Goal: Transaction & Acquisition: Purchase product/service

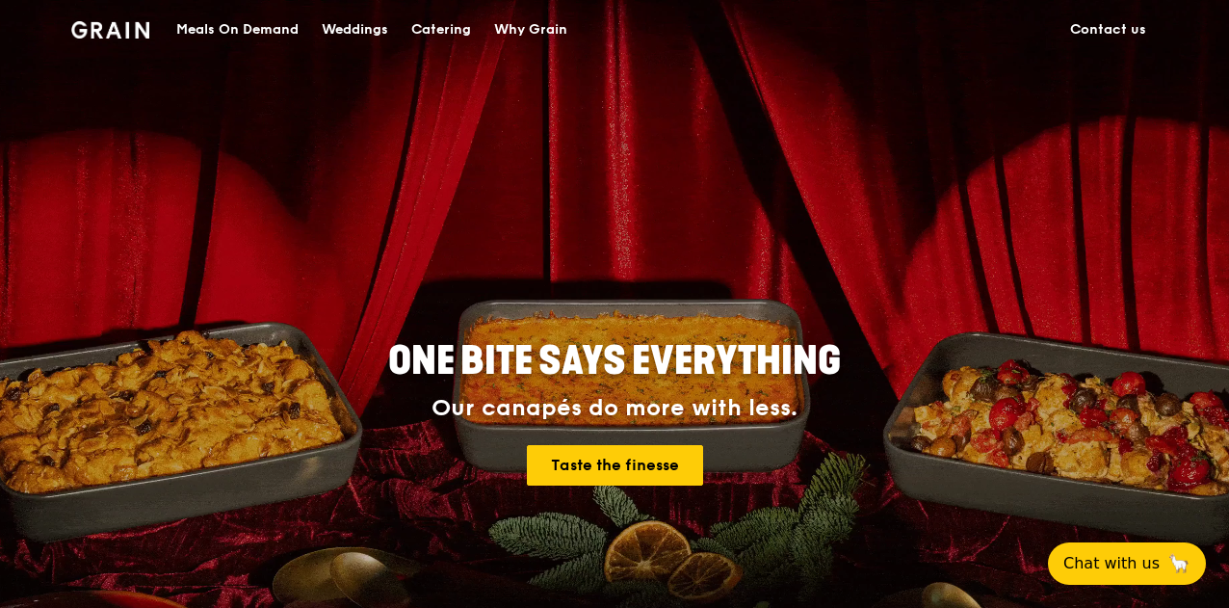
click at [229, 20] on div "Meals On Demand" at bounding box center [237, 30] width 122 height 58
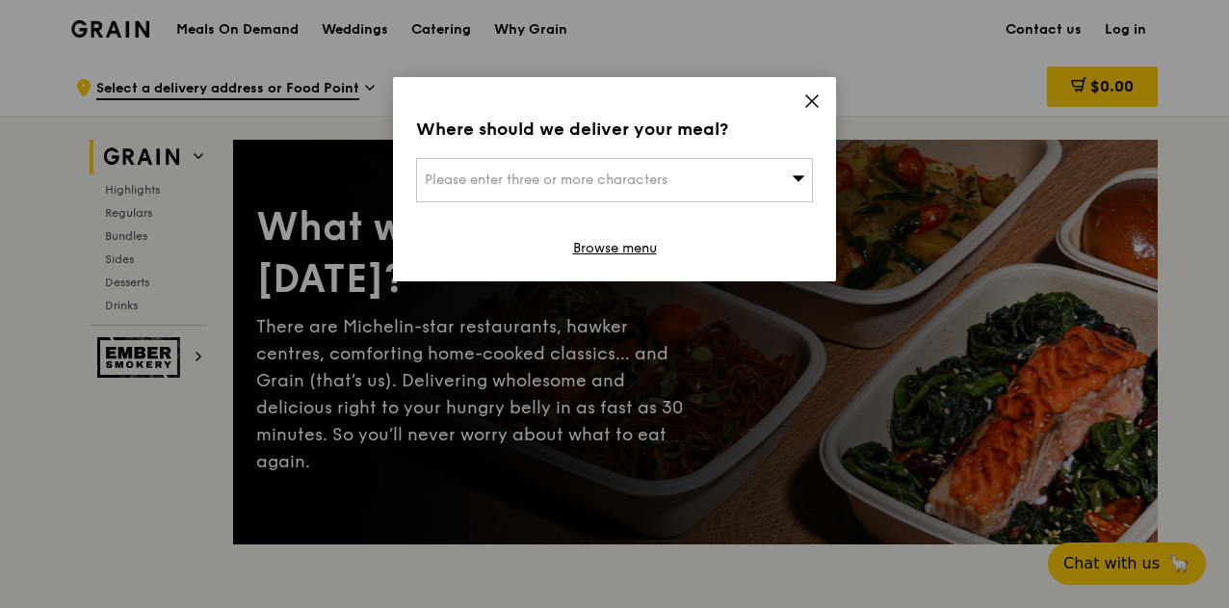
click at [640, 184] on span "Please enter three or more characters" at bounding box center [546, 179] width 243 height 16
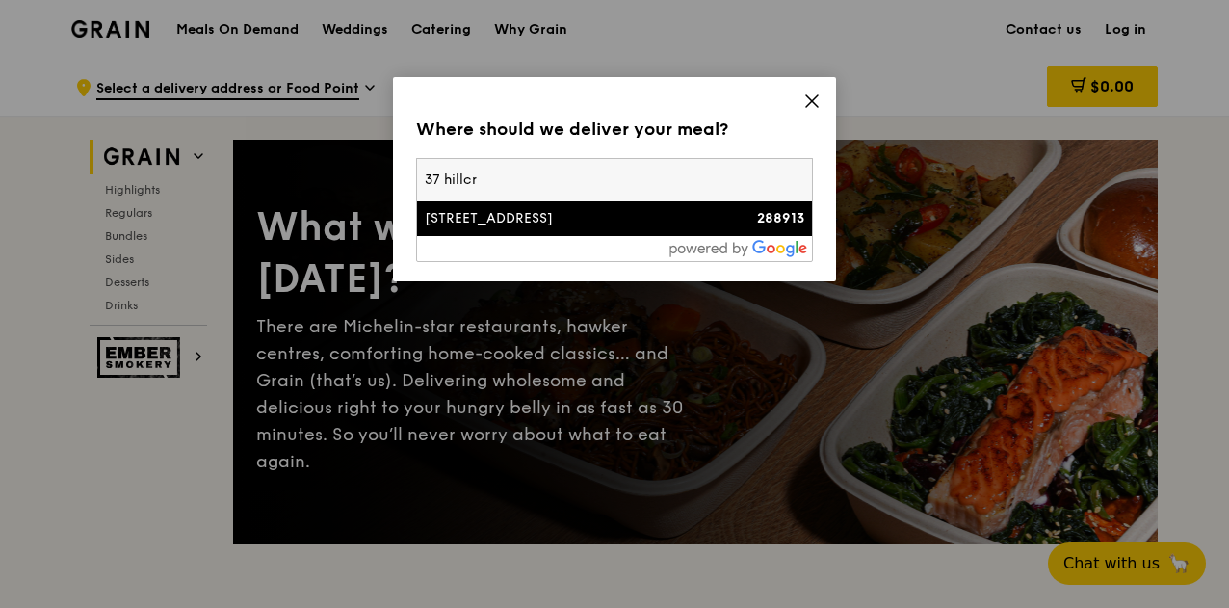
type input "37 hillcr"
click at [603, 211] on div "[STREET_ADDRESS]" at bounding box center [567, 218] width 285 height 19
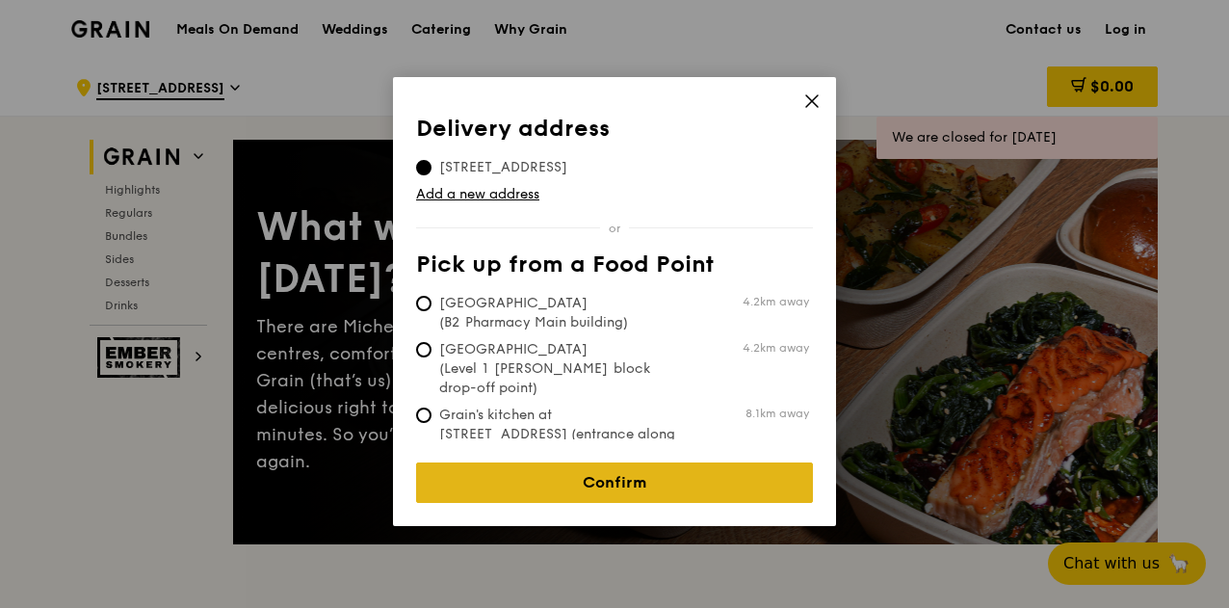
click at [649, 473] on link "Confirm" at bounding box center [614, 482] width 397 height 40
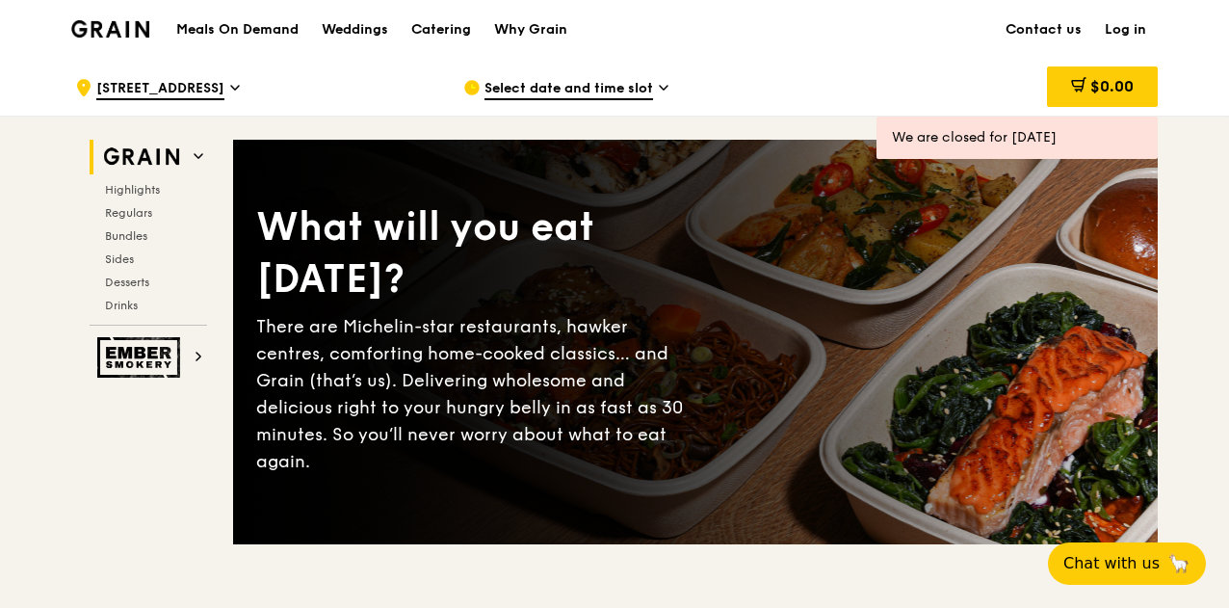
click at [611, 76] on div "Select date and time slot" at bounding box center [641, 88] width 357 height 58
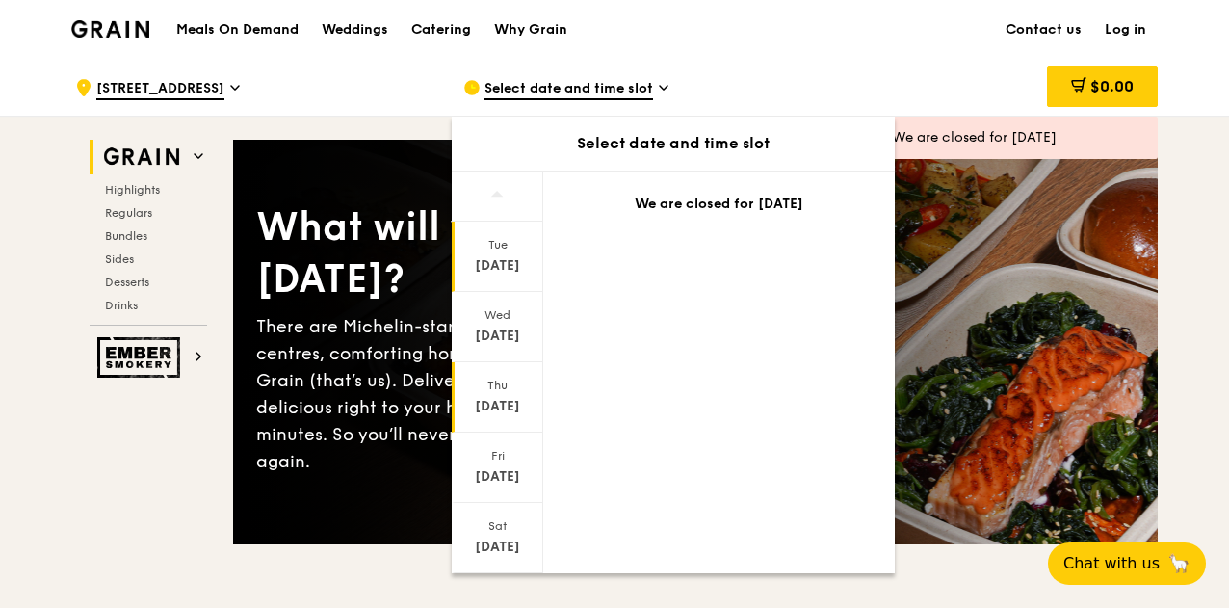
click at [513, 384] on div "Thu" at bounding box center [498, 384] width 86 height 15
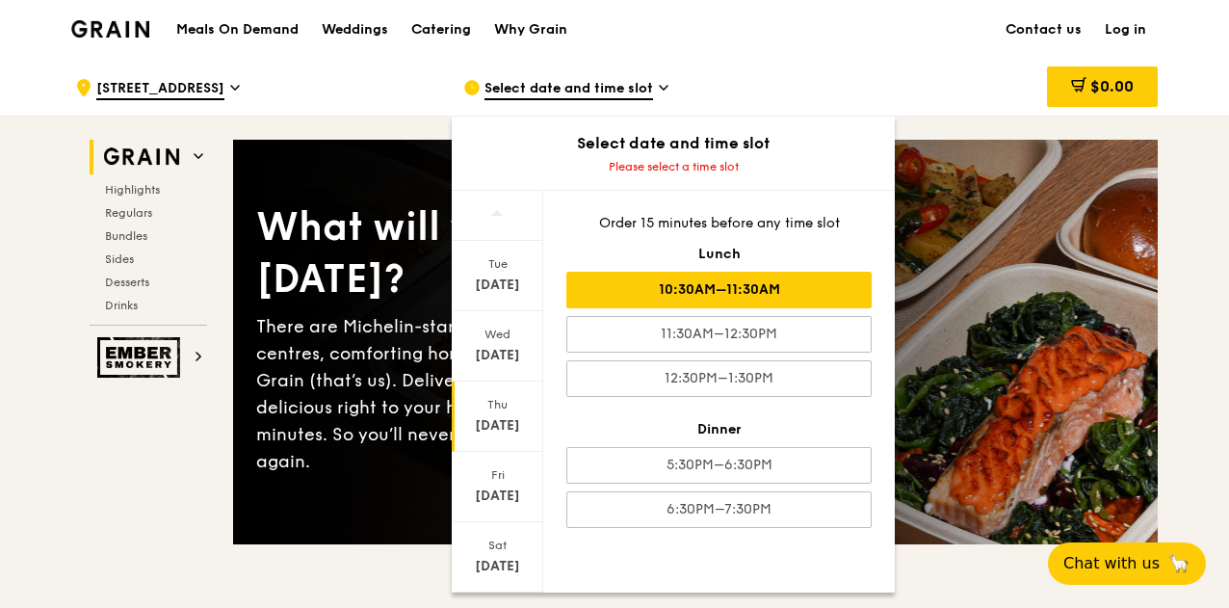
click at [732, 286] on div "10:30AM–11:30AM" at bounding box center [718, 290] width 305 height 37
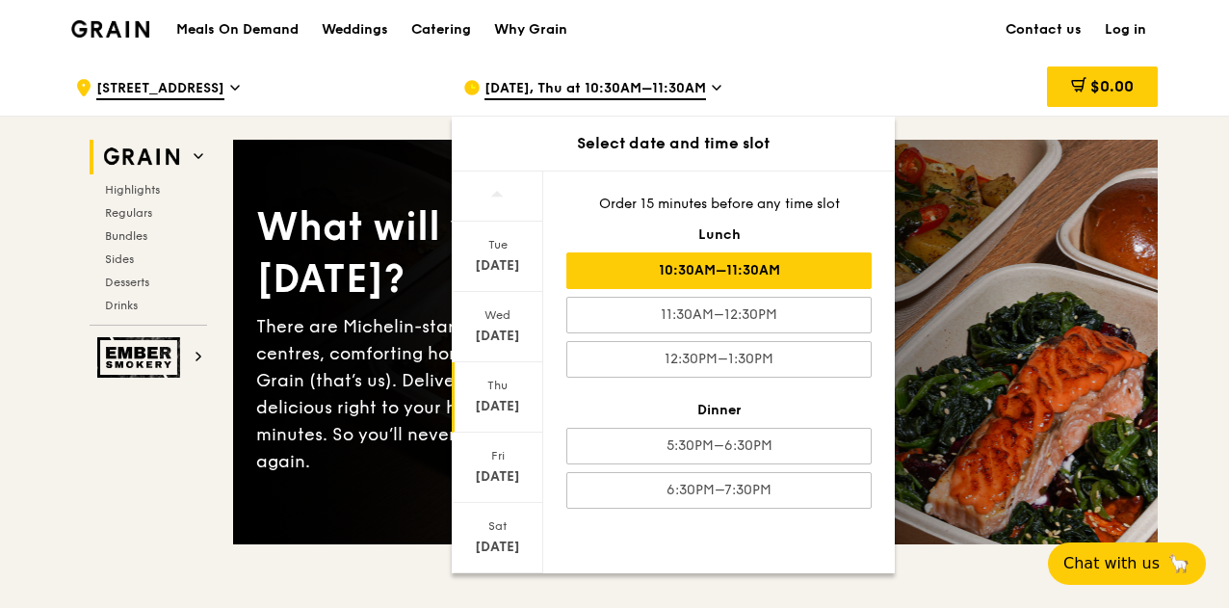
click at [857, 78] on div "$0.00" at bounding box center [1002, 88] width 310 height 58
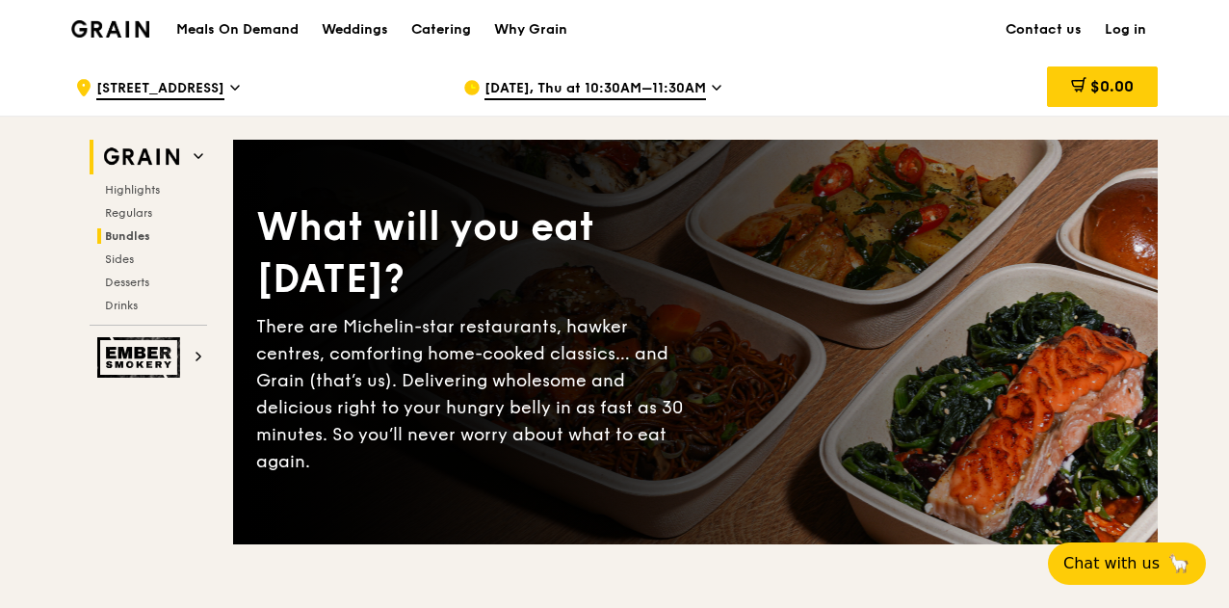
click at [141, 235] on span "Bundles" at bounding box center [127, 235] width 45 height 13
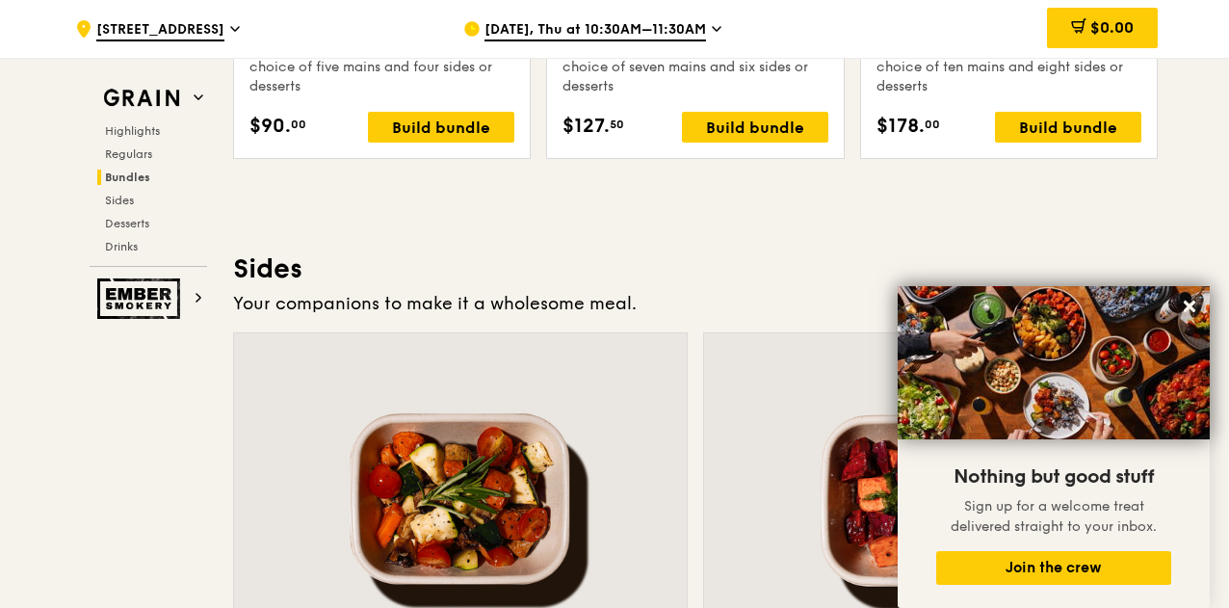
scroll to position [4101, 0]
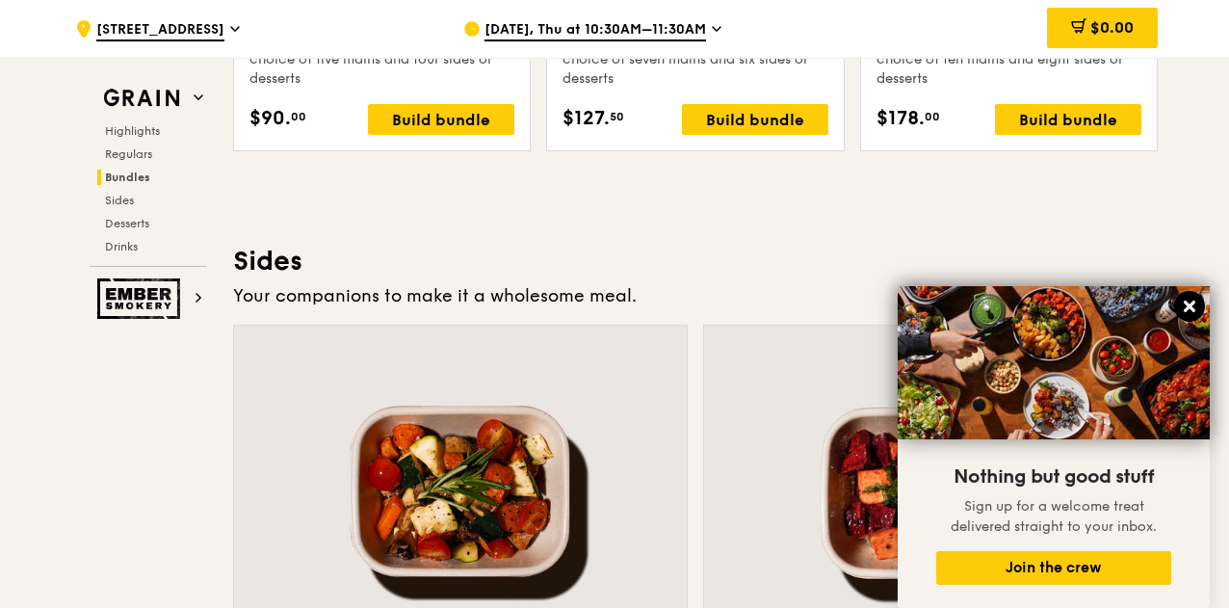
click at [1190, 304] on icon at bounding box center [1189, 306] width 12 height 12
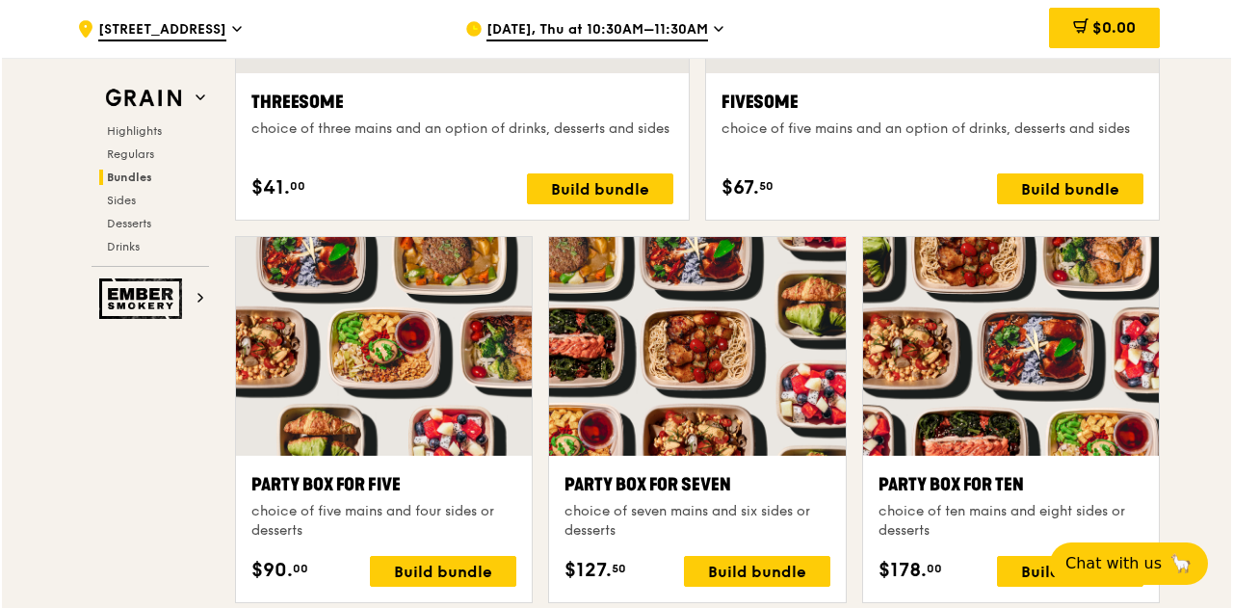
scroll to position [3652, 0]
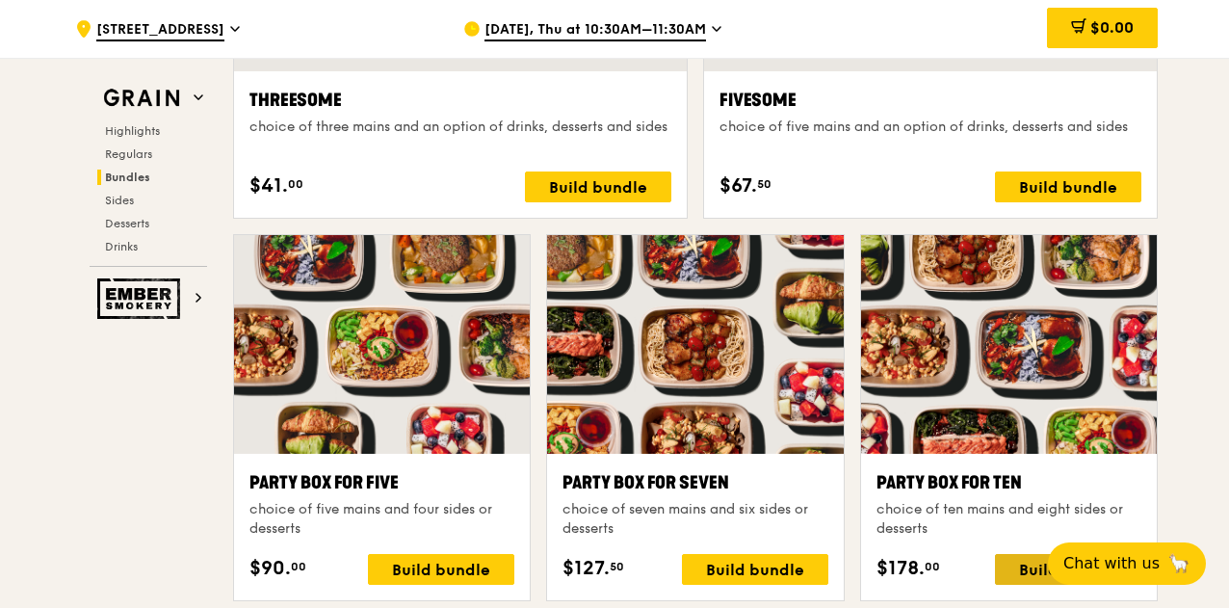
click at [1027, 558] on div "Build bundle" at bounding box center [1068, 569] width 146 height 31
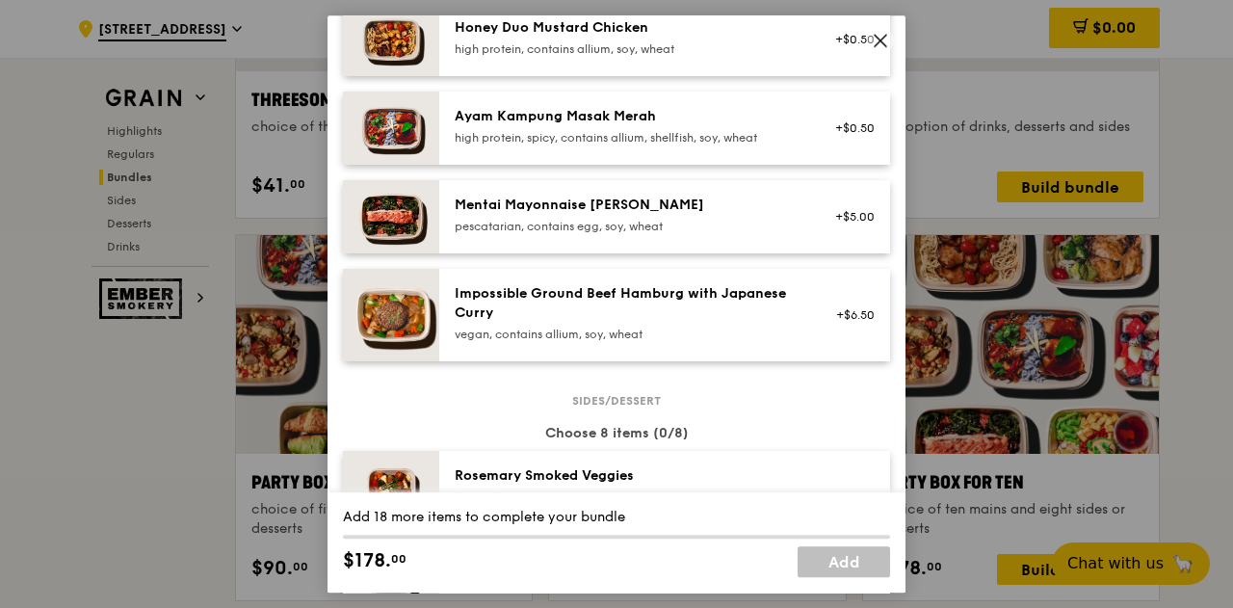
scroll to position [643, 0]
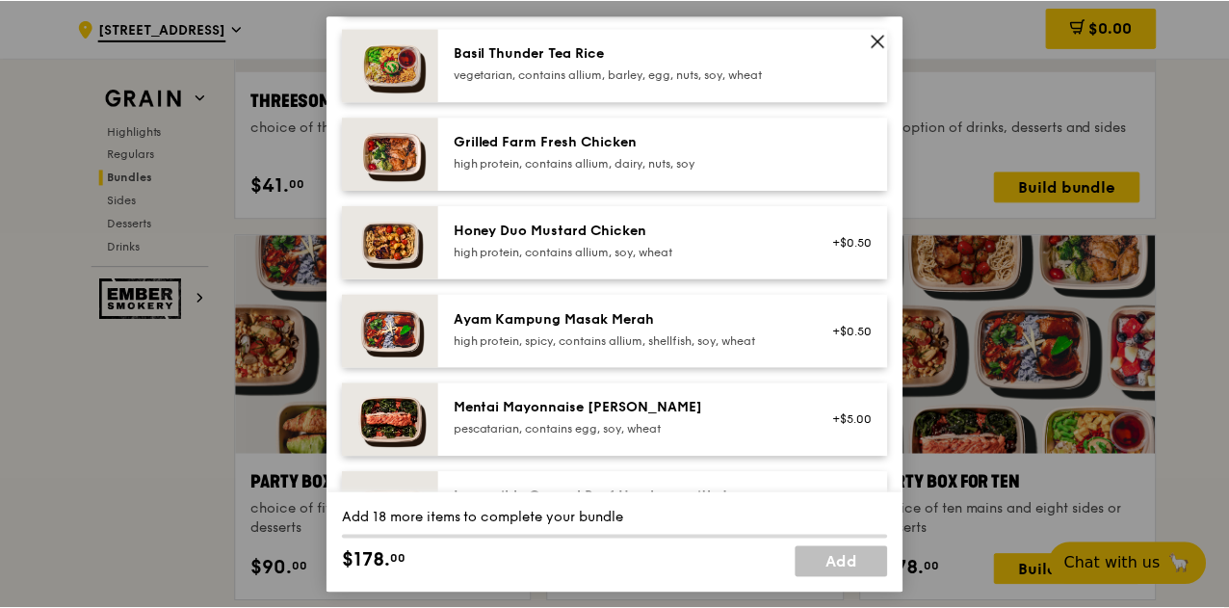
scroll to position [440, 0]
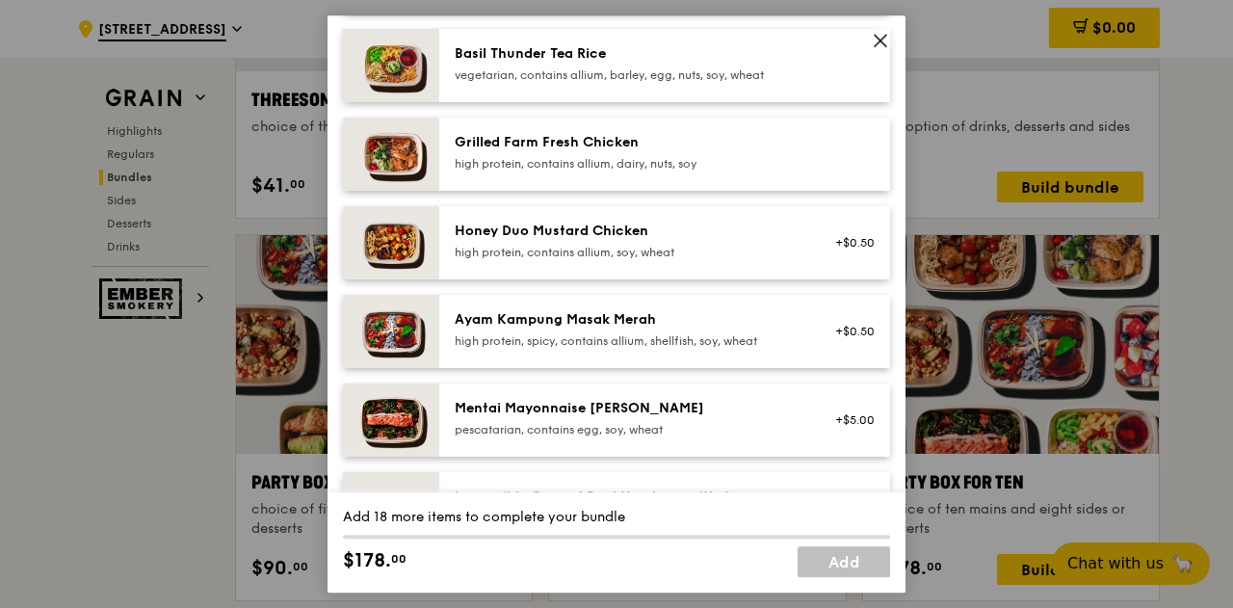
click at [776, 260] on div "high protein, contains allium, soy, wheat" at bounding box center [628, 252] width 346 height 15
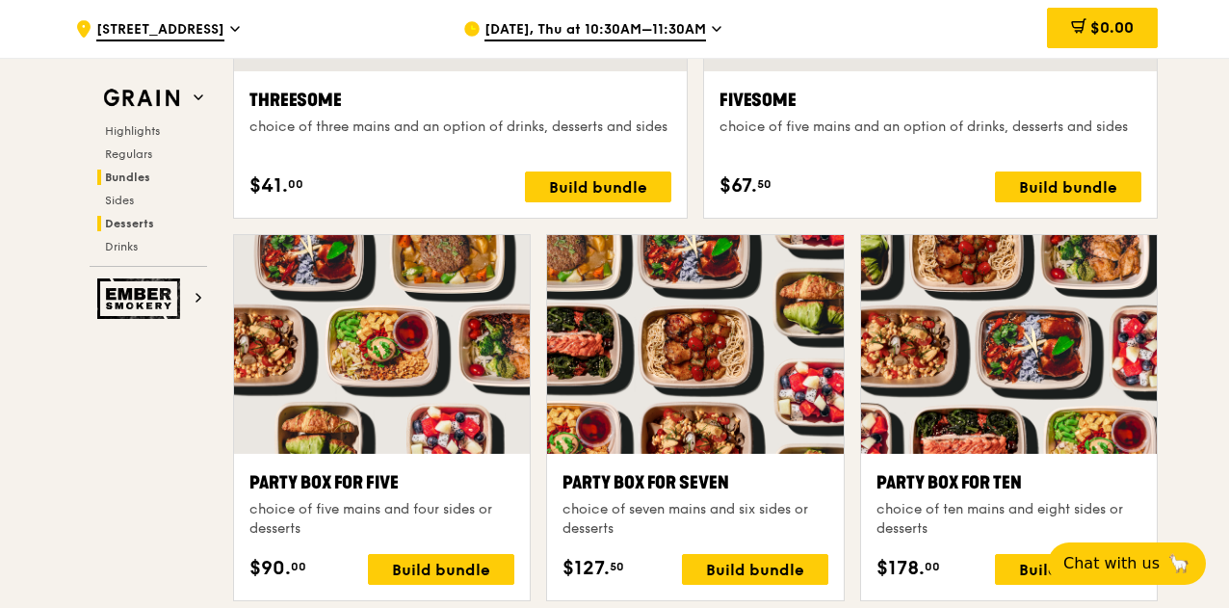
drag, startPoint x: 428, startPoint y: 348, endPoint x: 206, endPoint y: 225, distance: 253.0
click at [206, 225] on div "Grain Highlights Regulars Bundles Sides Desserts Drinks Ember Smokery What will…" at bounding box center [614, 486] width 1086 height 8045
click at [131, 154] on span "Regulars" at bounding box center [130, 153] width 51 height 13
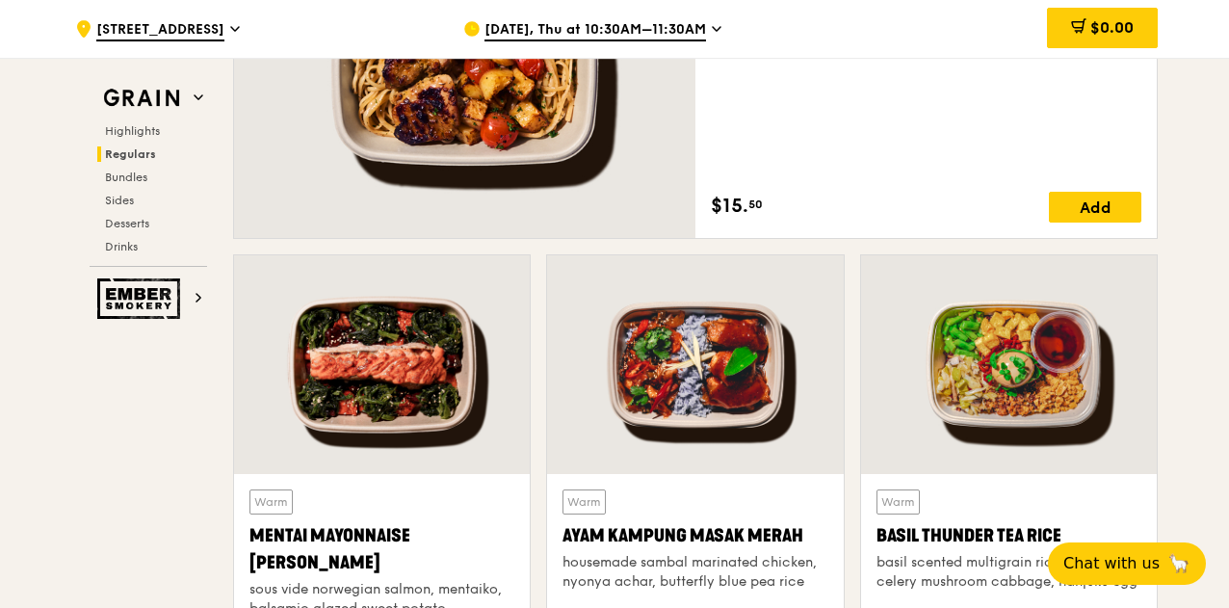
scroll to position [1516, 0]
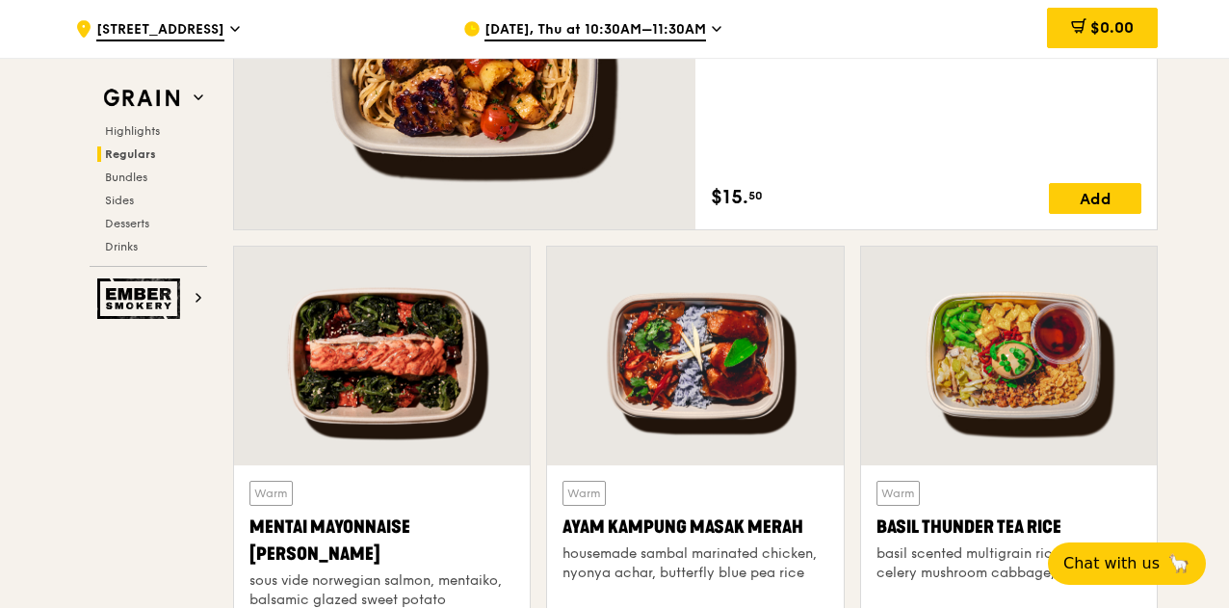
click at [637, 220] on div at bounding box center [464, 59] width 461 height 340
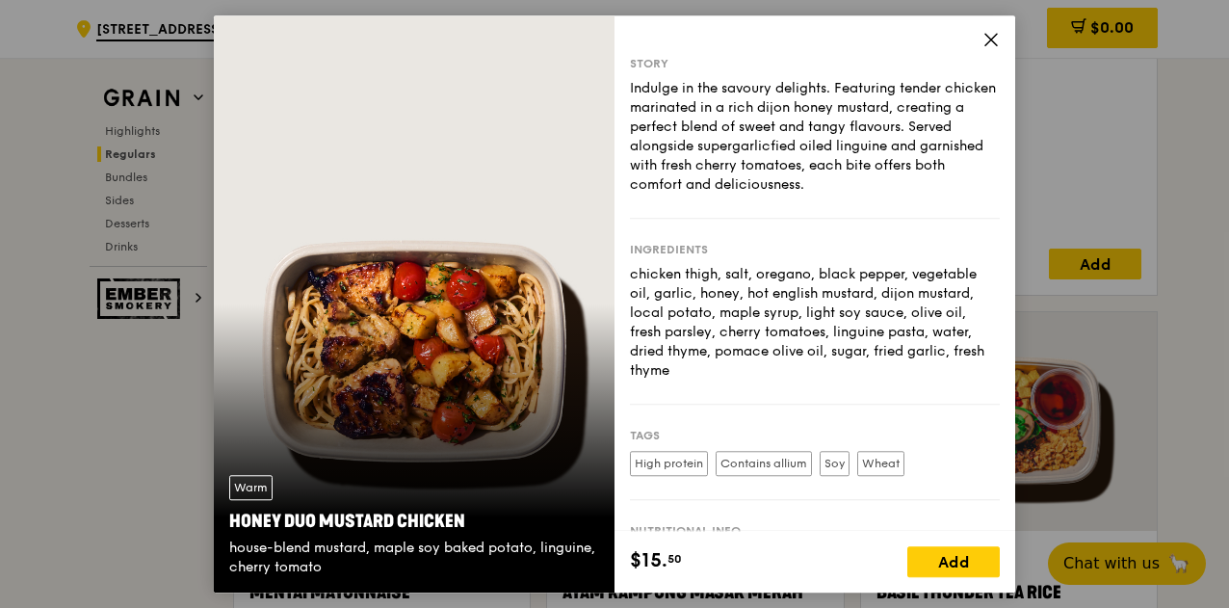
scroll to position [1451, 0]
click at [991, 41] on icon at bounding box center [990, 39] width 17 height 17
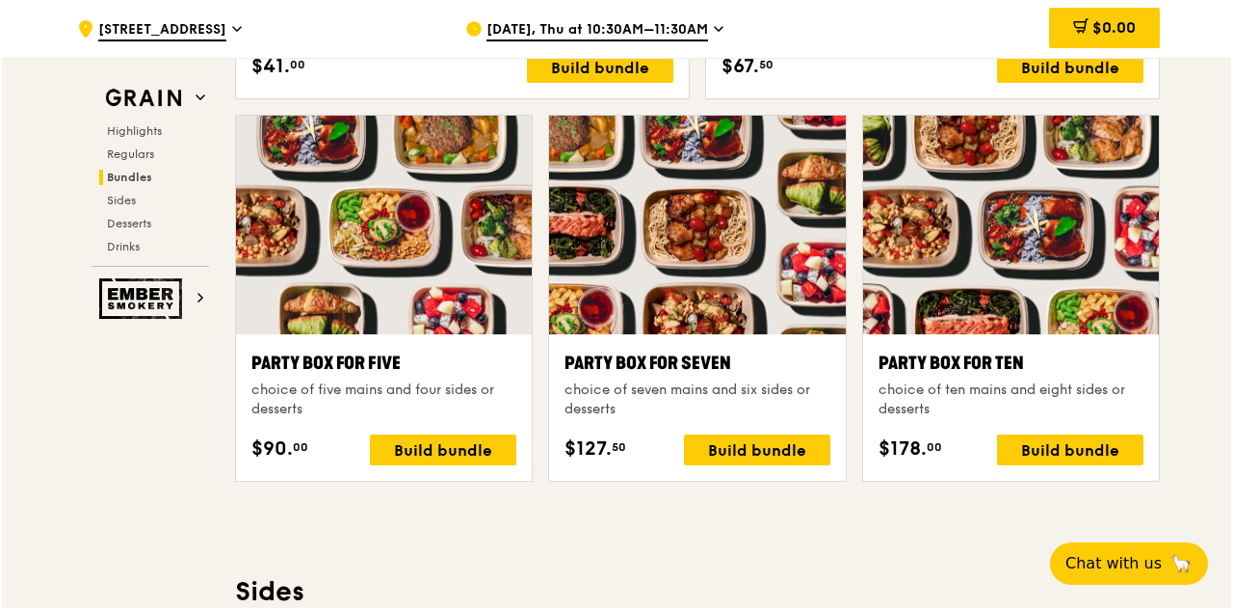
scroll to position [3772, 0]
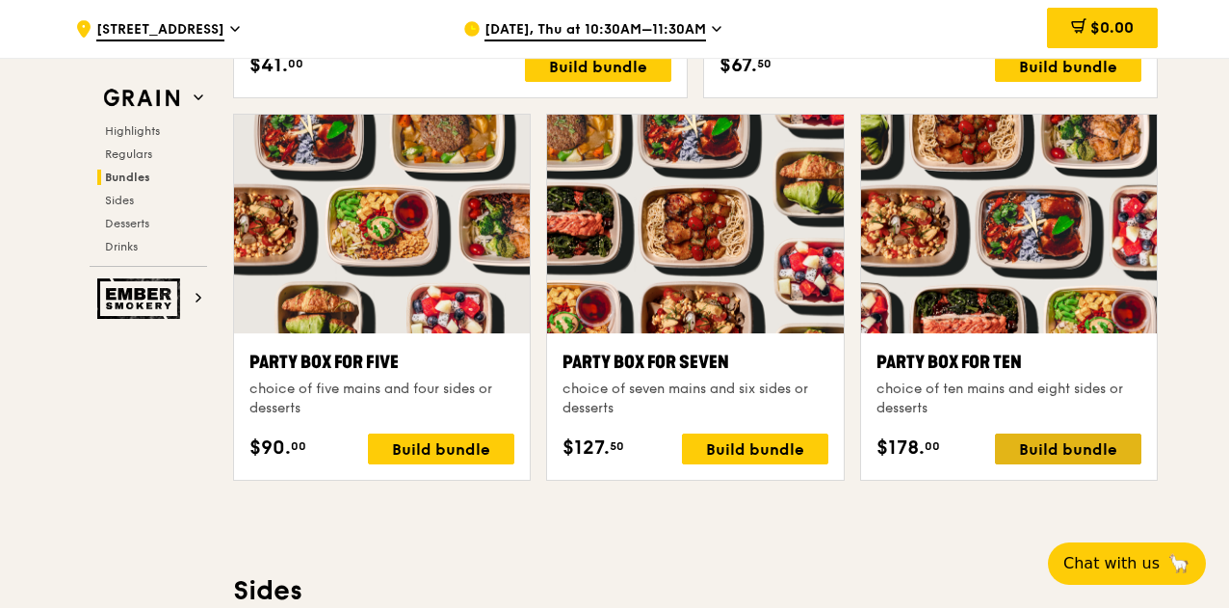
click at [1026, 440] on div "Build bundle" at bounding box center [1068, 448] width 146 height 31
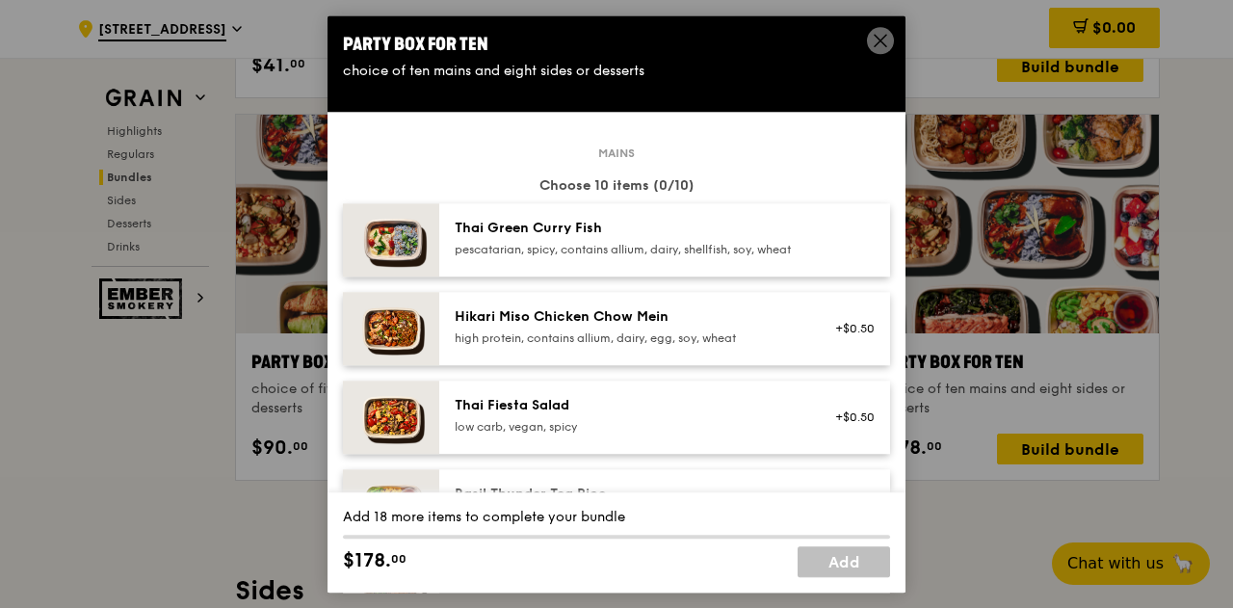
click at [827, 237] on div at bounding box center [849, 240] width 74 height 42
click at [743, 215] on div "Thai Green Curry Fish pescatarian, spicy, contains allium, dairy, shellfish, so…" at bounding box center [664, 239] width 451 height 73
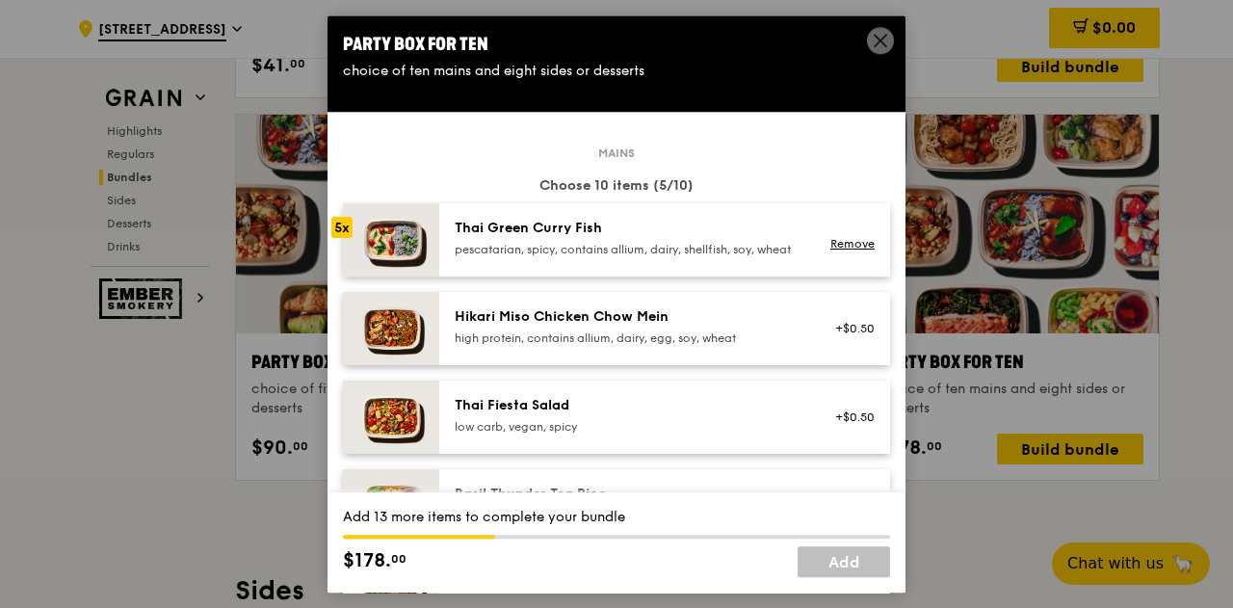
click at [743, 215] on div "Thai Green Curry Fish pescatarian, spicy, contains allium, dairy, shellfish, so…" at bounding box center [664, 239] width 451 height 73
click at [699, 326] on div "Hikari Miso Chicken Chow Mein" at bounding box center [628, 316] width 346 height 19
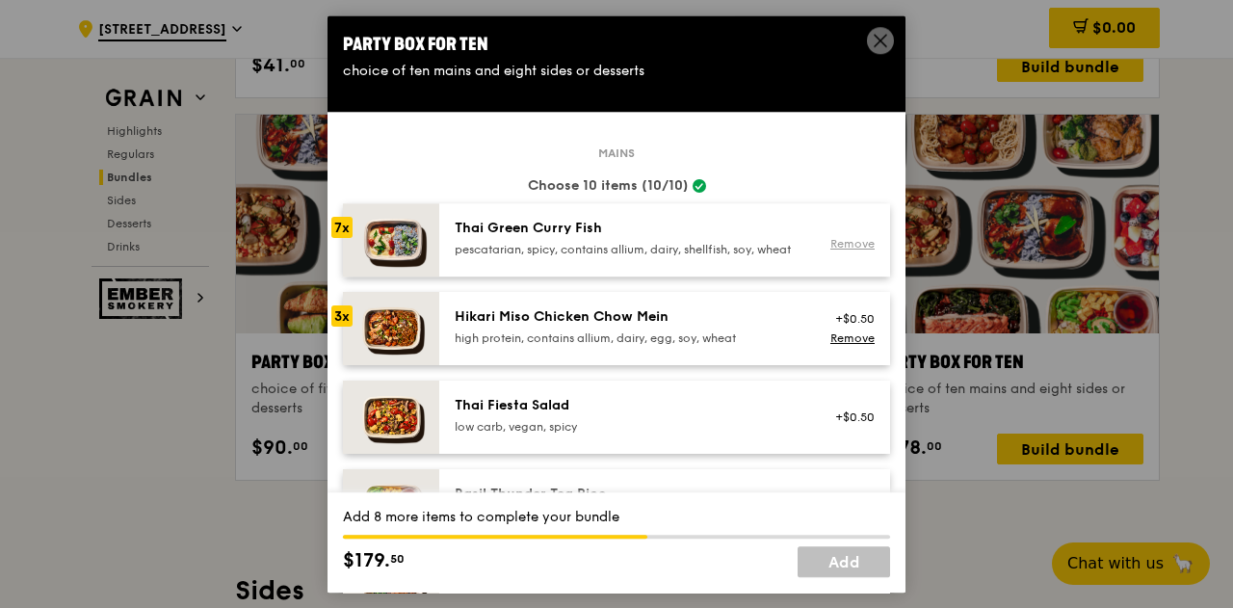
click at [848, 250] on link "Remove" at bounding box center [852, 243] width 44 height 13
click at [736, 240] on div "Thai Green Curry Fish pescatarian, spicy, contains allium, dairy, shellfish, so…" at bounding box center [628, 238] width 346 height 39
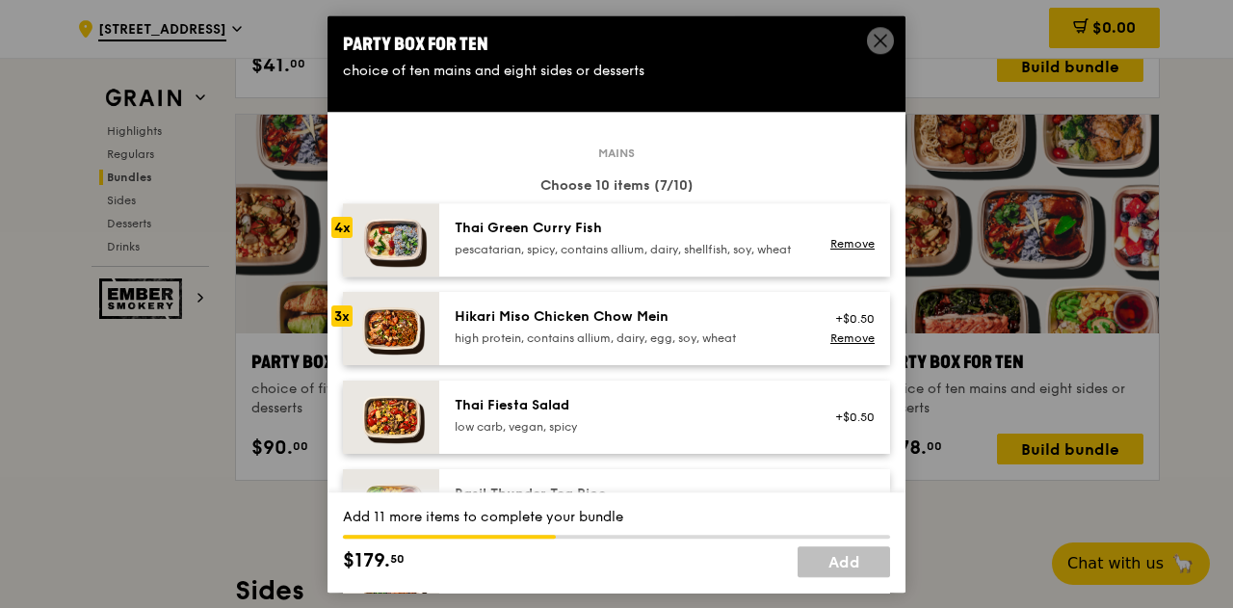
click at [736, 240] on div "Thai Green Curry Fish pescatarian, spicy, contains allium, dairy, shellfish, so…" at bounding box center [628, 238] width 346 height 39
click at [778, 326] on div "Hikari Miso Chicken Chow Mein" at bounding box center [628, 316] width 346 height 19
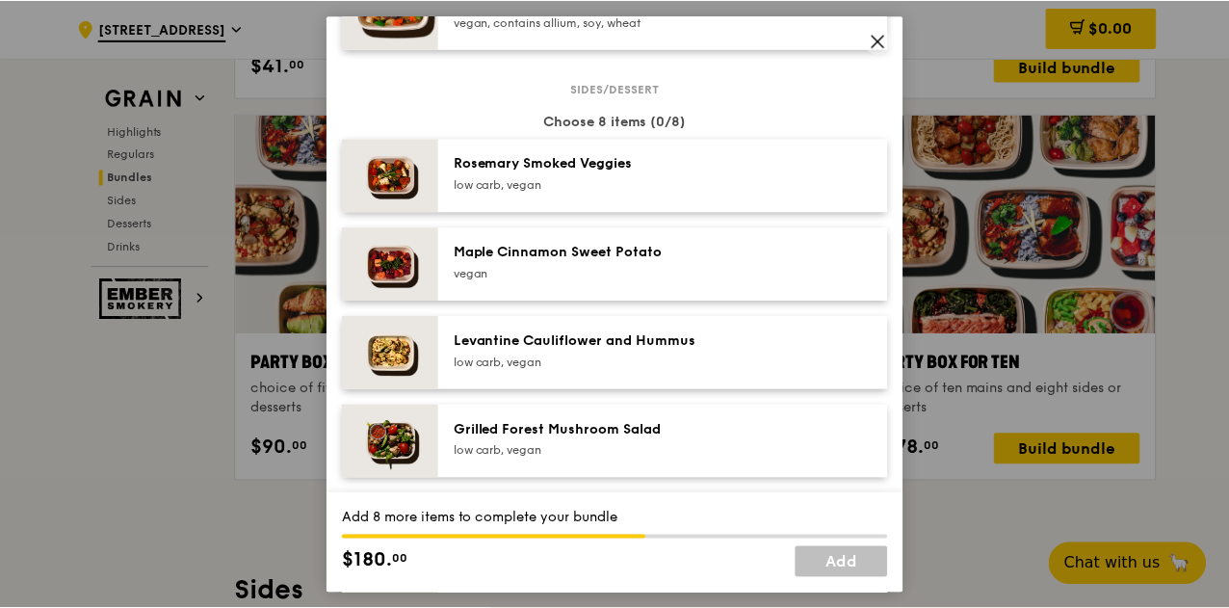
scroll to position [950, 0]
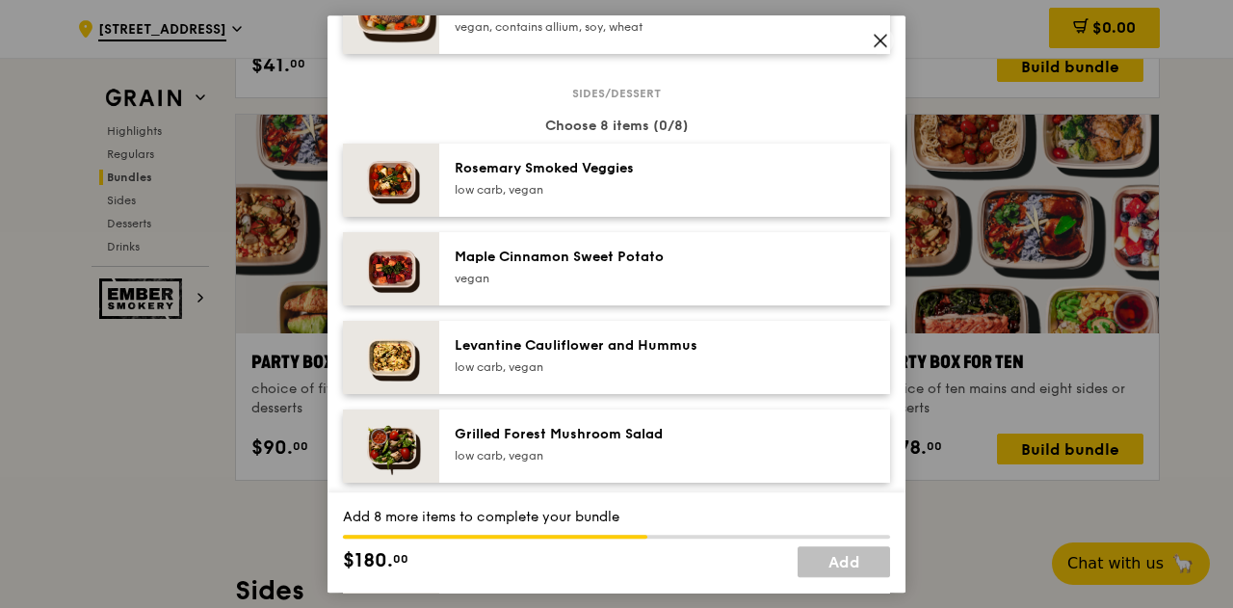
click at [880, 41] on icon at bounding box center [880, 41] width 12 height 12
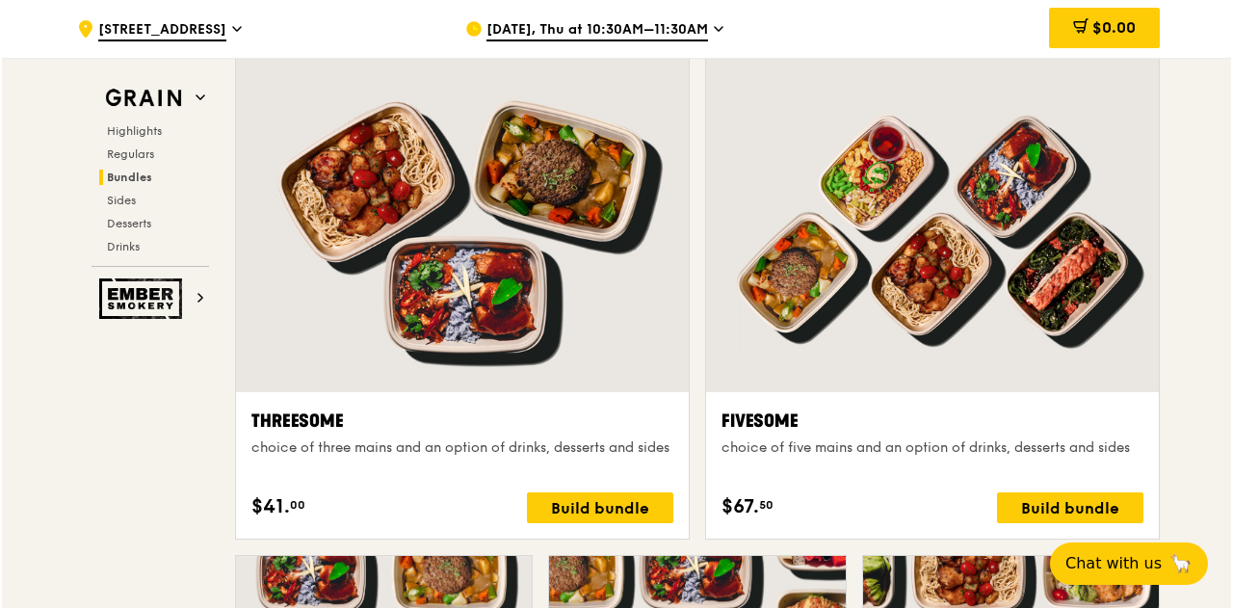
scroll to position [3332, 0]
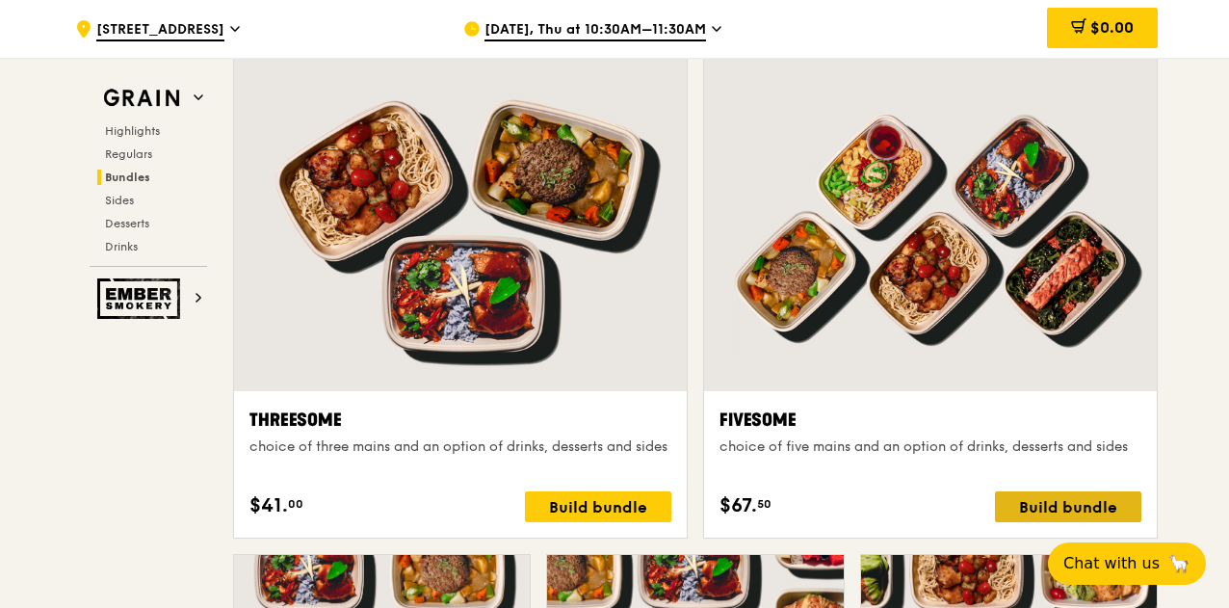
click at [1017, 491] on div "Build bundle" at bounding box center [1068, 506] width 146 height 31
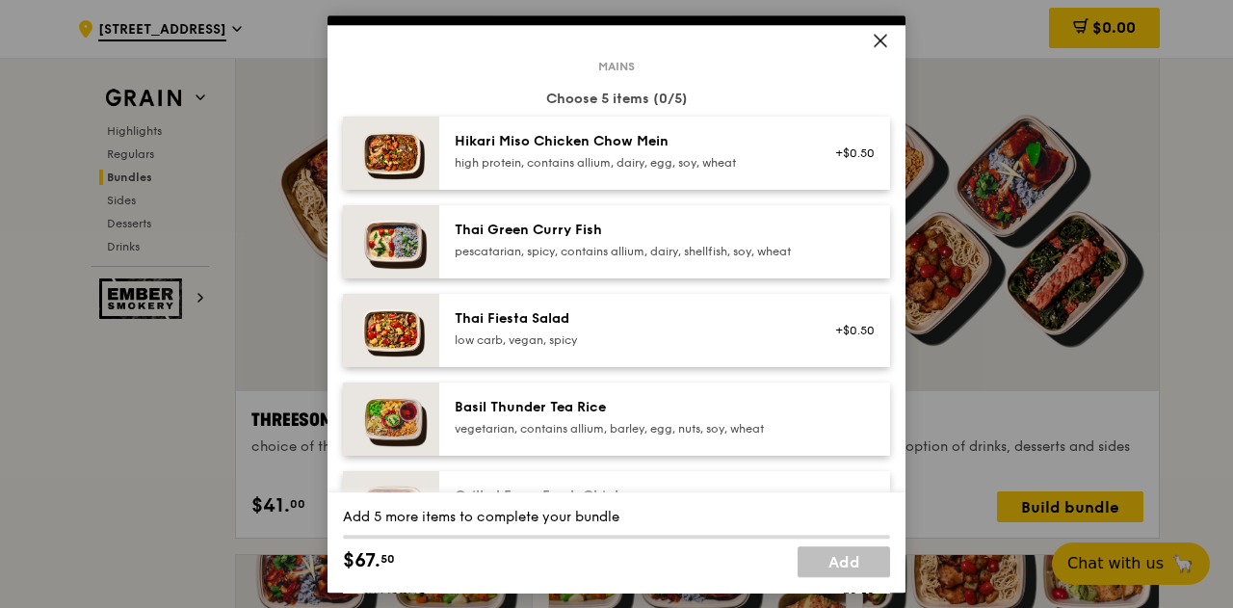
scroll to position [83, 0]
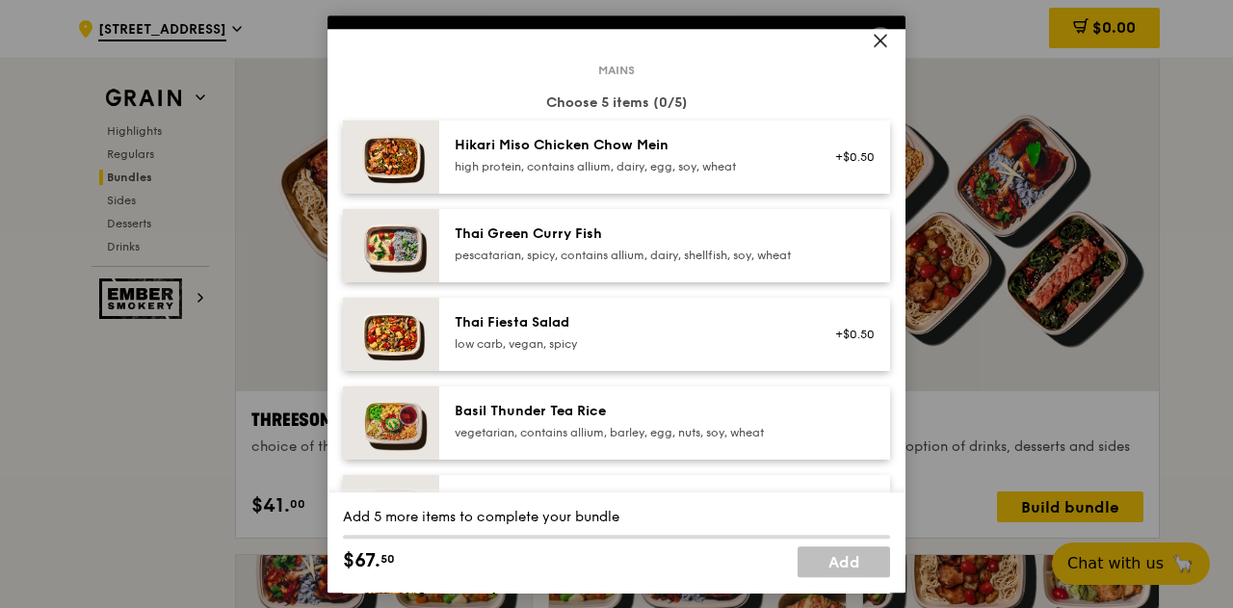
click at [761, 244] on div "Thai Green Curry Fish pescatarian, spicy, contains allium, dairy, shellfish, so…" at bounding box center [628, 243] width 346 height 39
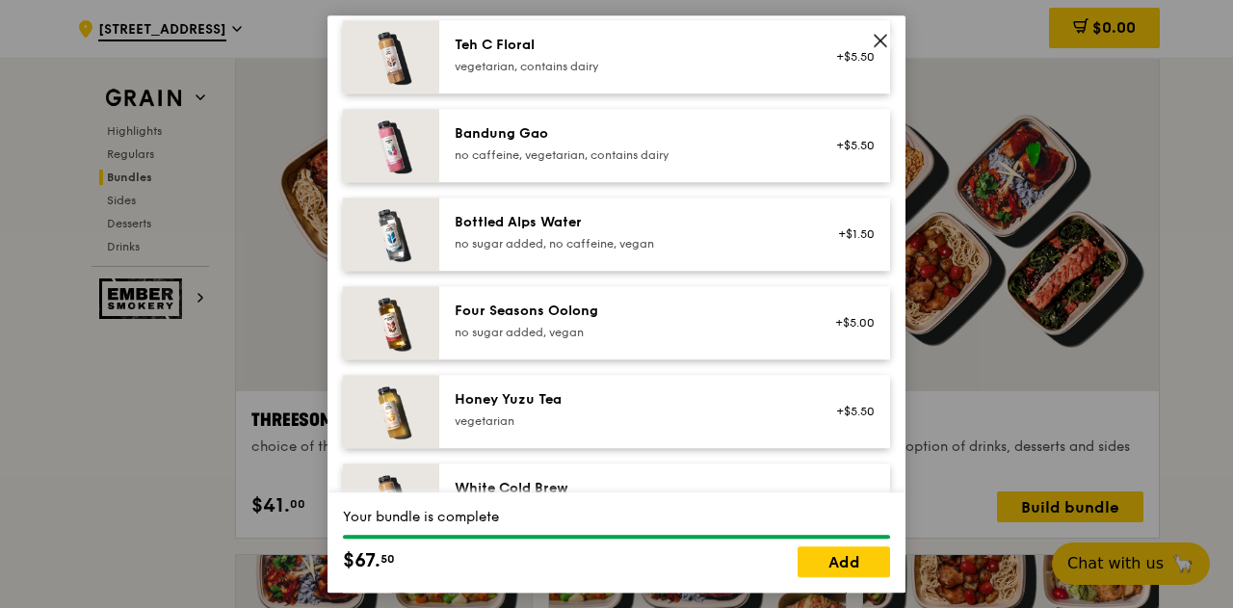
scroll to position [2396, 0]
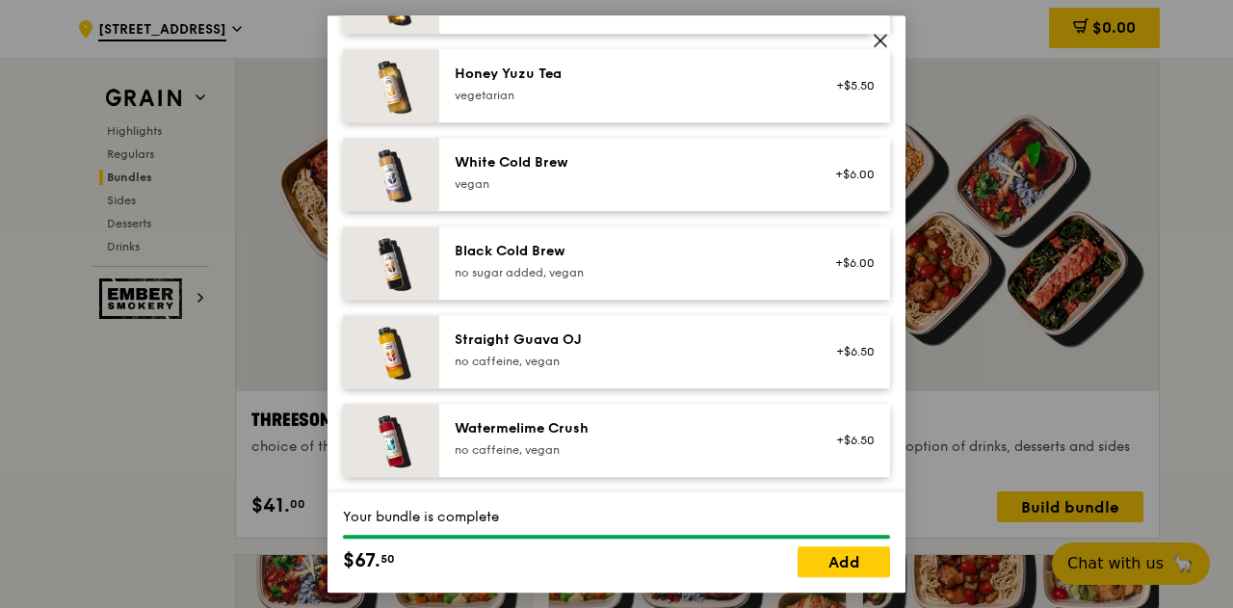
click at [882, 32] on icon at bounding box center [879, 40] width 17 height 17
click at [876, 43] on icon at bounding box center [880, 41] width 12 height 12
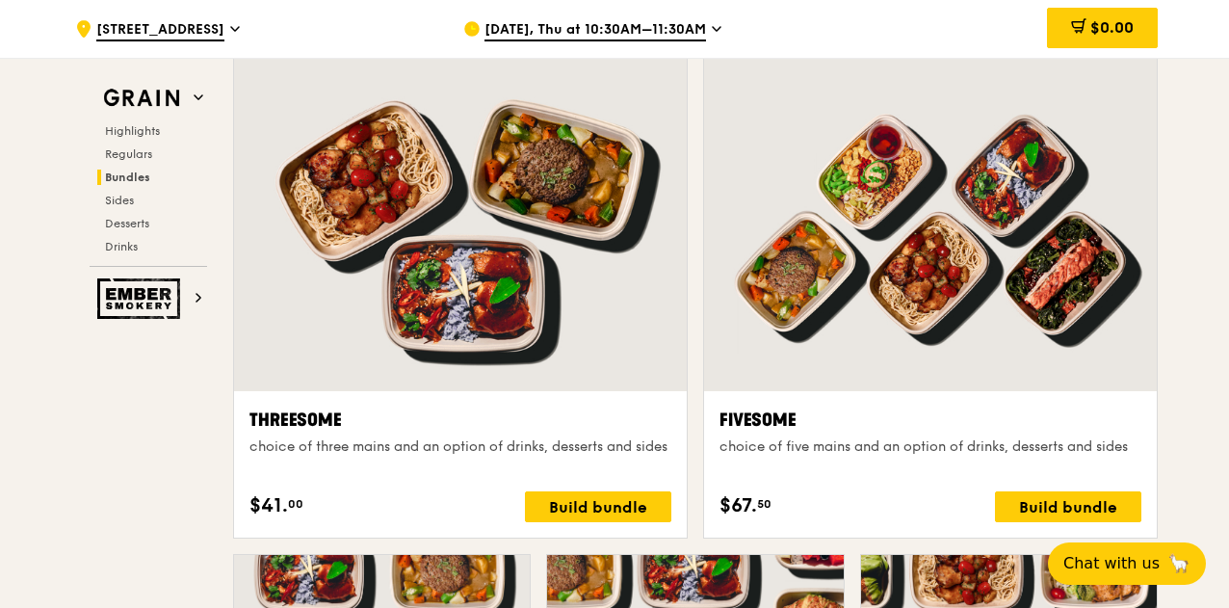
click at [495, 288] on div at bounding box center [460, 224] width 453 height 334
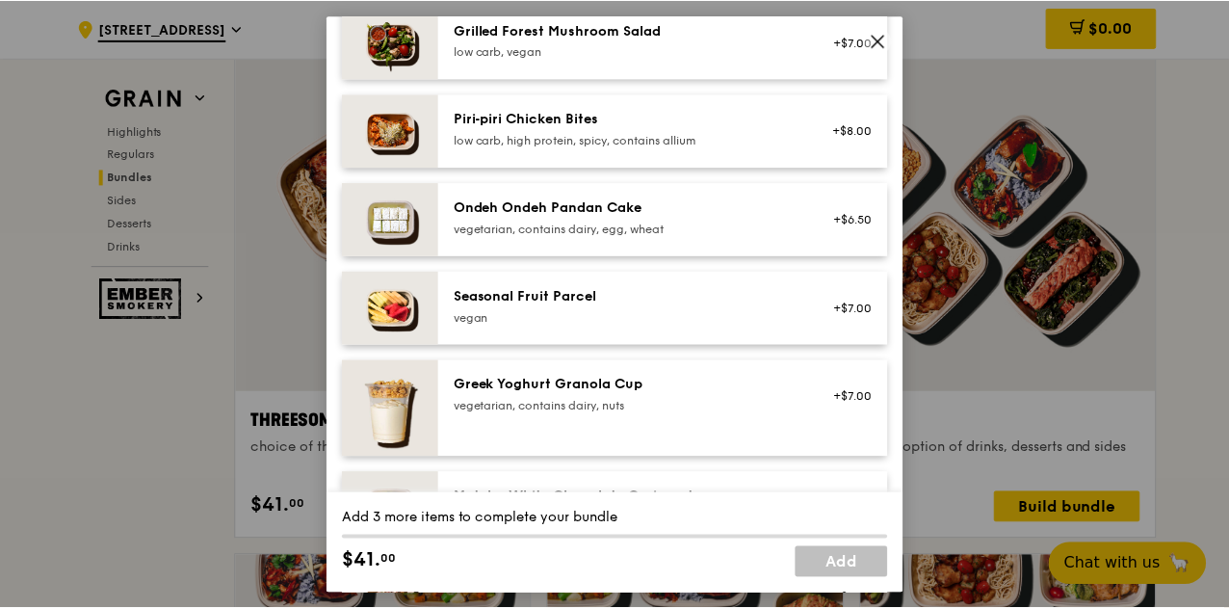
scroll to position [1352, 0]
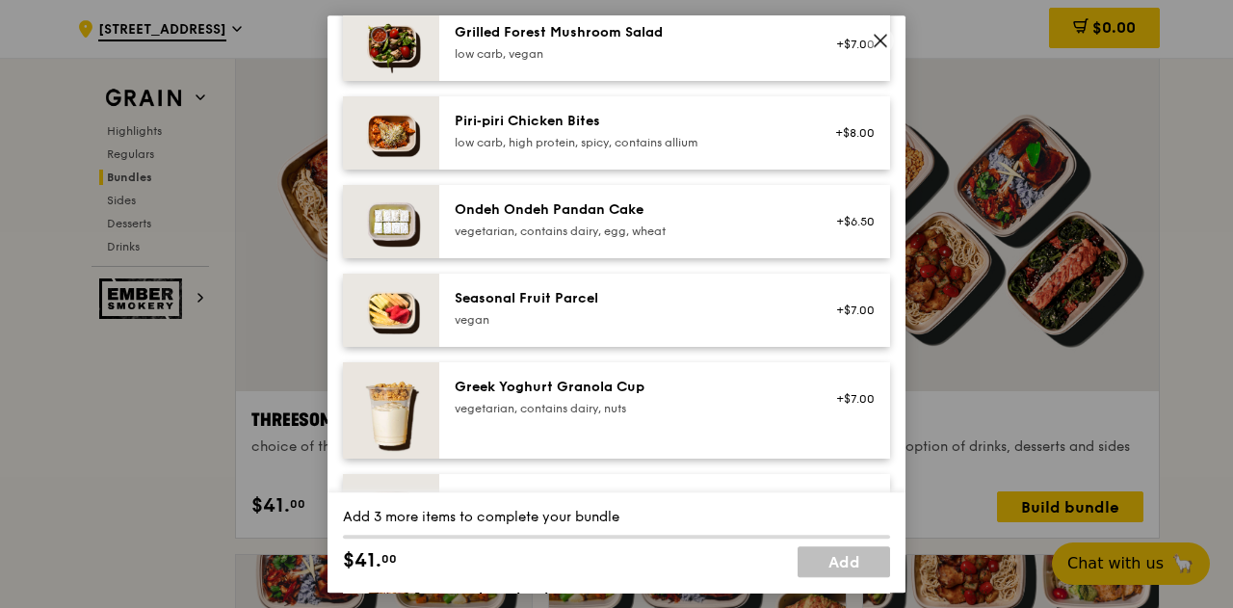
click at [883, 34] on icon at bounding box center [879, 40] width 17 height 17
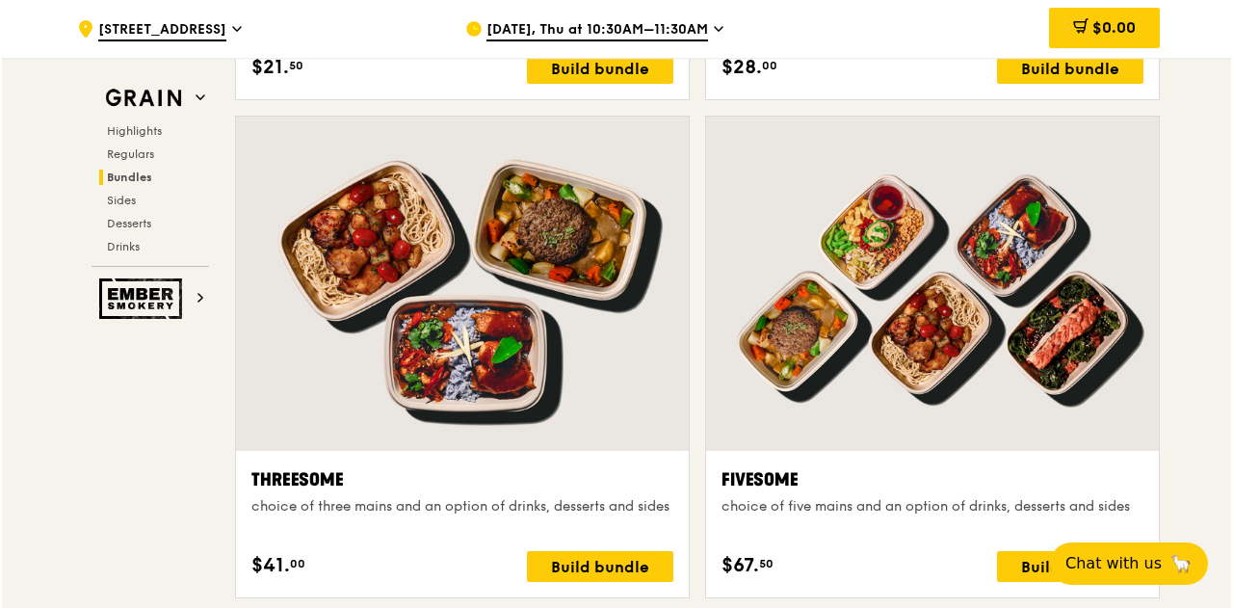
scroll to position [3284, 0]
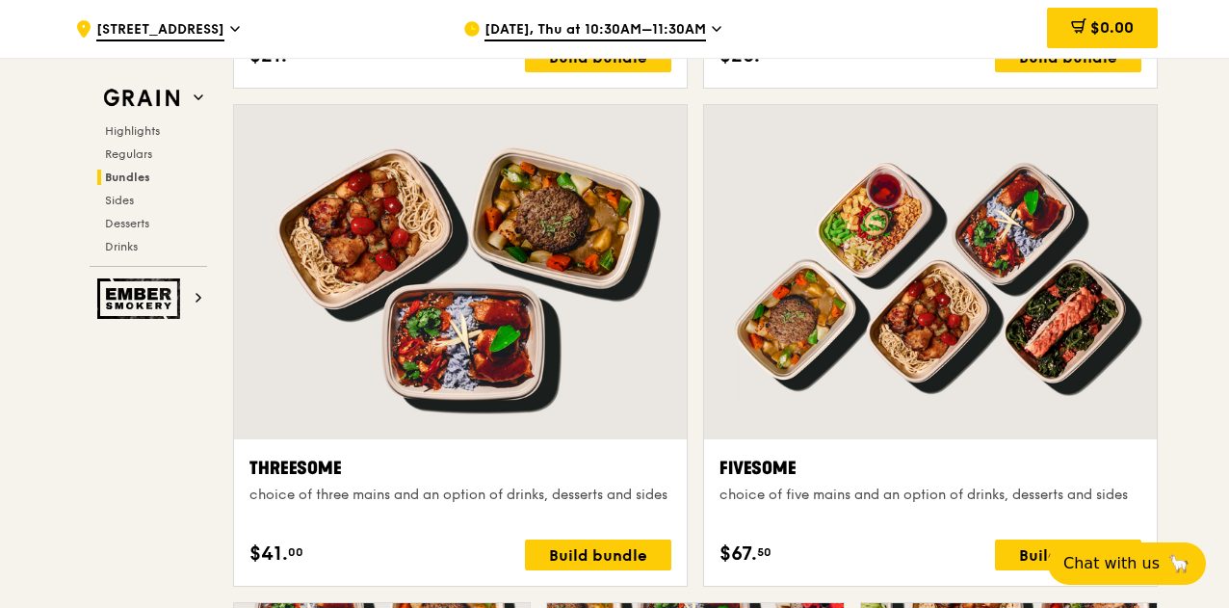
click at [836, 284] on div at bounding box center [930, 272] width 453 height 334
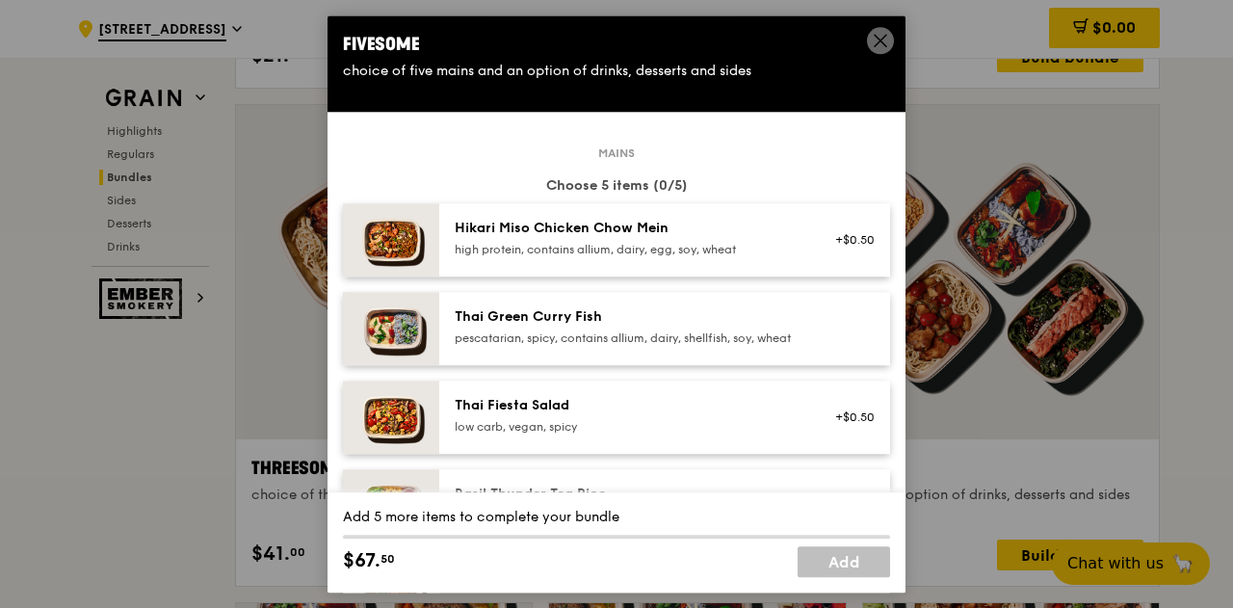
click at [779, 222] on div "Hikari Miso Chicken Chow Mein" at bounding box center [628, 228] width 346 height 19
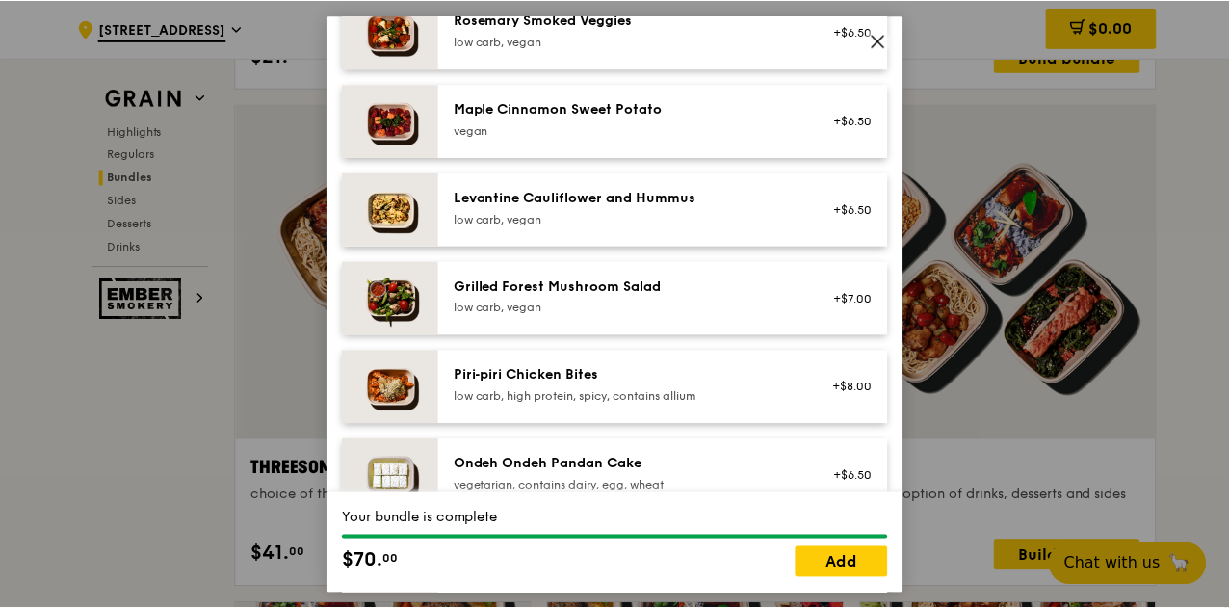
scroll to position [1100, 0]
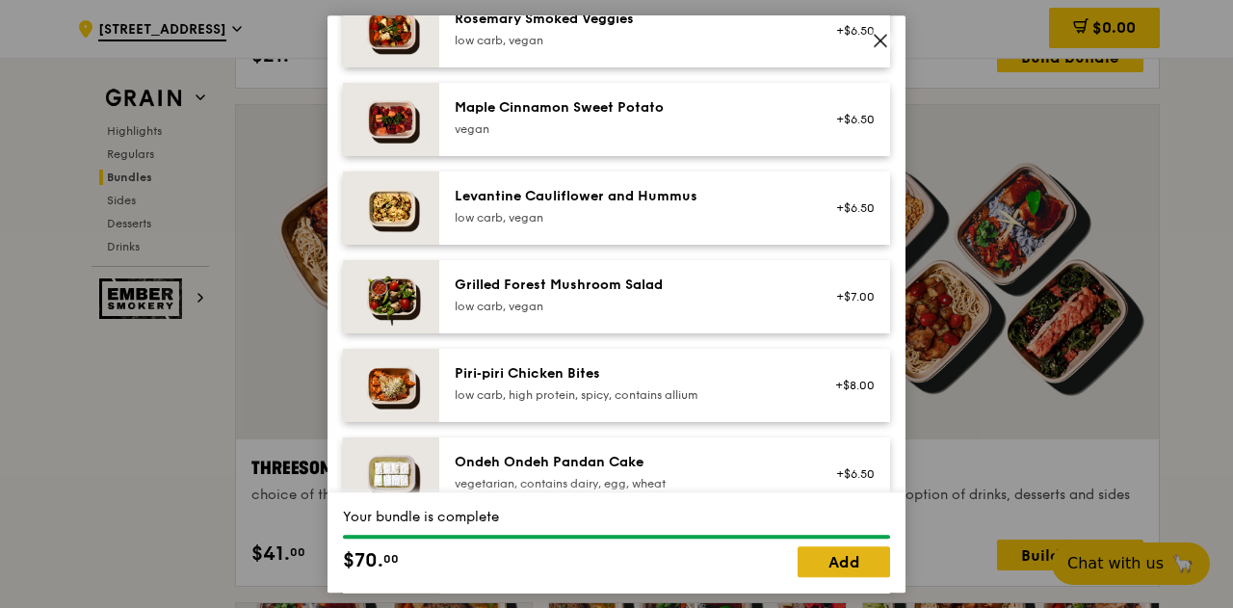
click at [799, 561] on link "Add" at bounding box center [843, 561] width 92 height 31
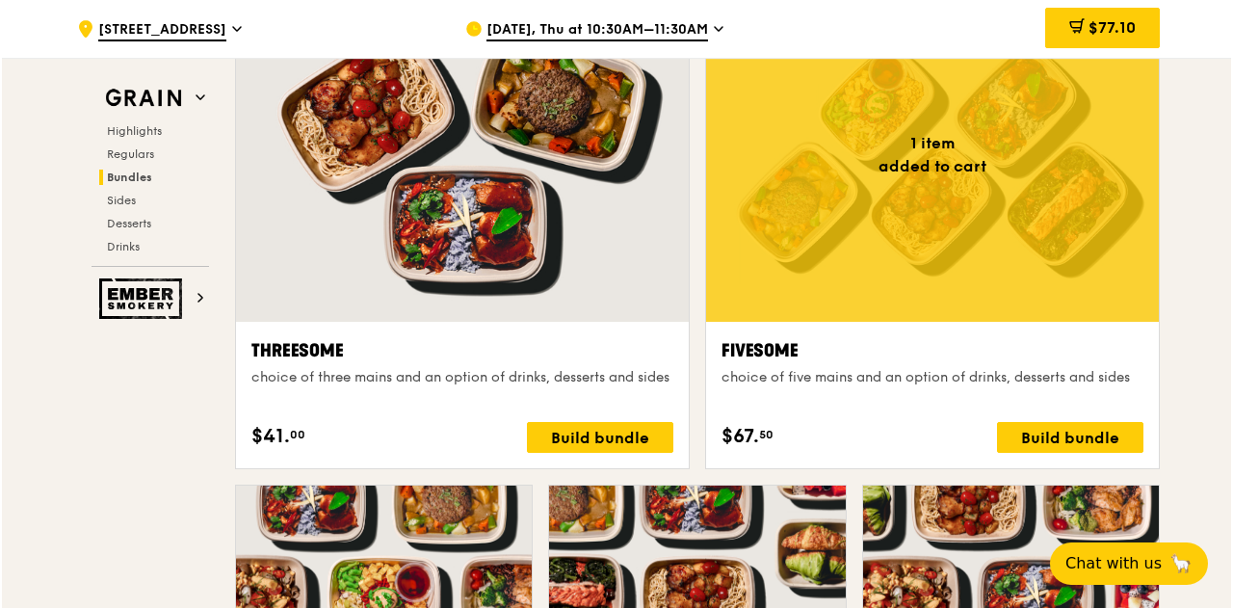
scroll to position [3415, 0]
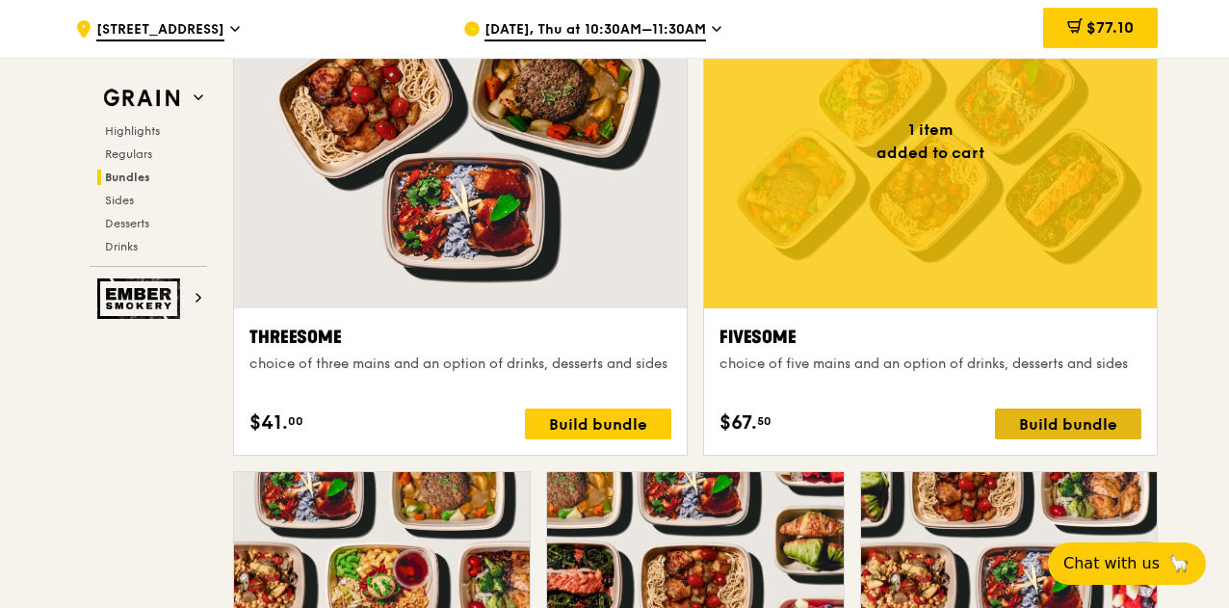
click at [1027, 412] on div "Build bundle" at bounding box center [1068, 423] width 146 height 31
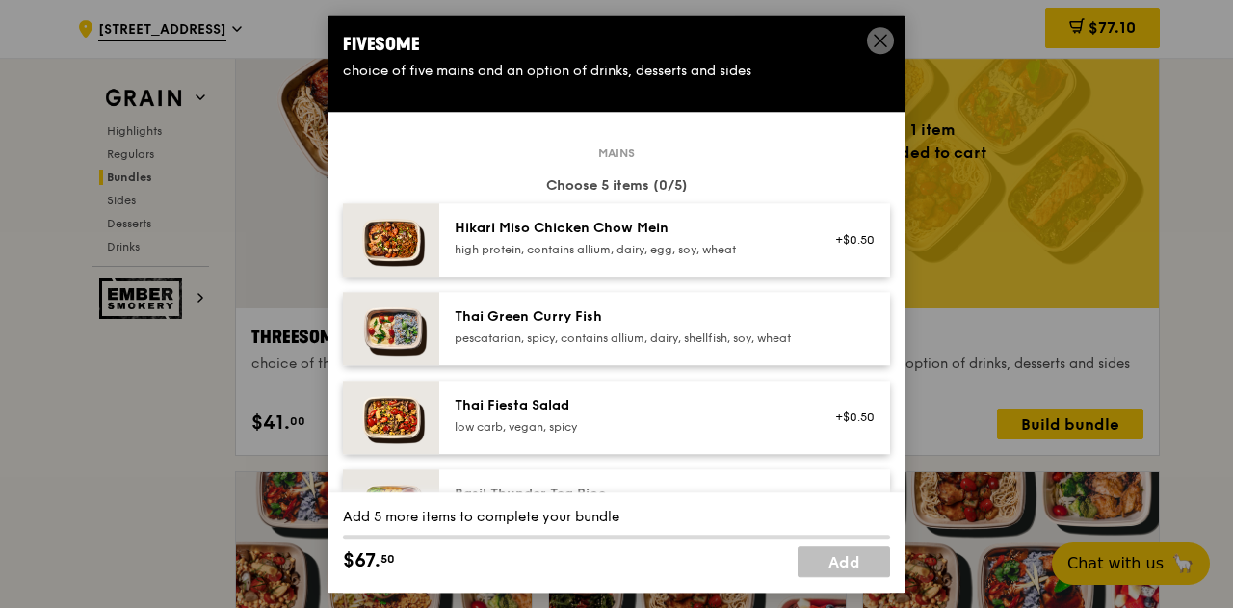
click at [711, 325] on div "Thai Green Curry Fish" at bounding box center [628, 316] width 346 height 19
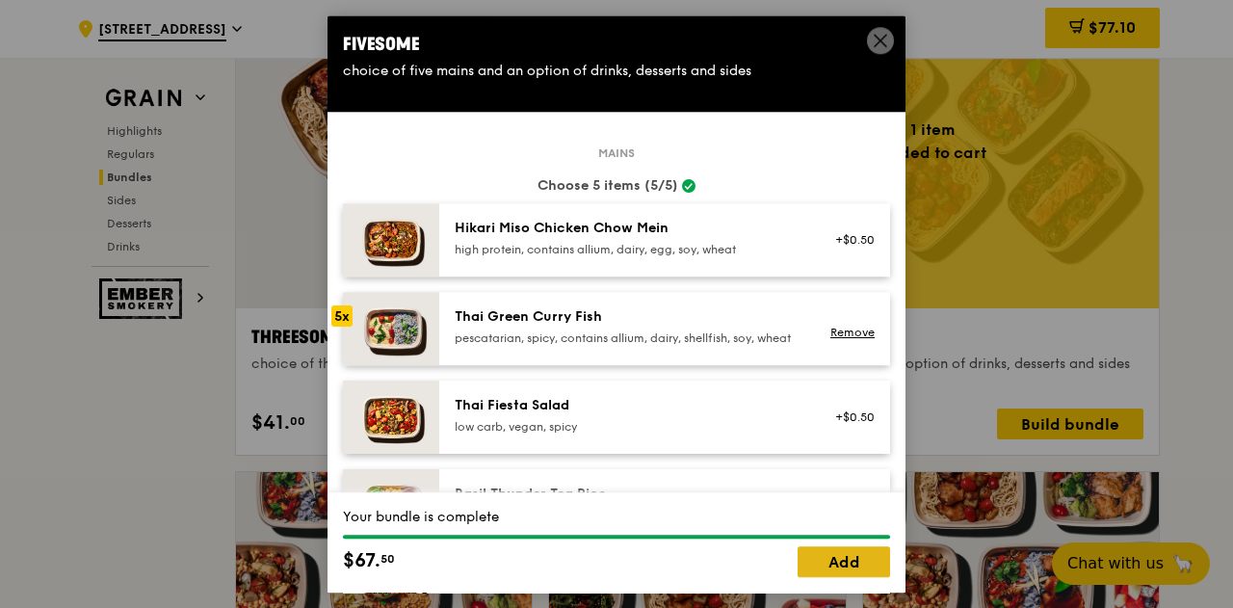
click at [819, 569] on link "Add" at bounding box center [843, 561] width 92 height 31
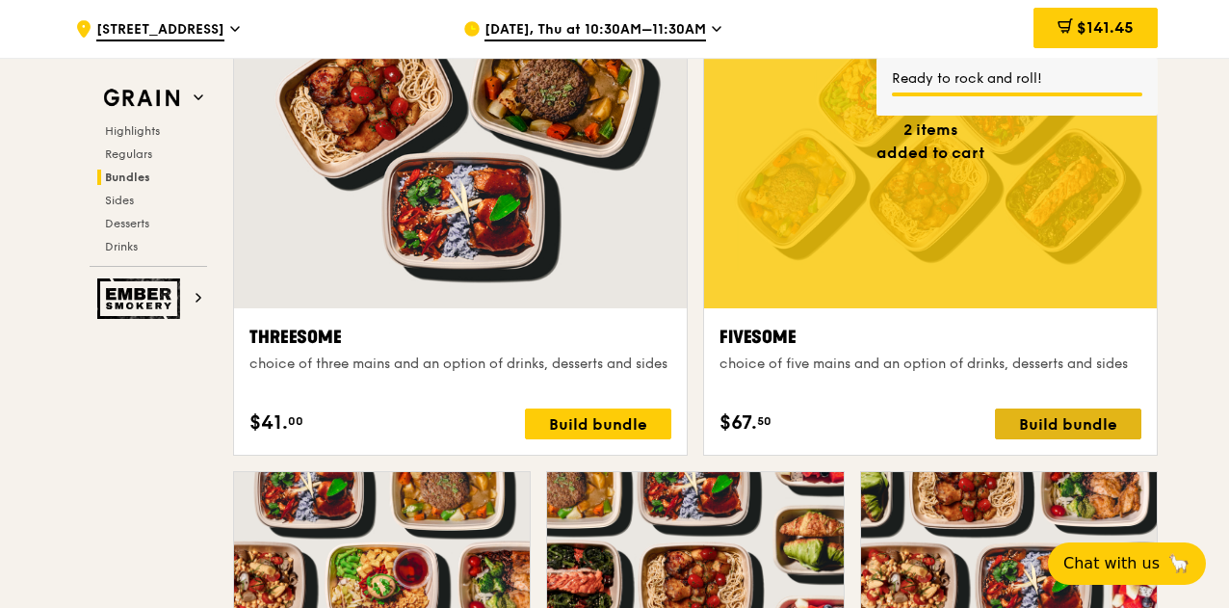
click at [1028, 418] on div "Build bundle" at bounding box center [1068, 423] width 146 height 31
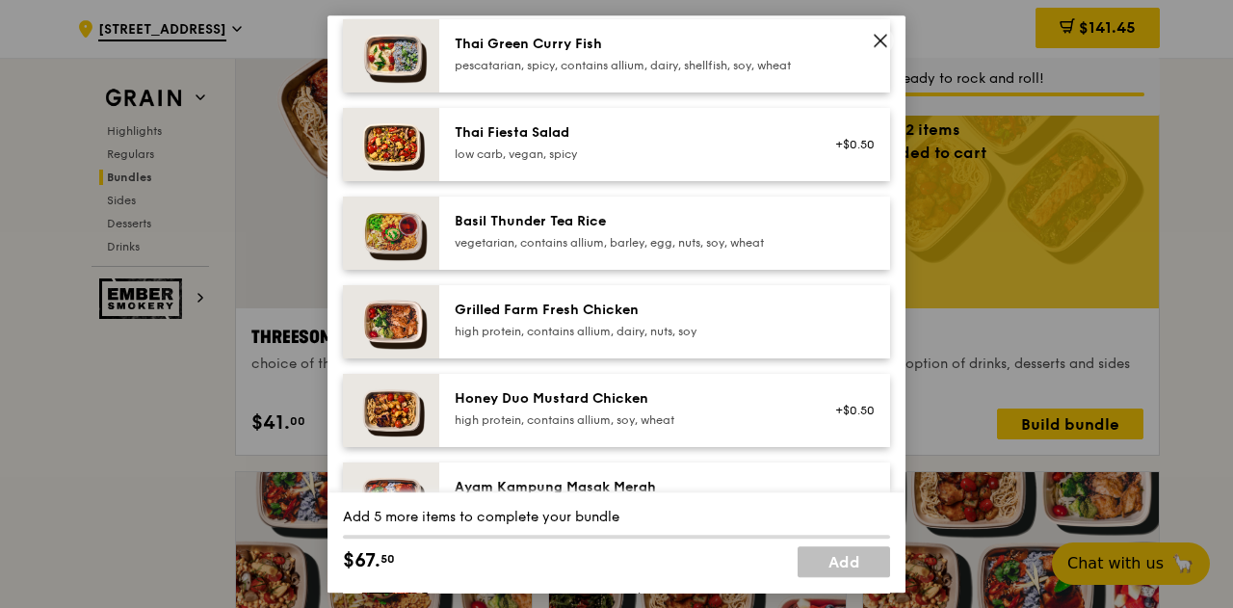
scroll to position [273, 0]
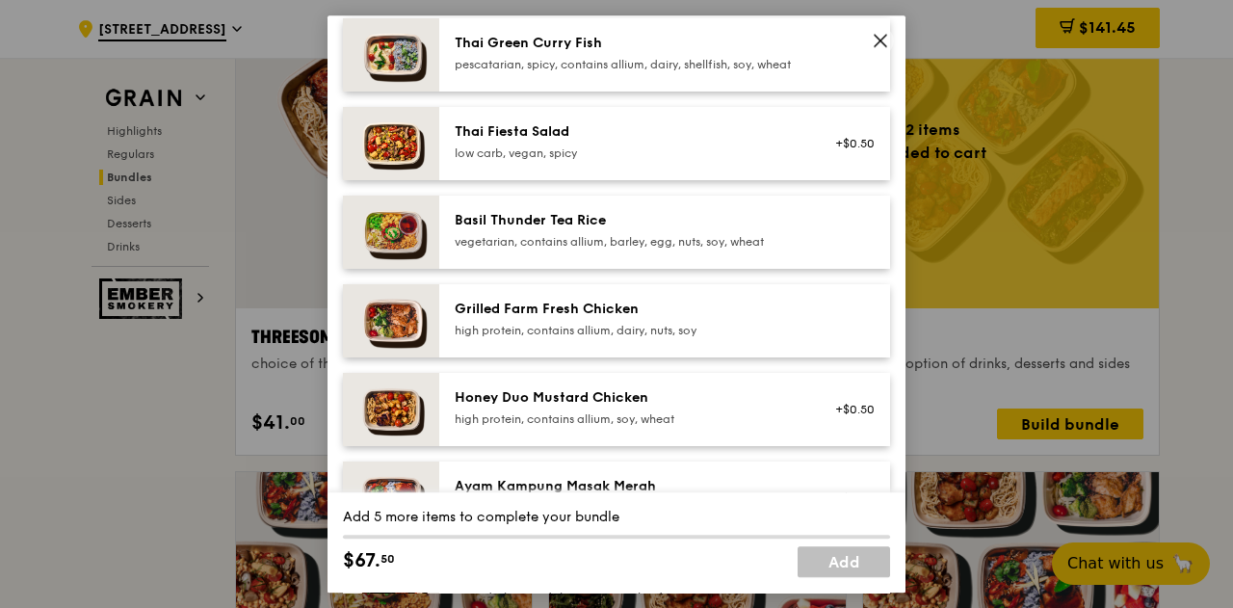
click at [715, 338] on div "high protein, contains allium, dairy, nuts, soy" at bounding box center [628, 330] width 346 height 15
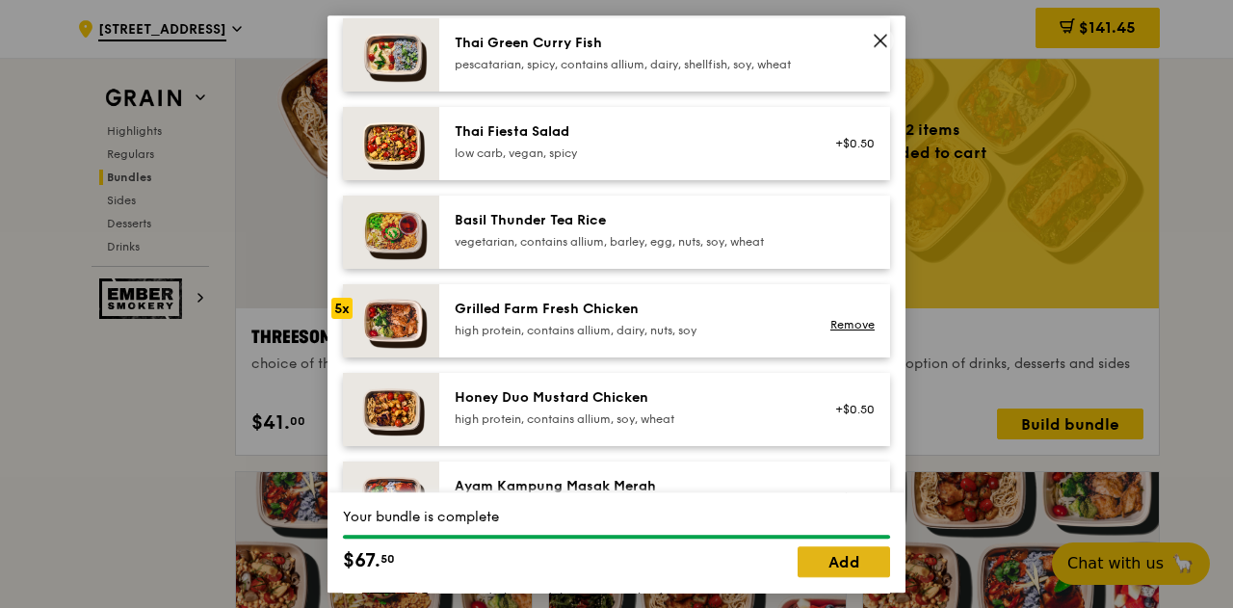
click at [824, 571] on link "Add" at bounding box center [843, 561] width 92 height 31
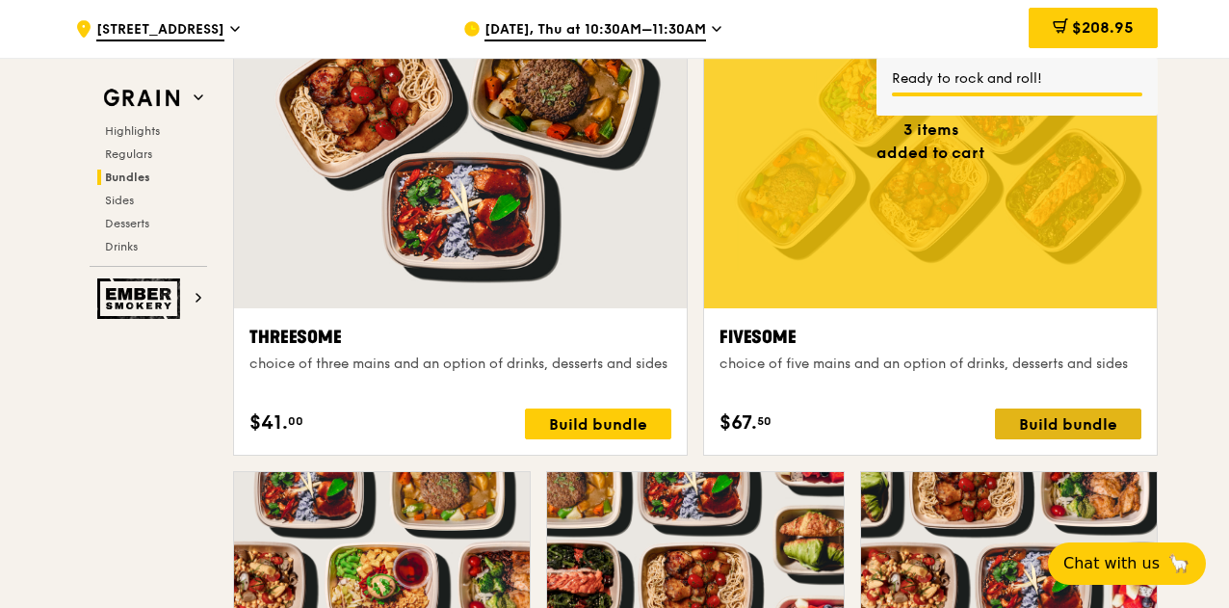
click at [1042, 413] on div "Build bundle" at bounding box center [1068, 423] width 146 height 31
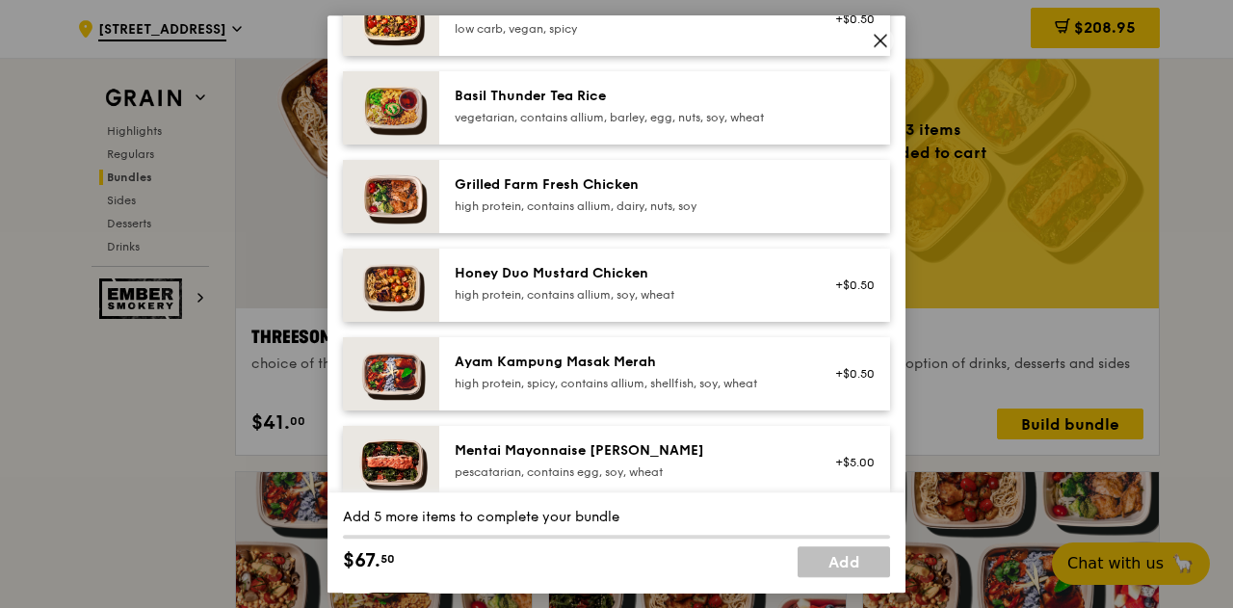
scroll to position [399, 0]
click at [726, 301] on div "high protein, contains allium, soy, wheat" at bounding box center [628, 293] width 346 height 15
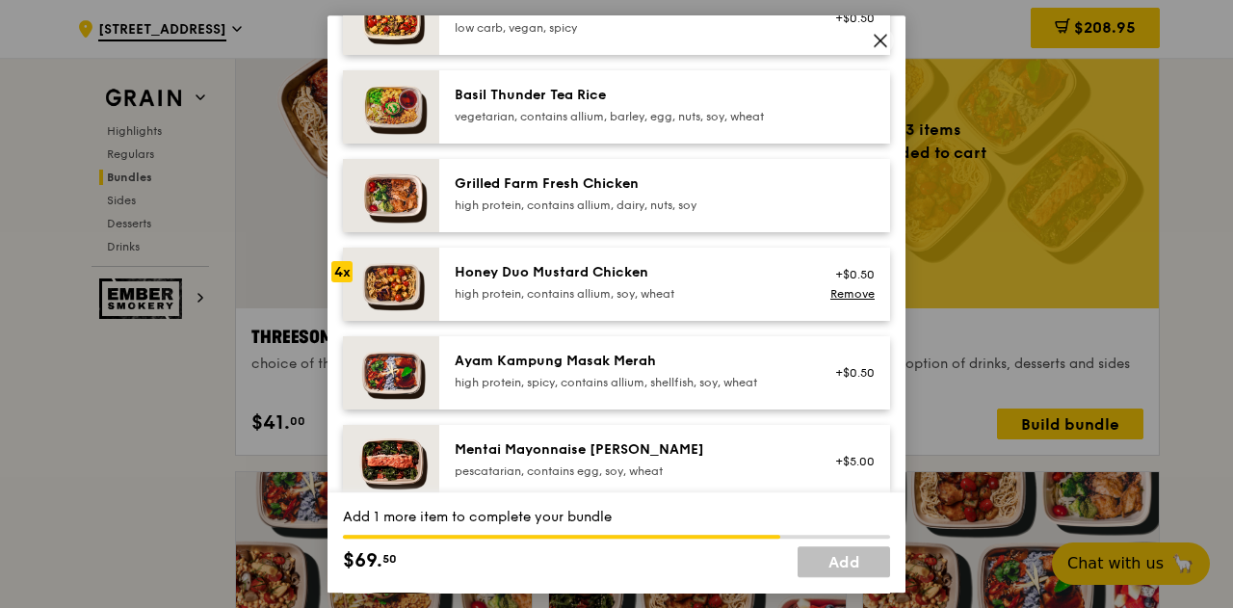
click at [726, 301] on div "high protein, contains allium, soy, wheat" at bounding box center [628, 293] width 346 height 15
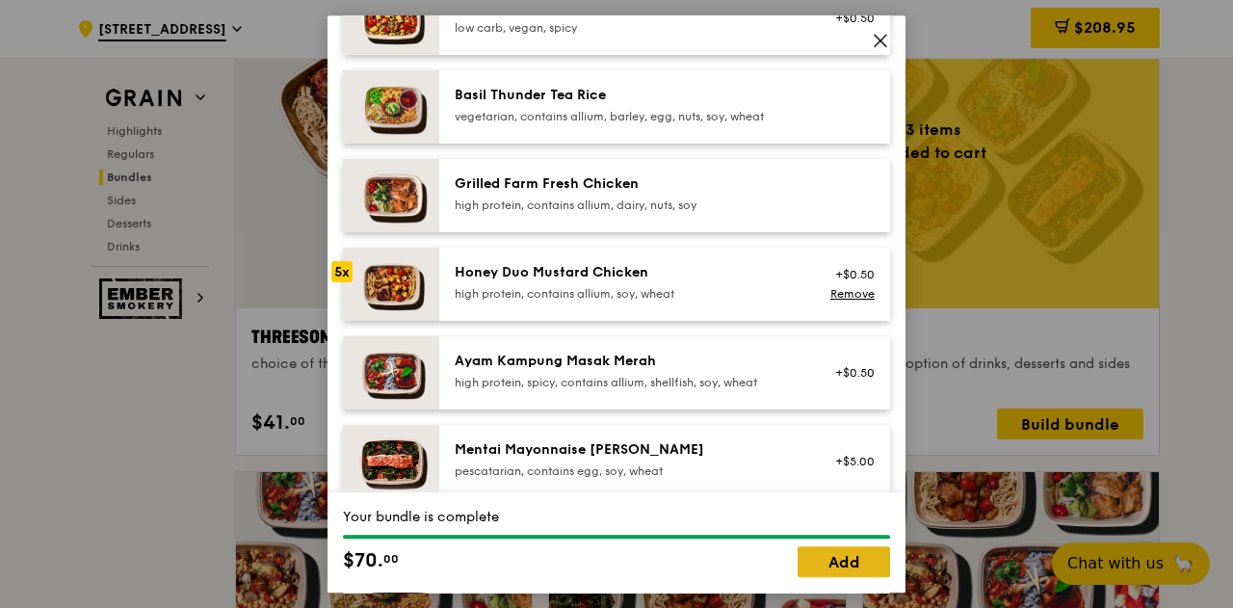
click at [830, 559] on link "Add" at bounding box center [843, 561] width 92 height 31
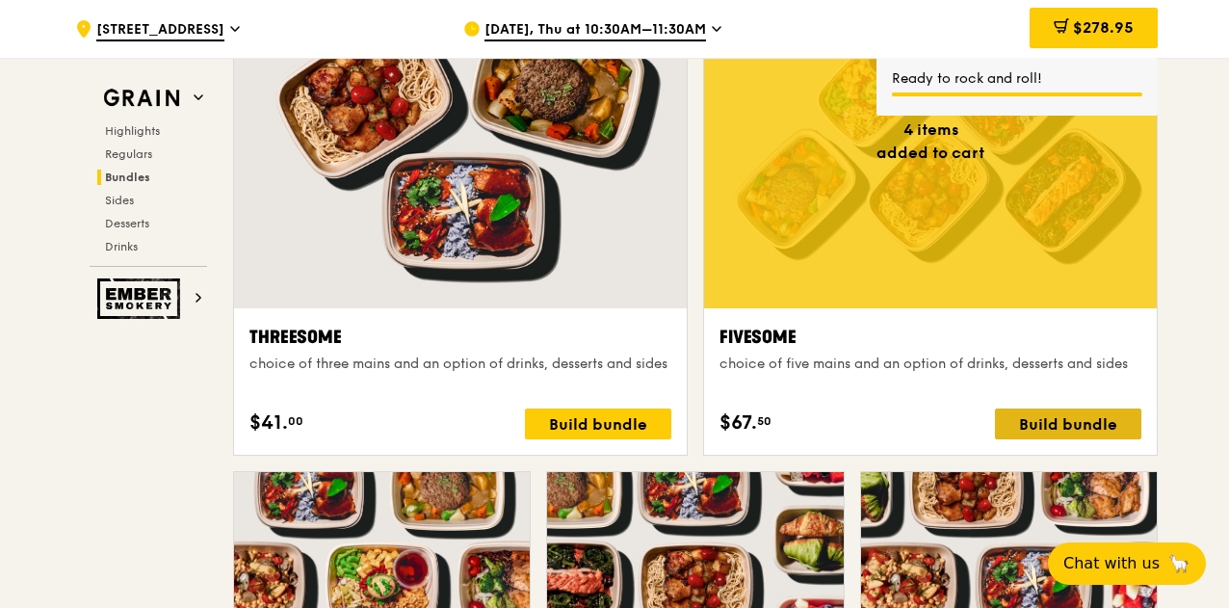
click at [1038, 410] on div "Build bundle" at bounding box center [1068, 423] width 146 height 31
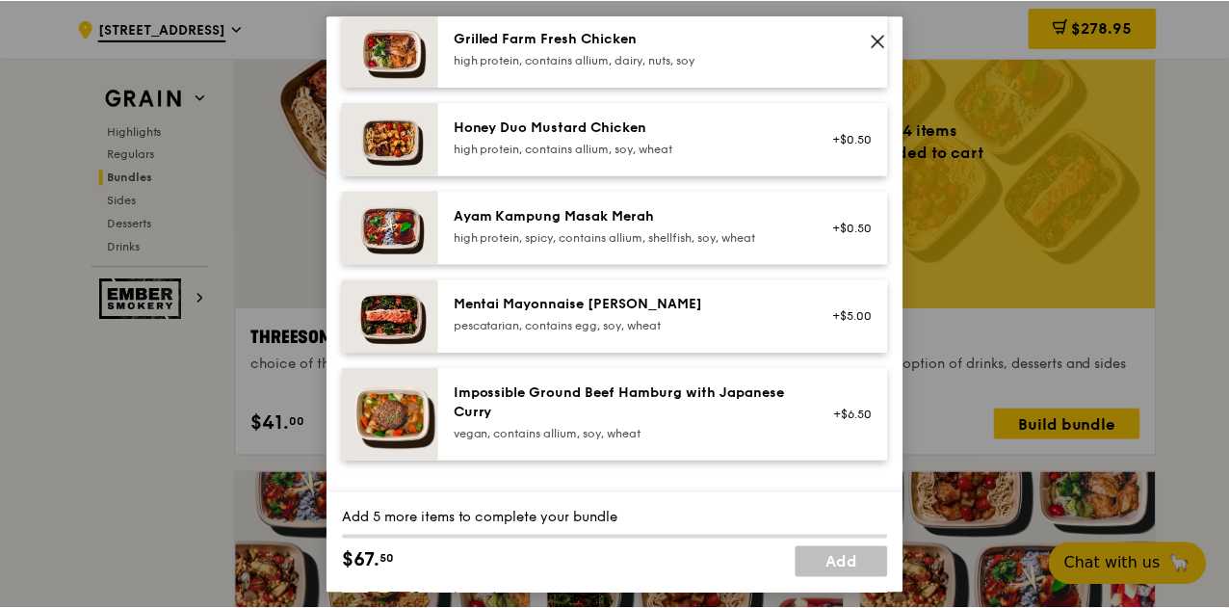
scroll to position [543, 0]
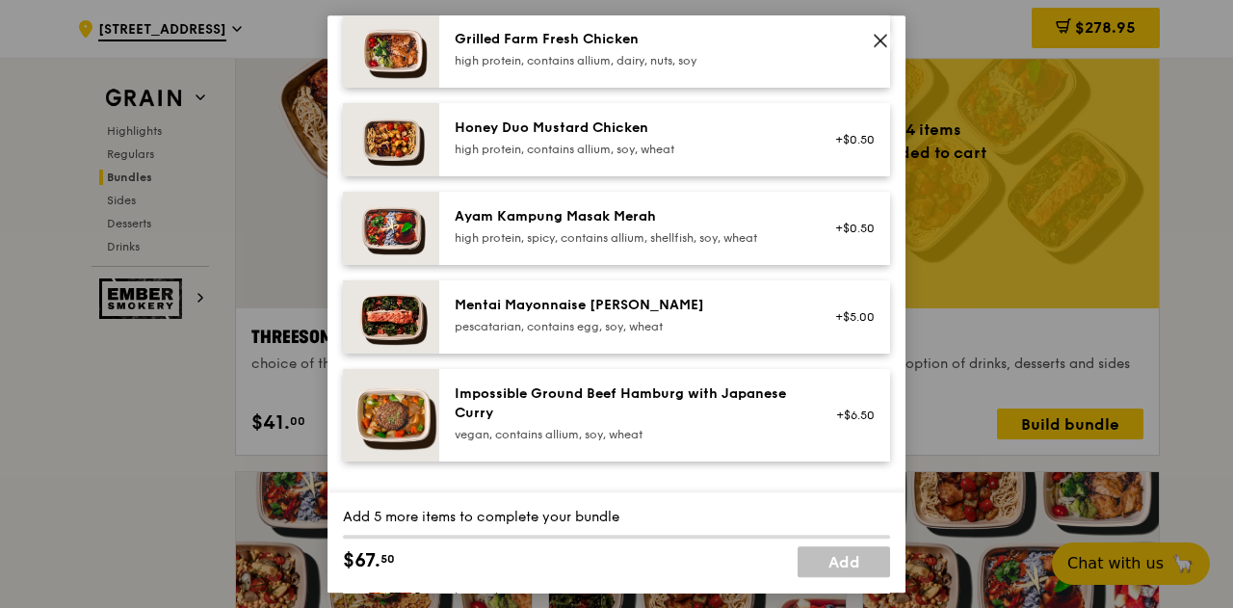
click at [795, 237] on div "Ayam Kampung Masak Merah high protein, spicy, contains allium, shellfish, soy, …" at bounding box center [627, 228] width 369 height 42
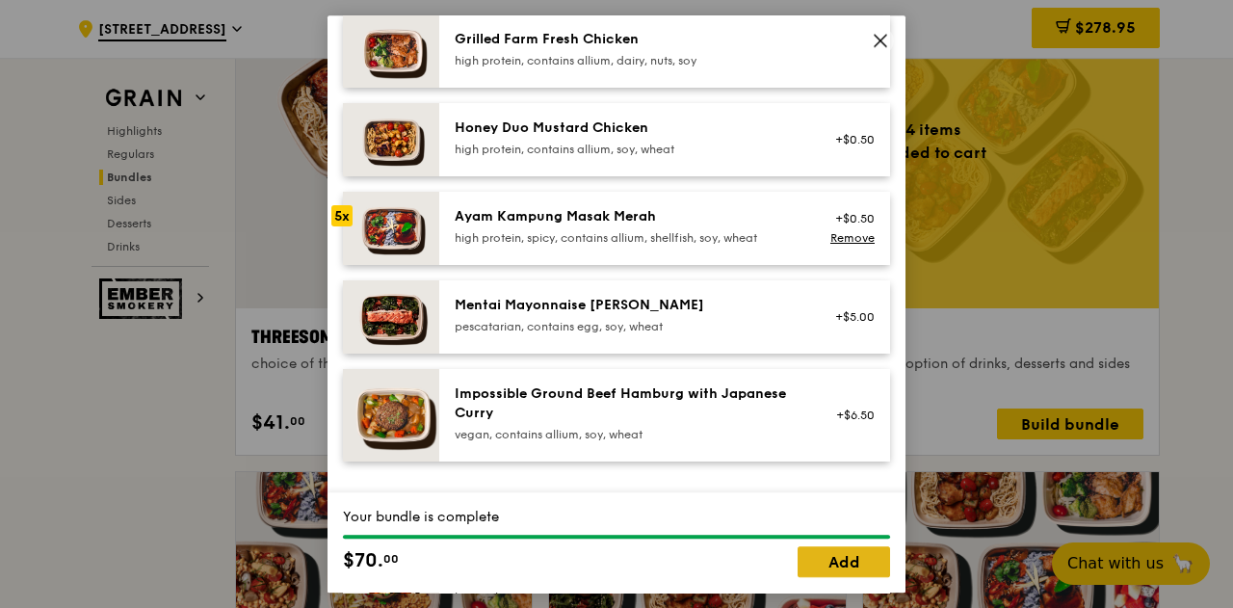
click at [871, 566] on link "Add" at bounding box center [843, 561] width 92 height 31
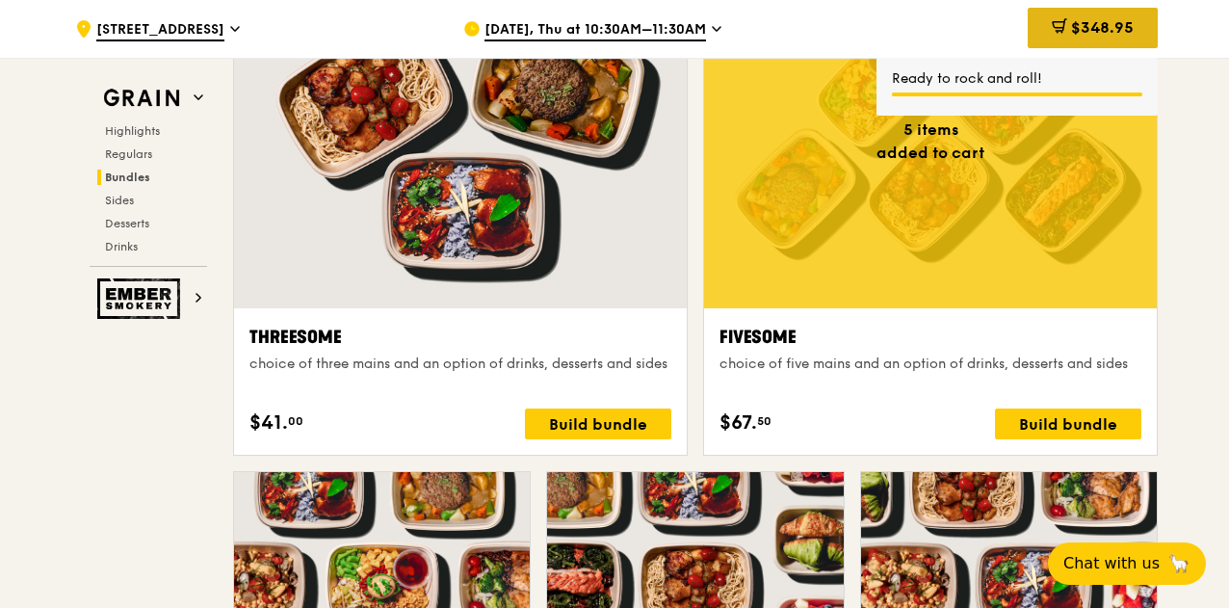
click at [1115, 25] on span "$348.95" at bounding box center [1102, 27] width 63 height 18
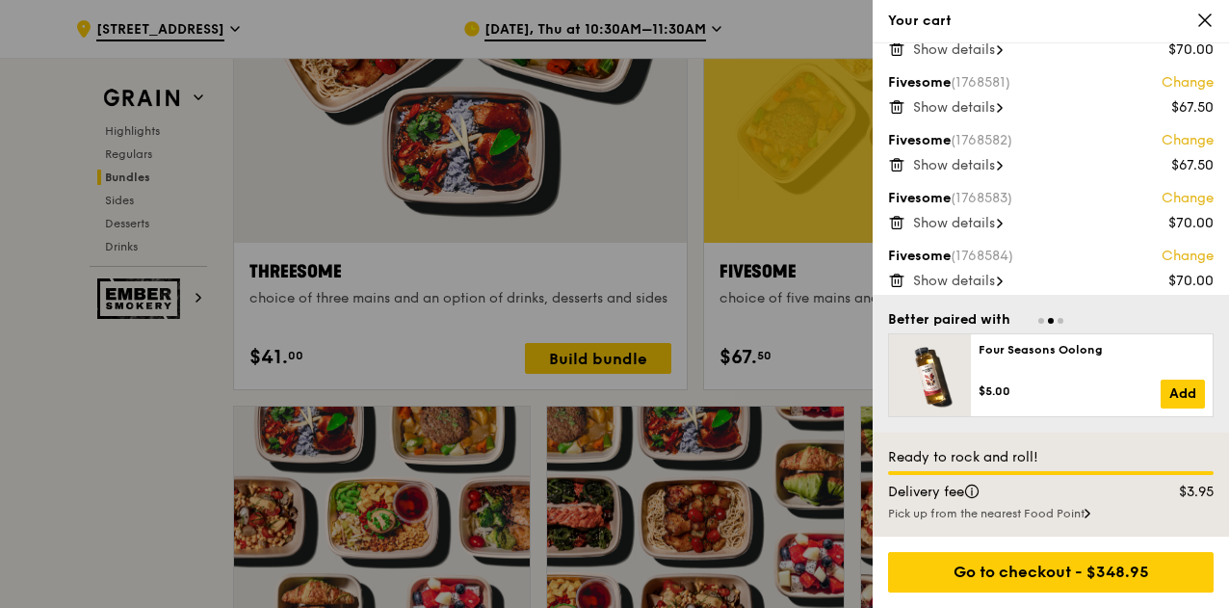
scroll to position [50, 0]
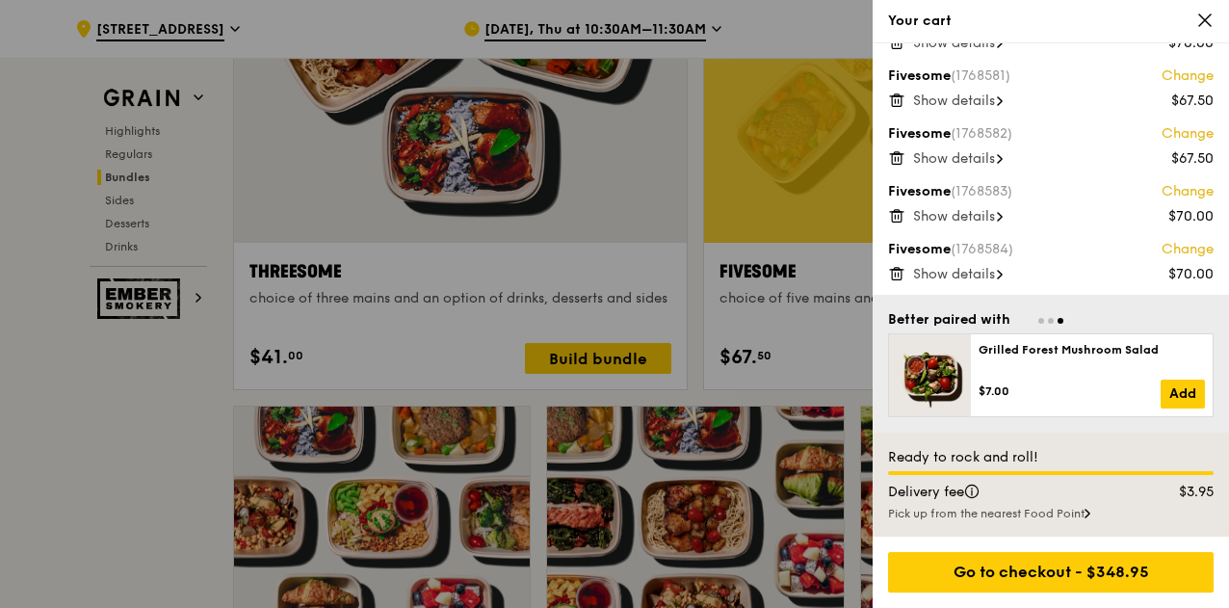
click at [1200, 12] on icon at bounding box center [1204, 20] width 17 height 17
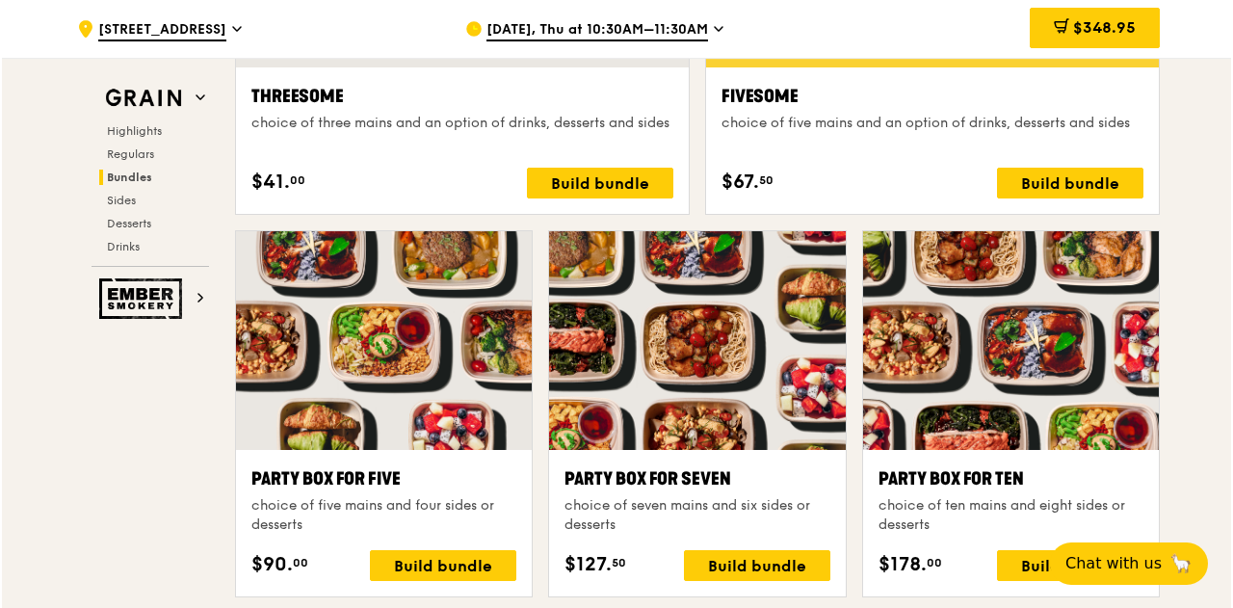
scroll to position [3744, 0]
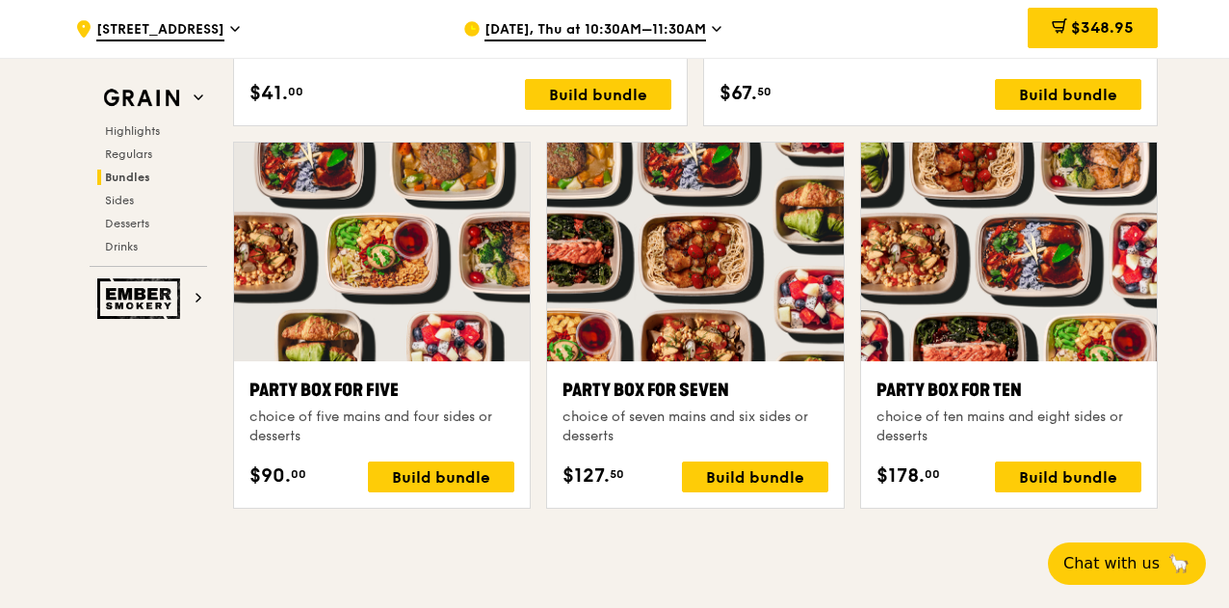
click at [395, 292] on div at bounding box center [382, 252] width 296 height 219
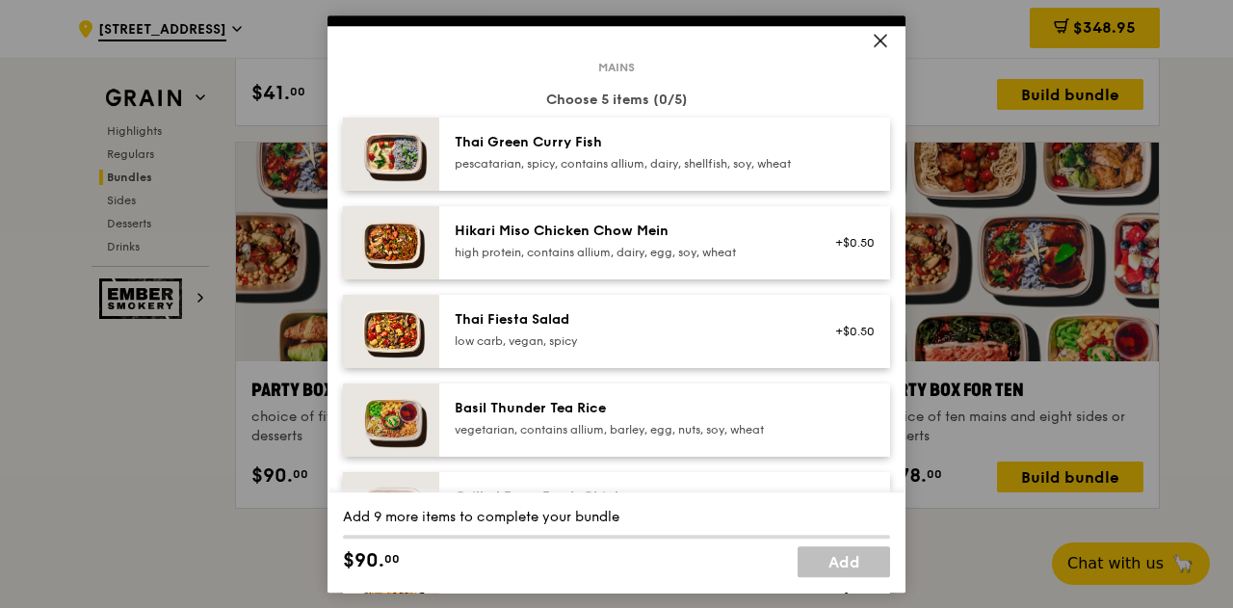
scroll to position [87, 0]
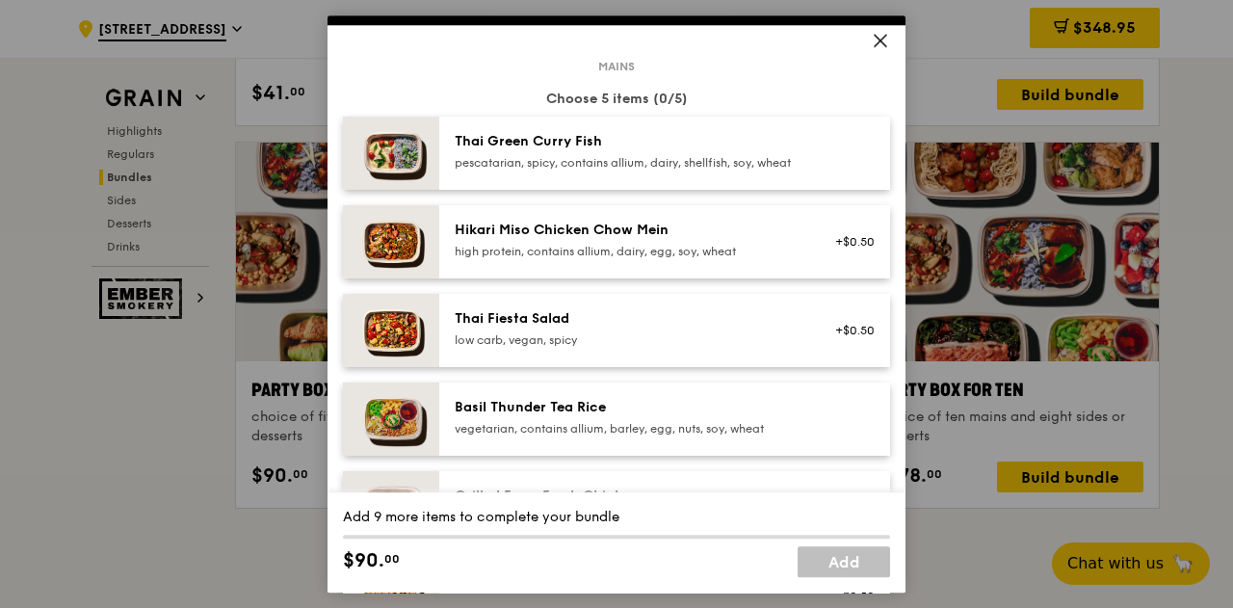
click at [755, 170] on div "pescatarian, spicy, contains allium, dairy, shellfish, soy, wheat" at bounding box center [628, 162] width 346 height 15
click at [741, 259] on div "high protein, contains allium, dairy, egg, soy, wheat" at bounding box center [628, 251] width 346 height 15
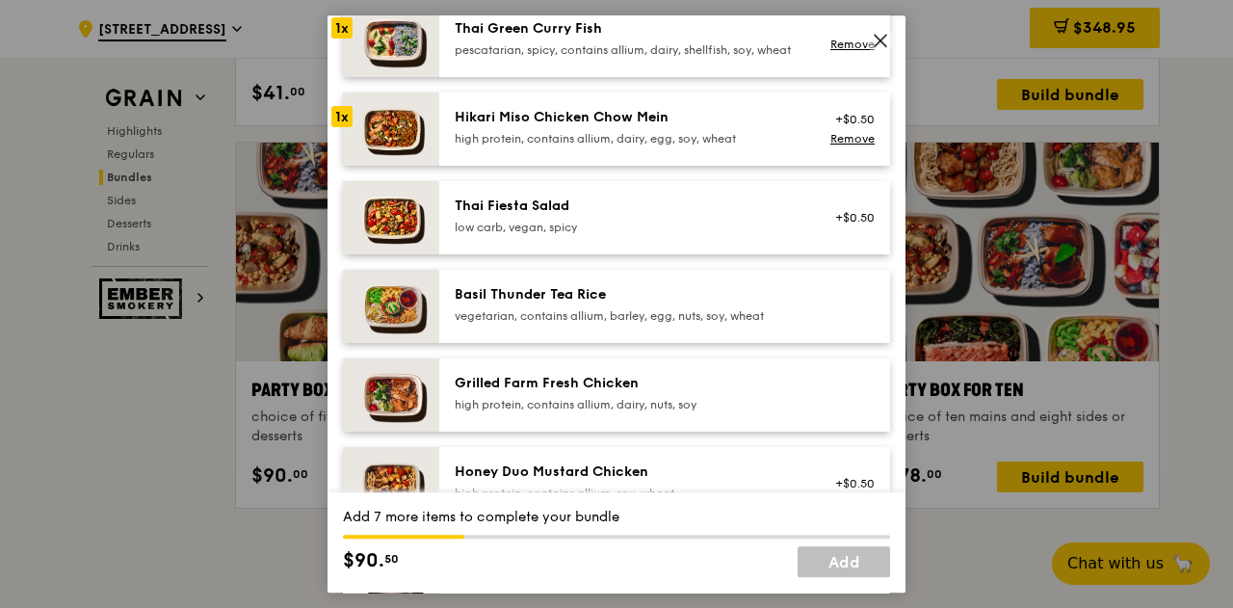
scroll to position [203, 0]
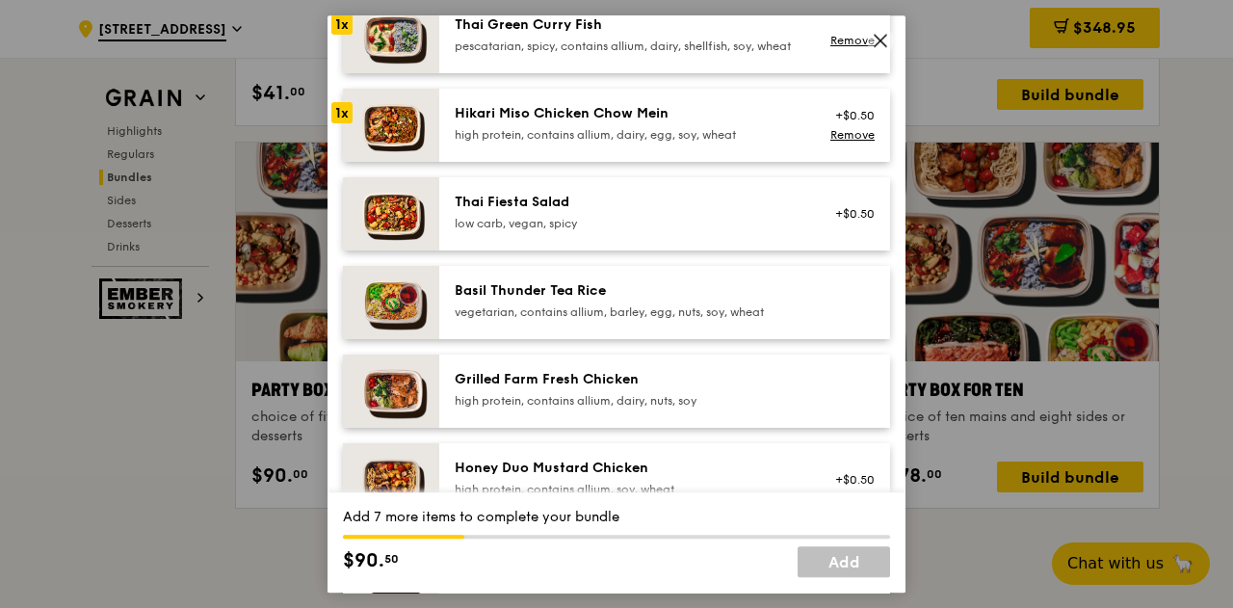
click at [718, 412] on div "Grilled Farm Fresh Chicken high protein, contains allium, dairy, nuts, soy" at bounding box center [627, 391] width 369 height 42
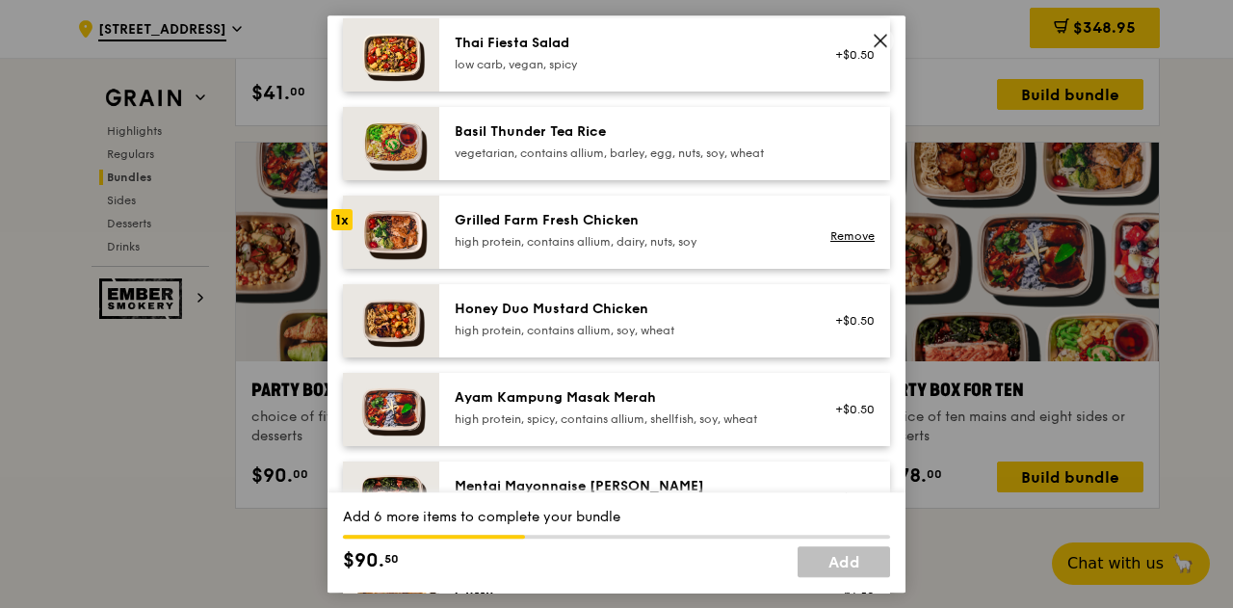
scroll to position [363, 0]
click at [719, 337] on div "high protein, contains allium, soy, wheat" at bounding box center [628, 329] width 346 height 15
click at [721, 403] on div "Ayam Kampung Masak Merah" at bounding box center [628, 396] width 346 height 19
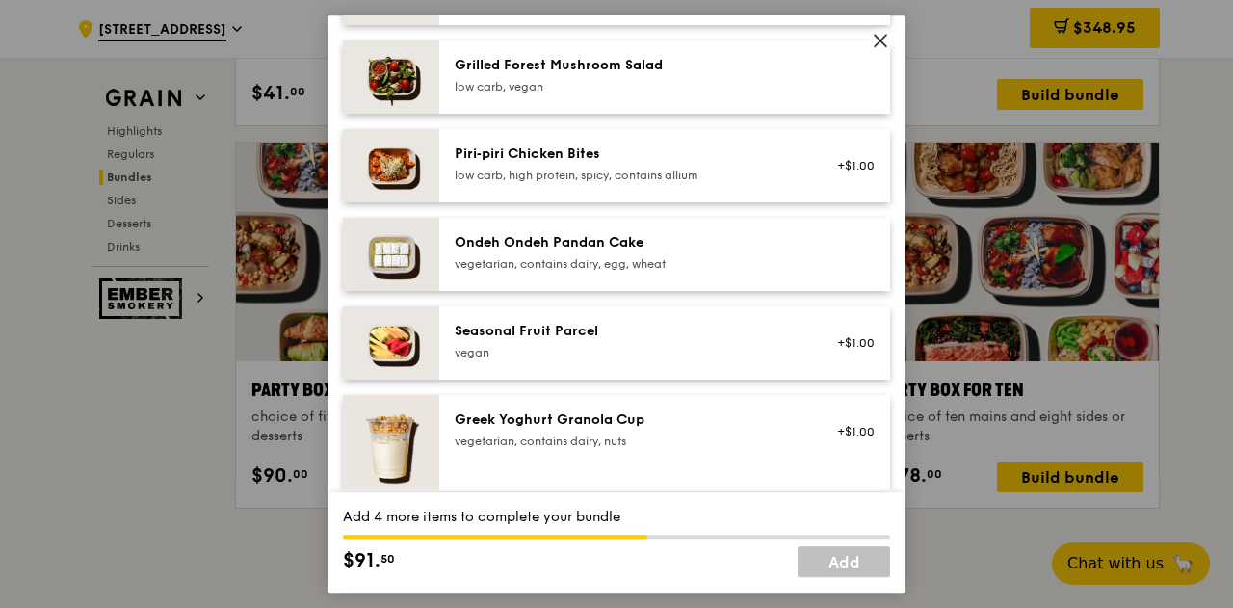
scroll to position [1320, 0]
click at [765, 251] on div "Ondeh Ondeh Pandan Cake" at bounding box center [628, 241] width 346 height 19
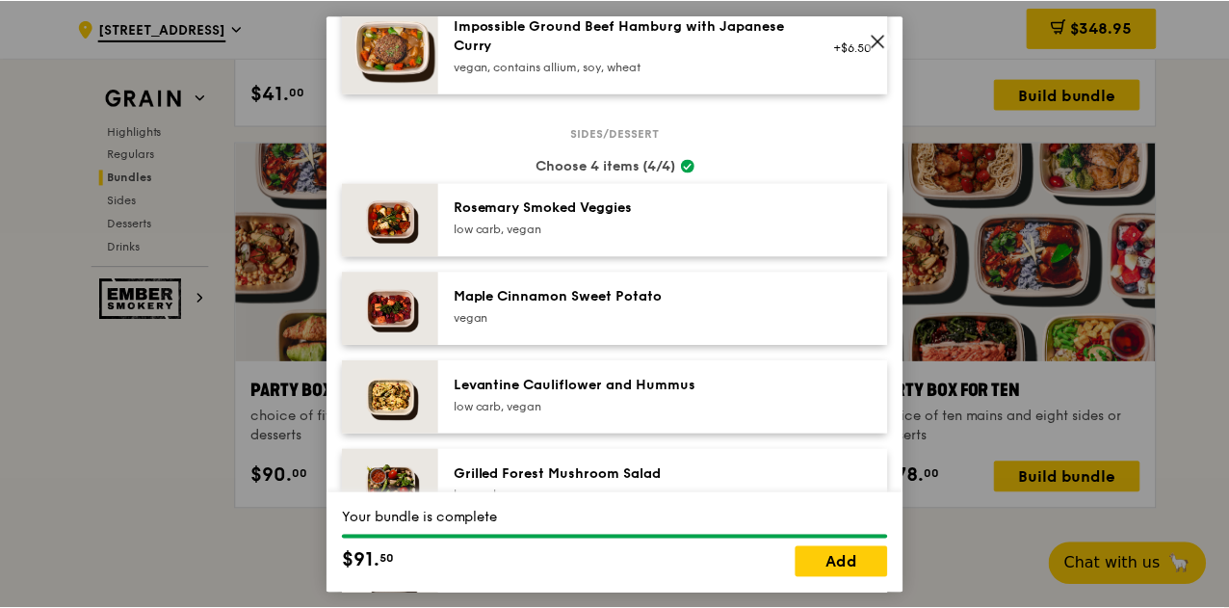
scroll to position [910, 0]
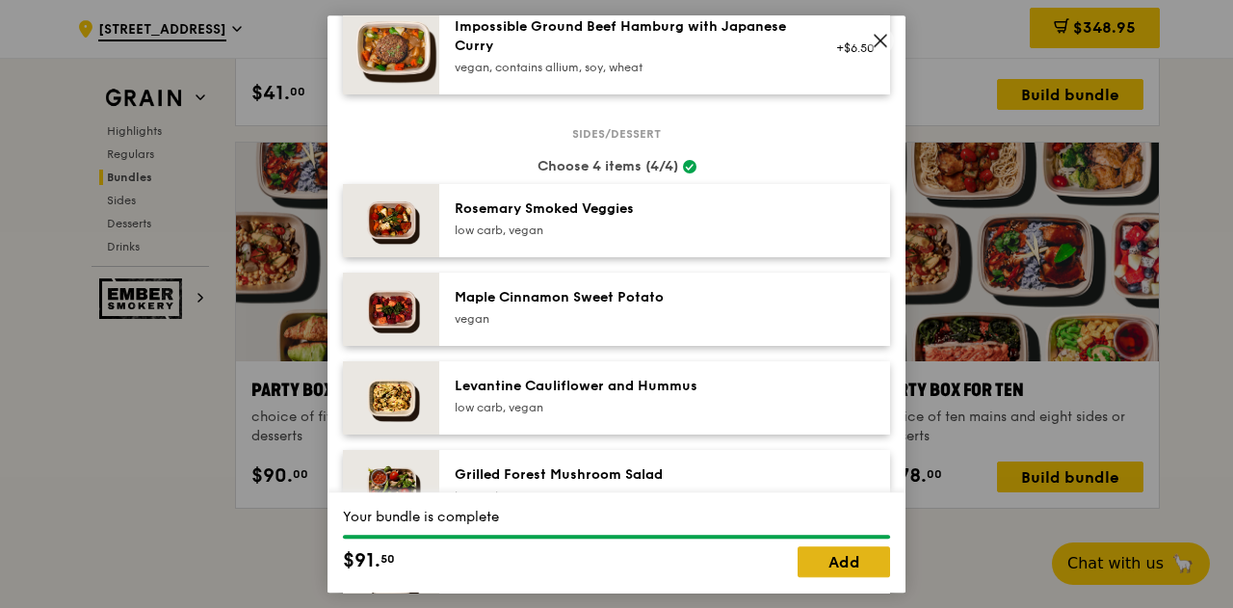
click at [830, 571] on link "Add" at bounding box center [843, 561] width 92 height 31
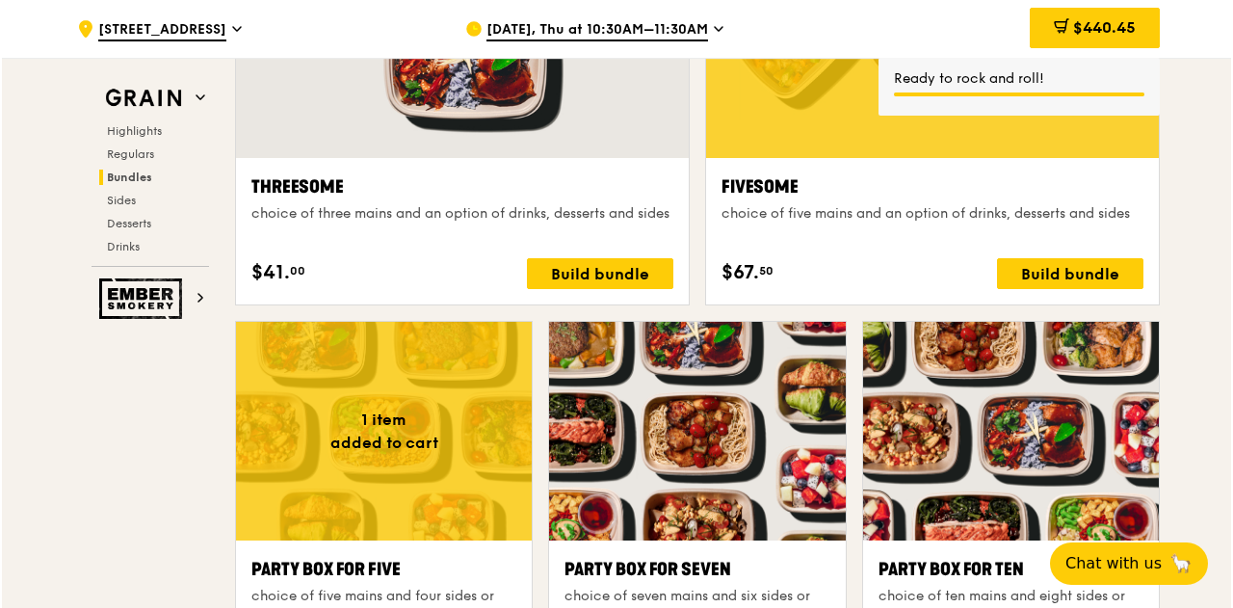
scroll to position [3390, 0]
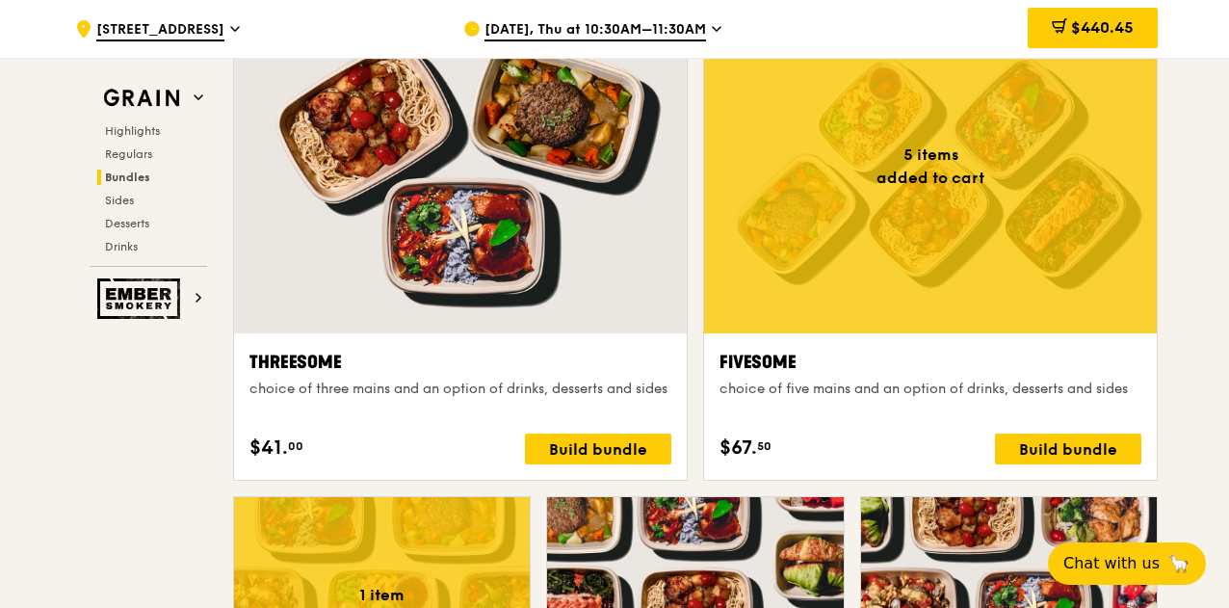
click at [826, 274] on div at bounding box center [930, 166] width 453 height 334
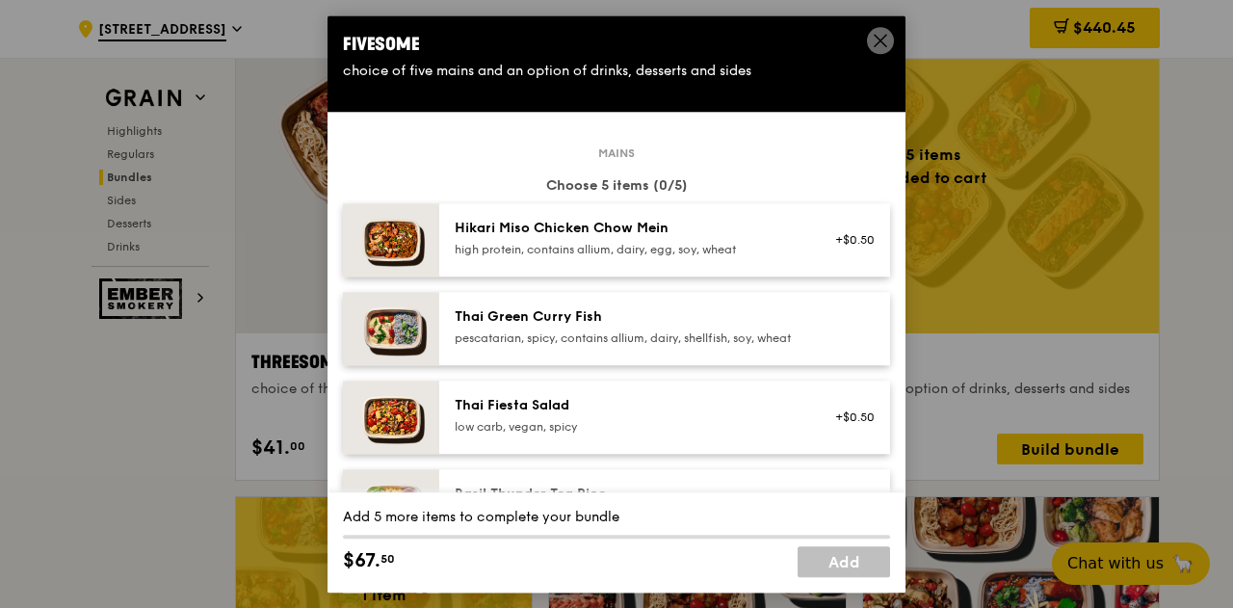
click at [710, 231] on div "Hikari Miso Chicken Chow Mein" at bounding box center [628, 228] width 346 height 19
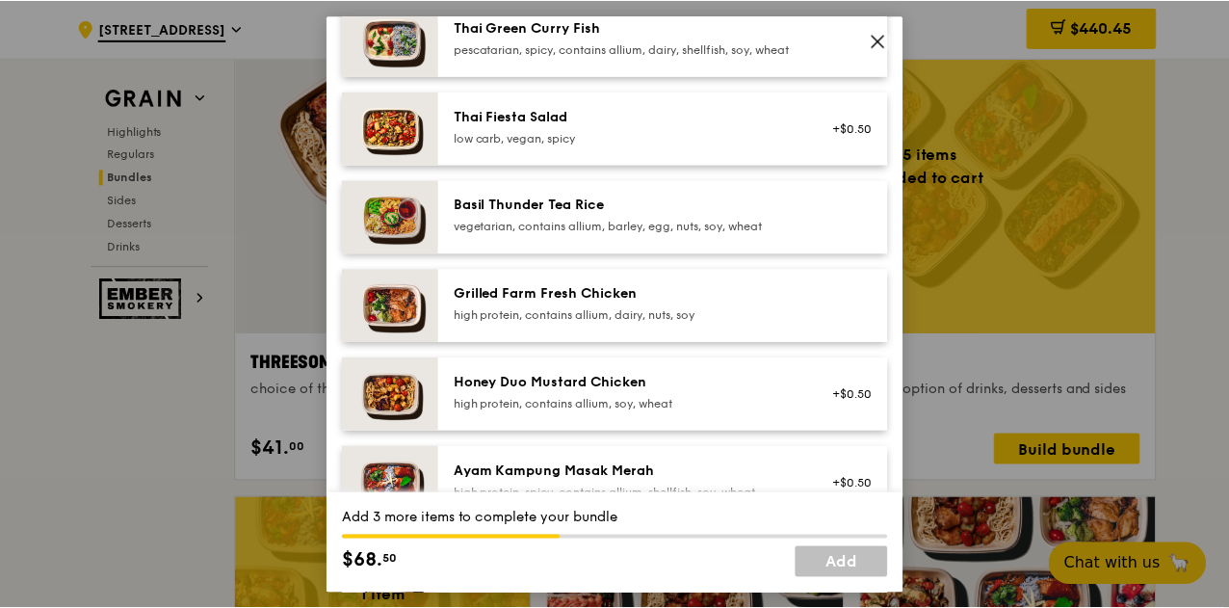
scroll to position [290, 0]
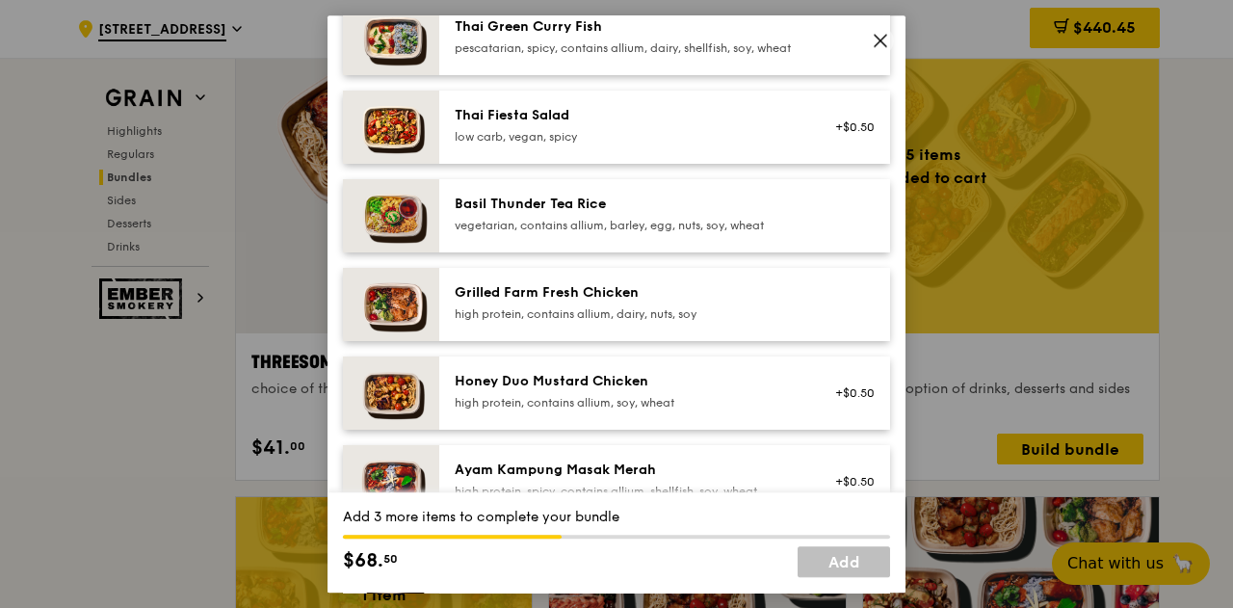
click at [727, 391] on div "Honey Duo Mustard Chicken" at bounding box center [628, 381] width 346 height 19
click at [749, 325] on div "Grilled Farm Fresh Chicken high protein, contains allium, dairy, nuts, soy" at bounding box center [627, 304] width 369 height 42
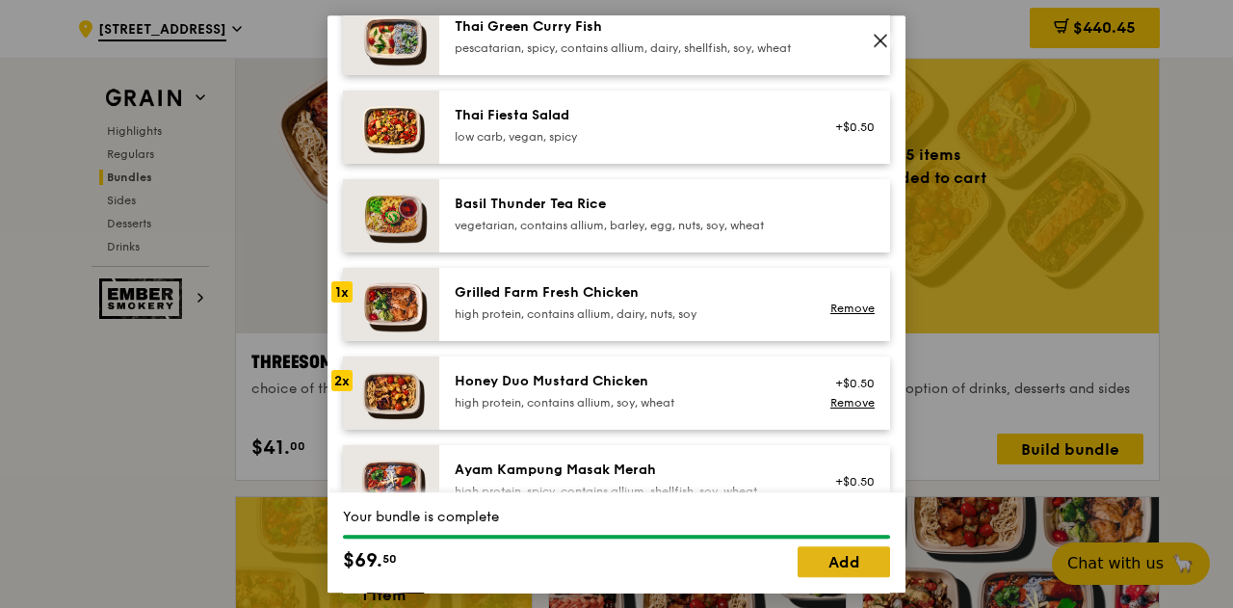
click at [834, 564] on link "Add" at bounding box center [843, 561] width 92 height 31
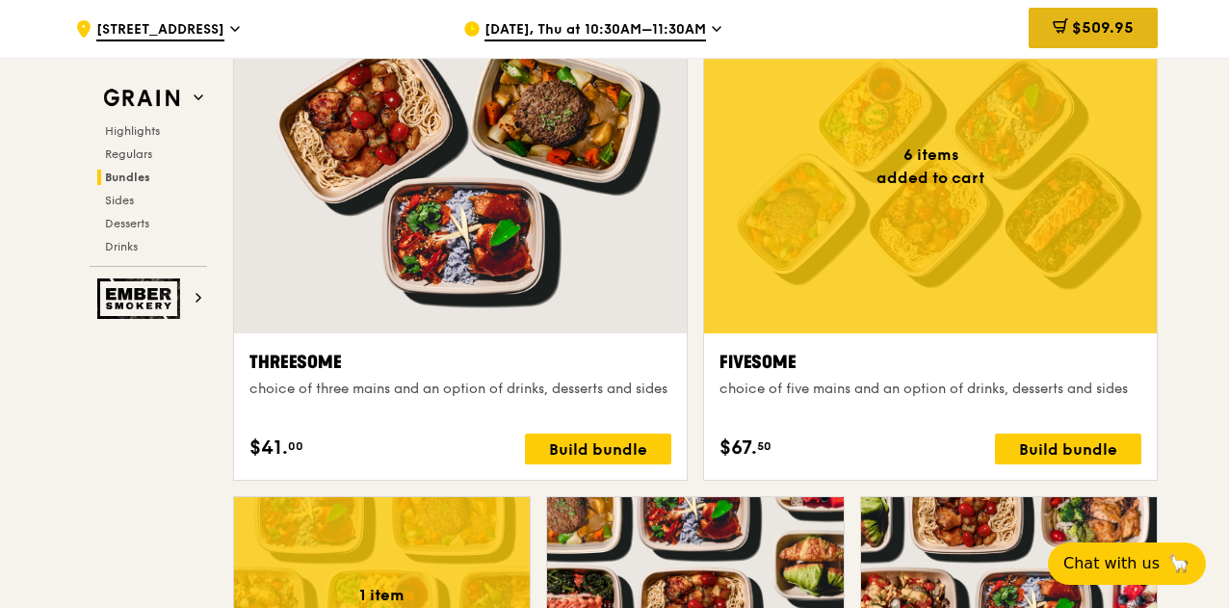
click at [1134, 24] on div "$509.95" at bounding box center [1092, 28] width 129 height 40
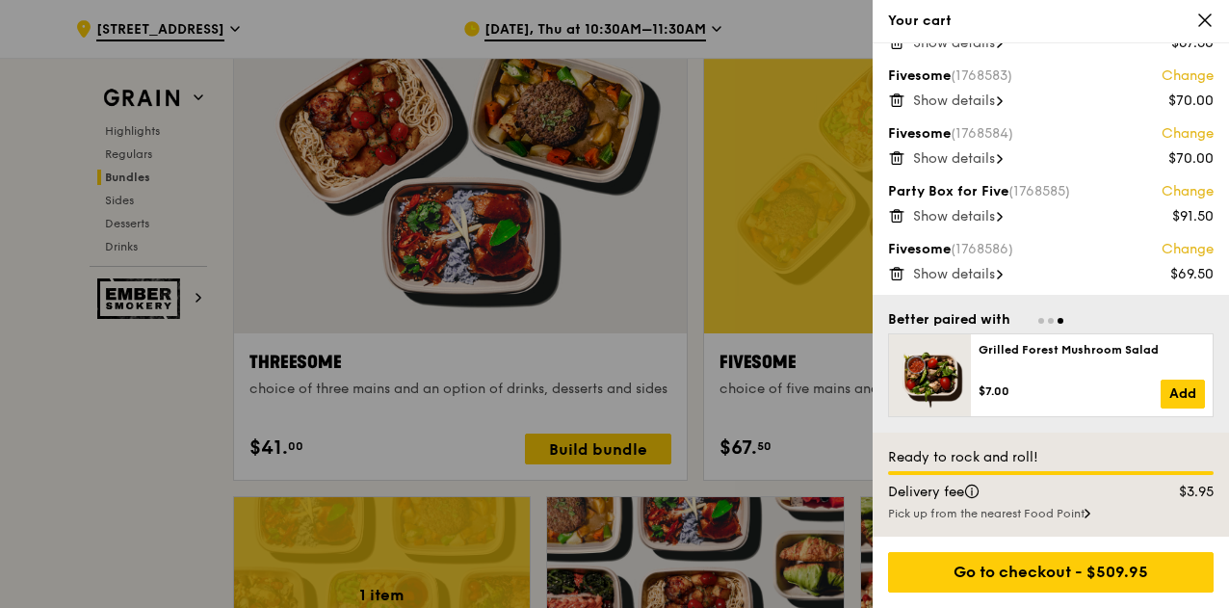
scroll to position [3436, 0]
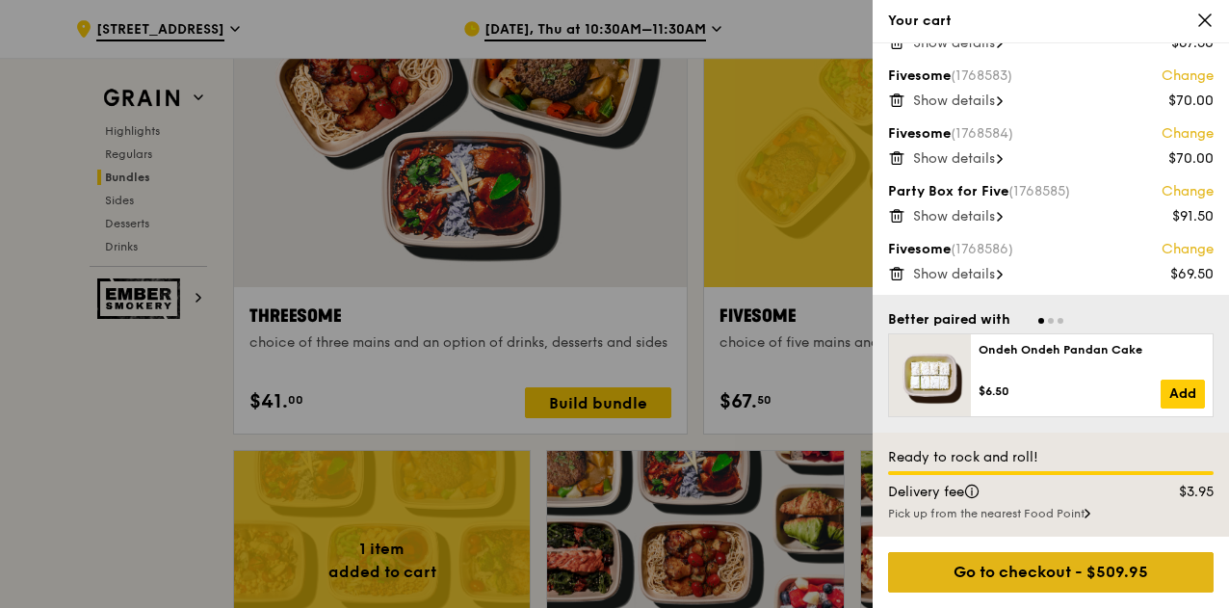
click at [1147, 569] on div "Go to checkout - $509.95" at bounding box center [1050, 572] width 325 height 40
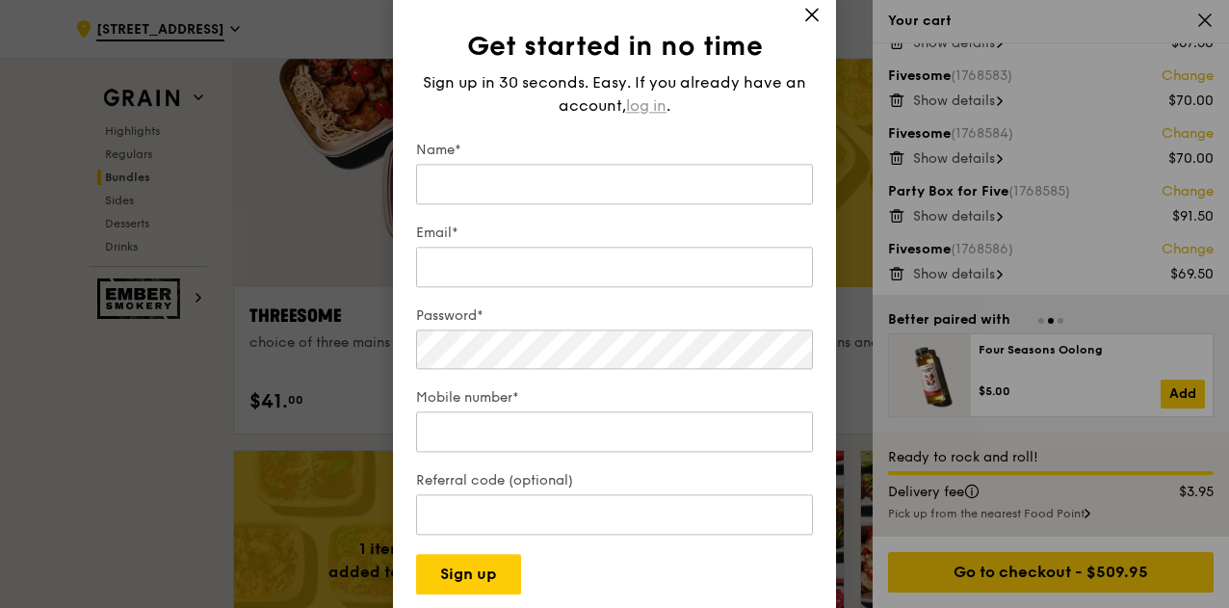
click at [647, 98] on span "log in" at bounding box center [646, 105] width 40 height 23
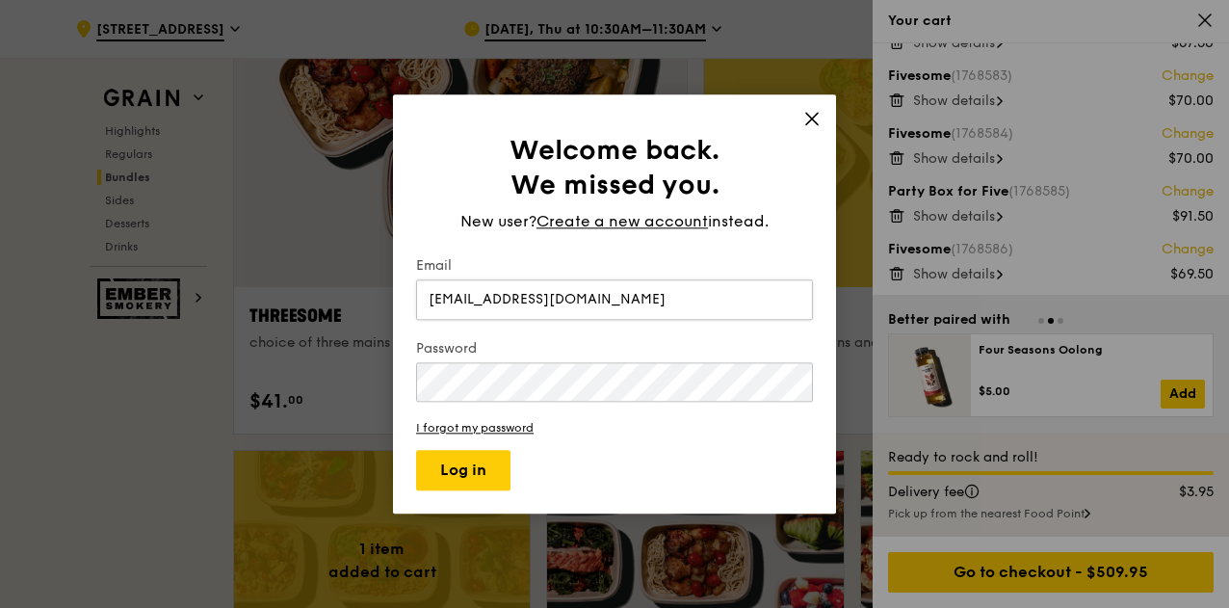
type input "[EMAIL_ADDRESS][DOMAIN_NAME]"
click at [443, 473] on button "Log in" at bounding box center [463, 470] width 94 height 40
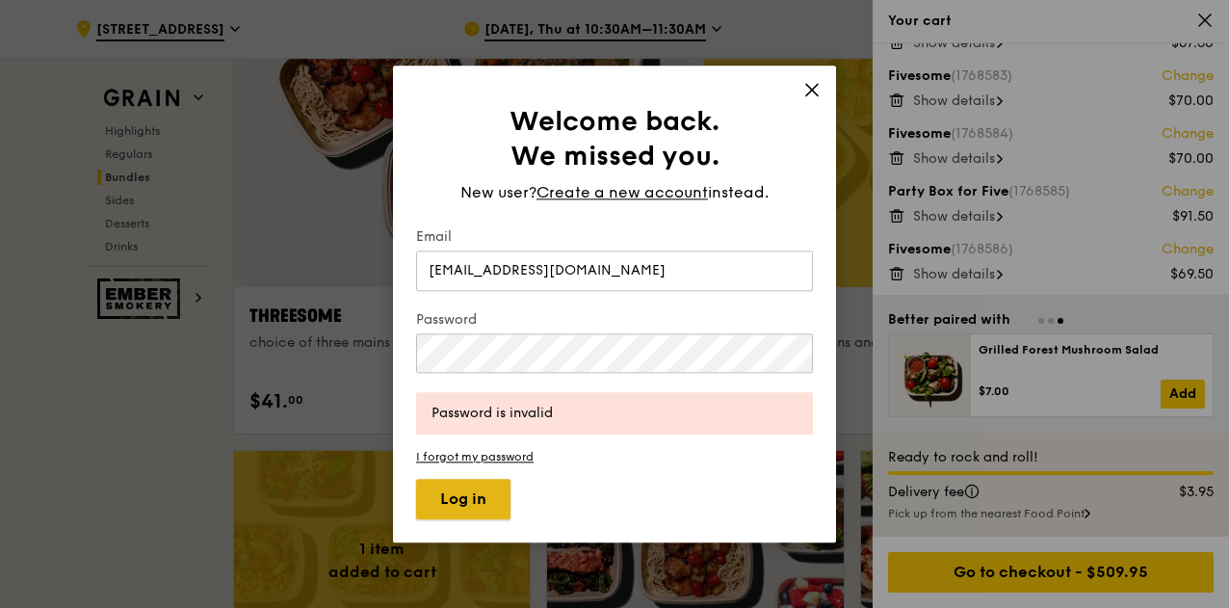
click at [483, 496] on button "Log in" at bounding box center [463, 499] width 94 height 40
click at [516, 455] on link "I forgot my password" at bounding box center [614, 456] width 397 height 13
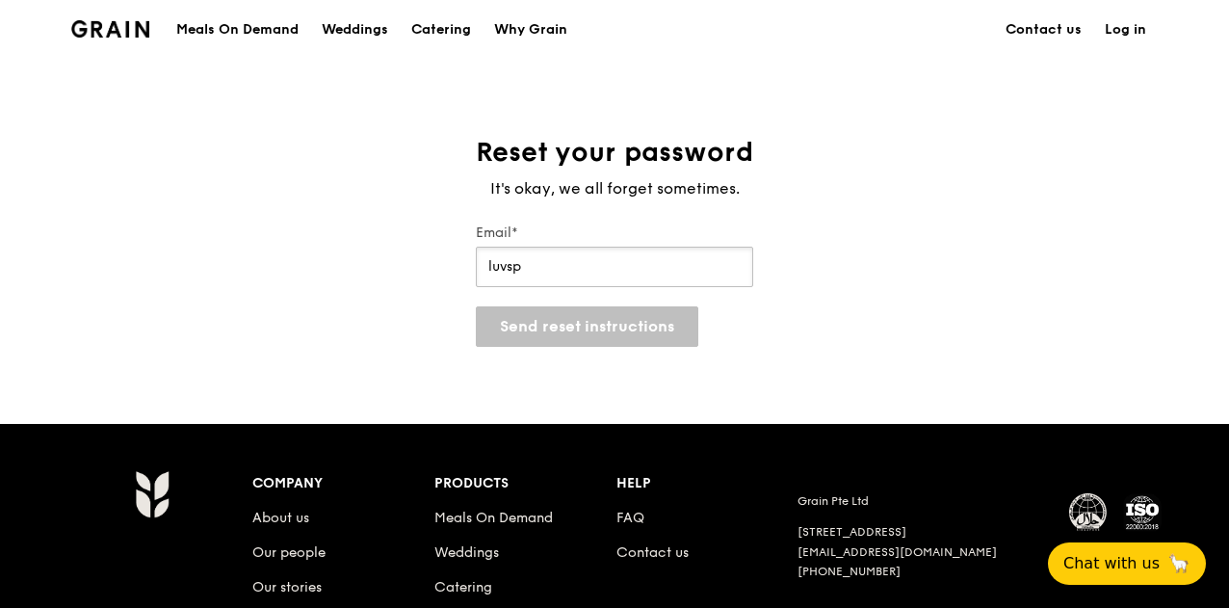
type input "[EMAIL_ADDRESS][DOMAIN_NAME]"
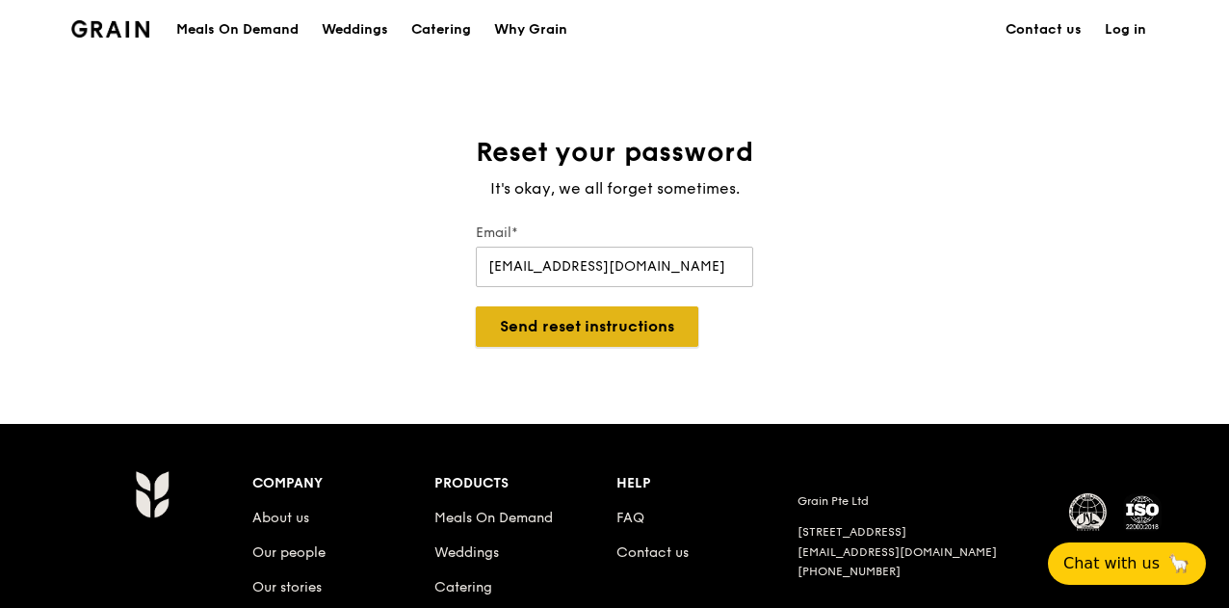
click at [607, 332] on button "Send reset instructions" at bounding box center [587, 326] width 222 height 40
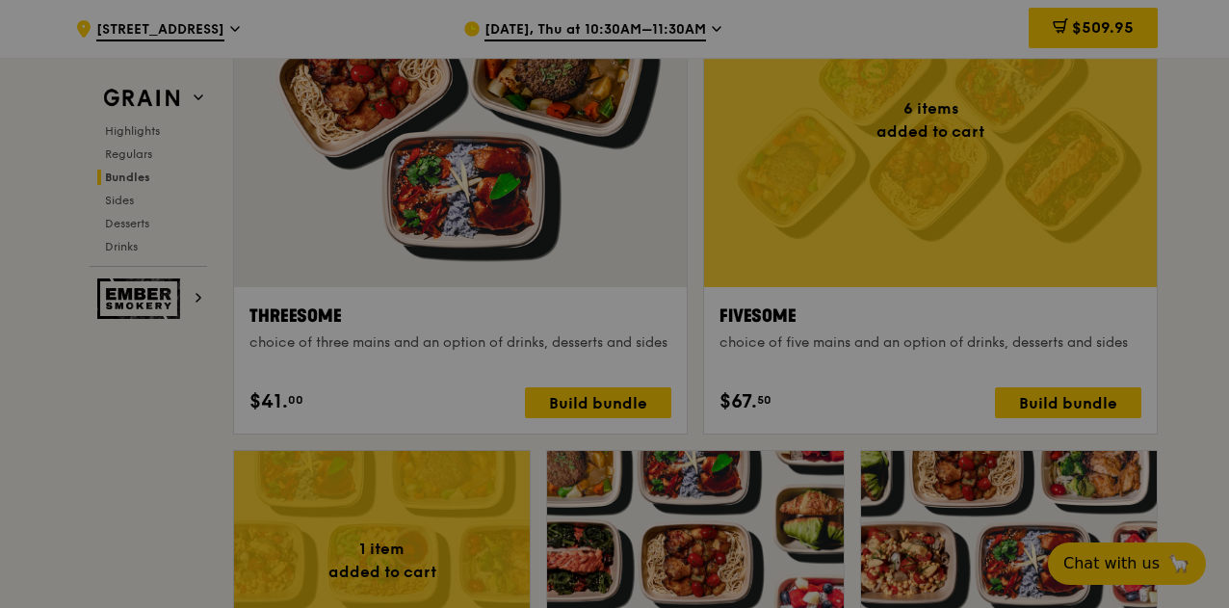
scroll to position [3462, 0]
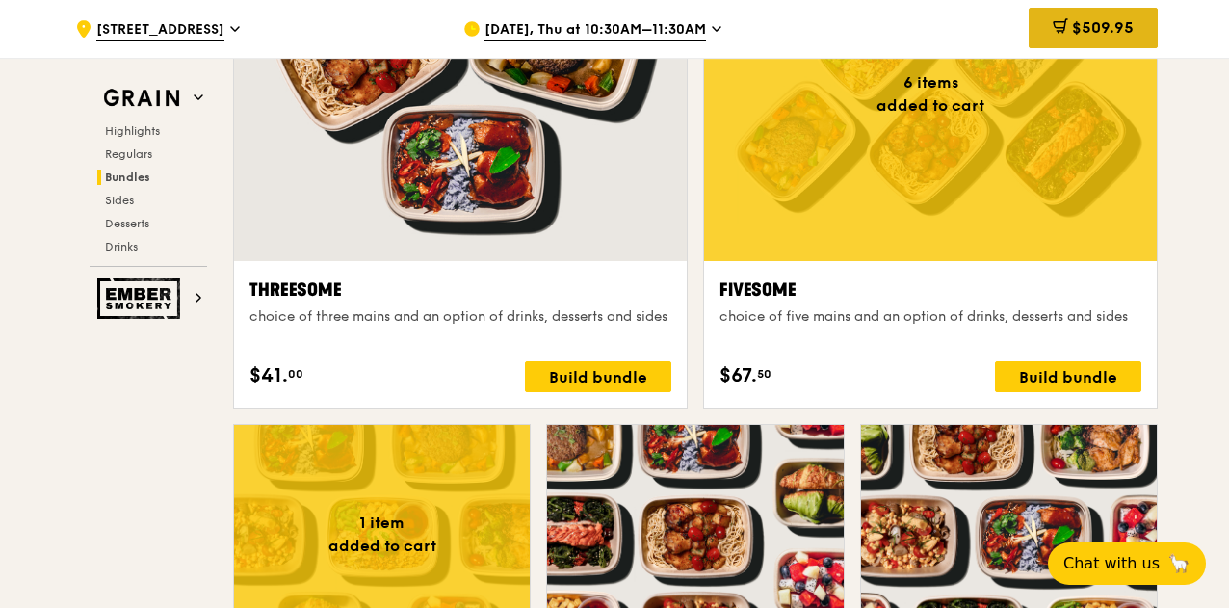
click at [1121, 22] on span "$509.95" at bounding box center [1103, 27] width 62 height 18
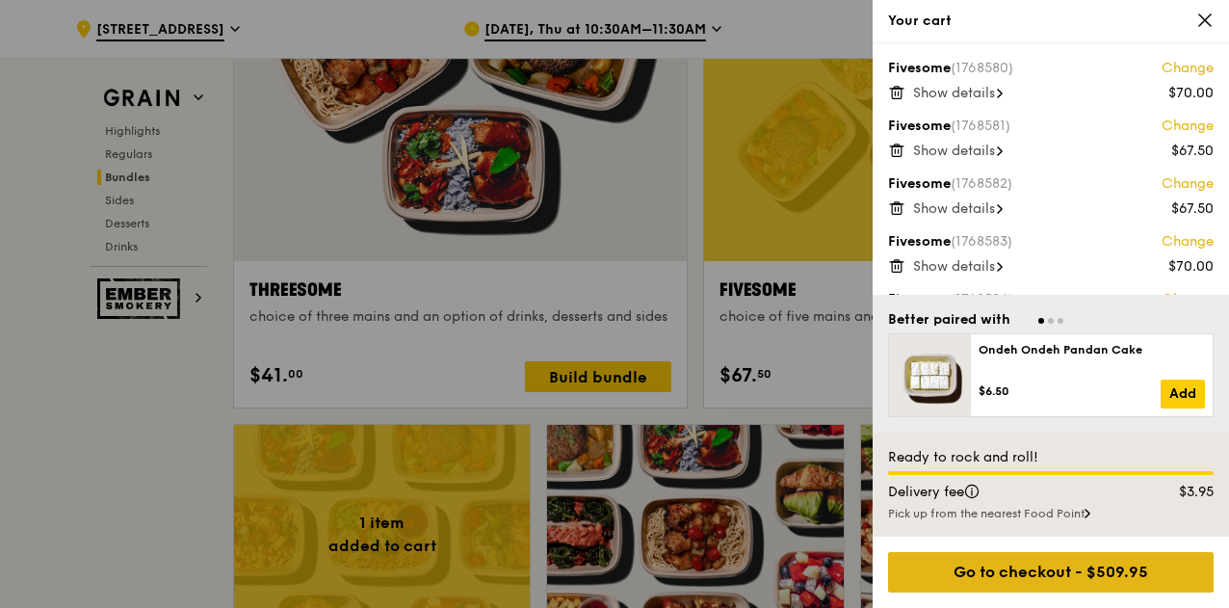
click at [1079, 574] on div "Go to checkout - $509.95" at bounding box center [1050, 572] width 325 height 40
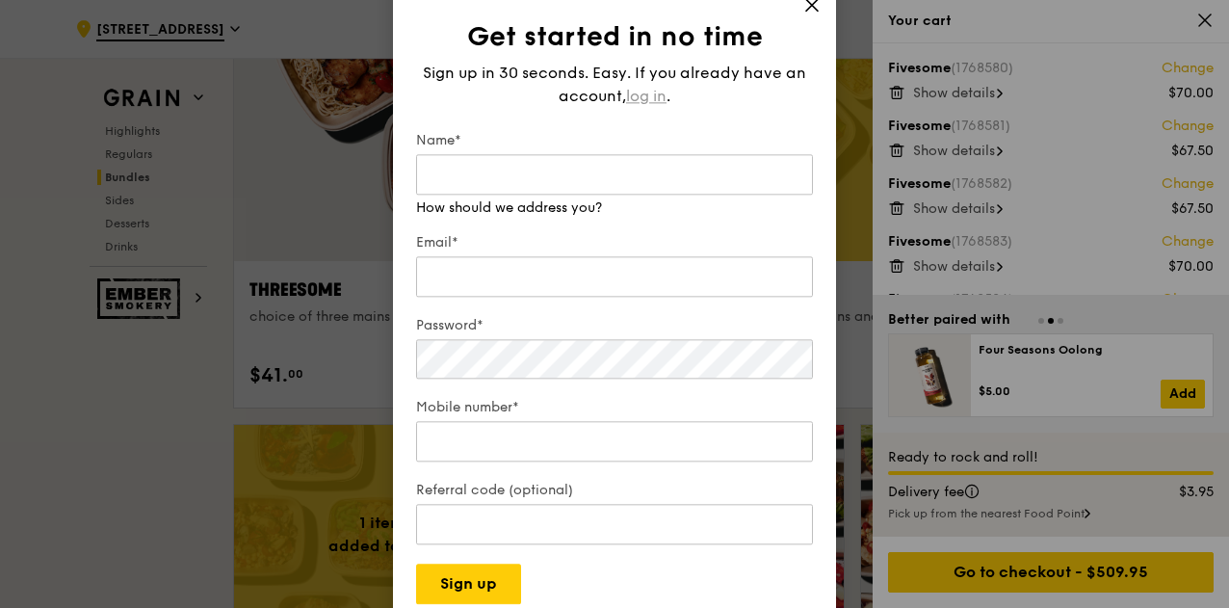
click at [651, 99] on span "log in" at bounding box center [646, 96] width 40 height 23
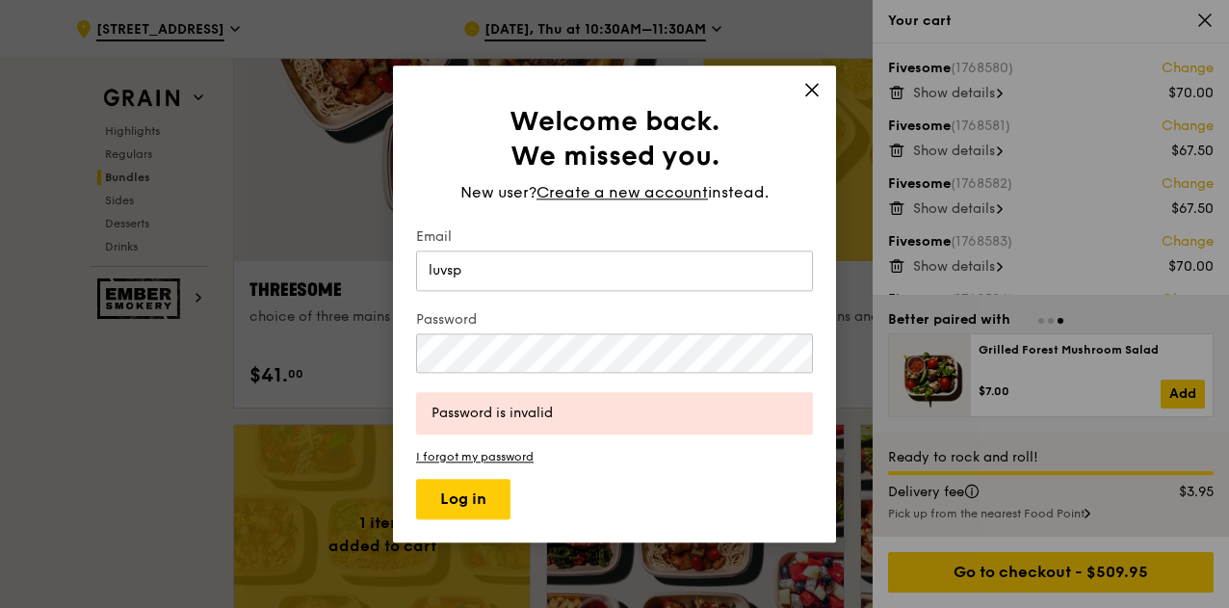
type input "[EMAIL_ADDRESS][DOMAIN_NAME]"
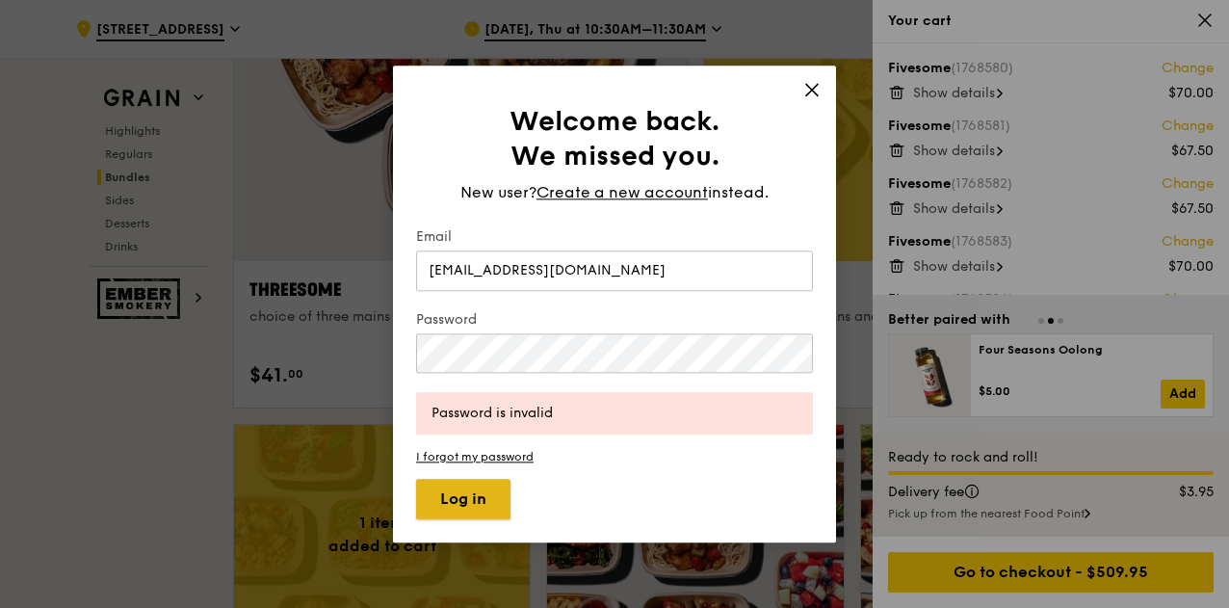
click at [441, 492] on button "Log in" at bounding box center [463, 499] width 94 height 40
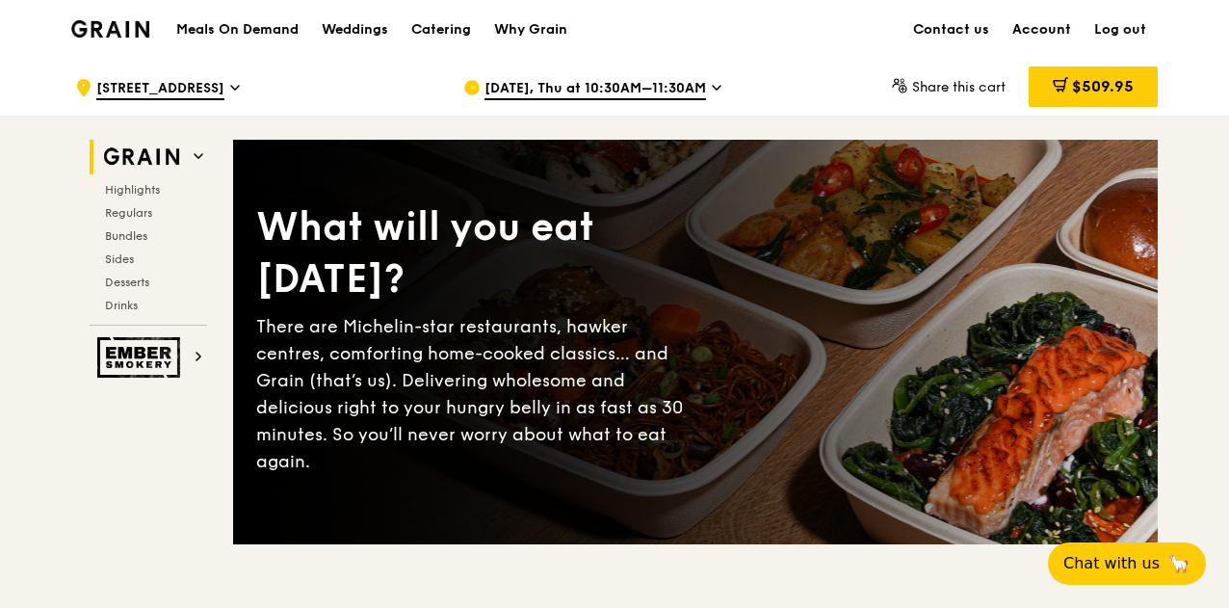
click at [1059, 24] on link "Account" at bounding box center [1042, 30] width 82 height 58
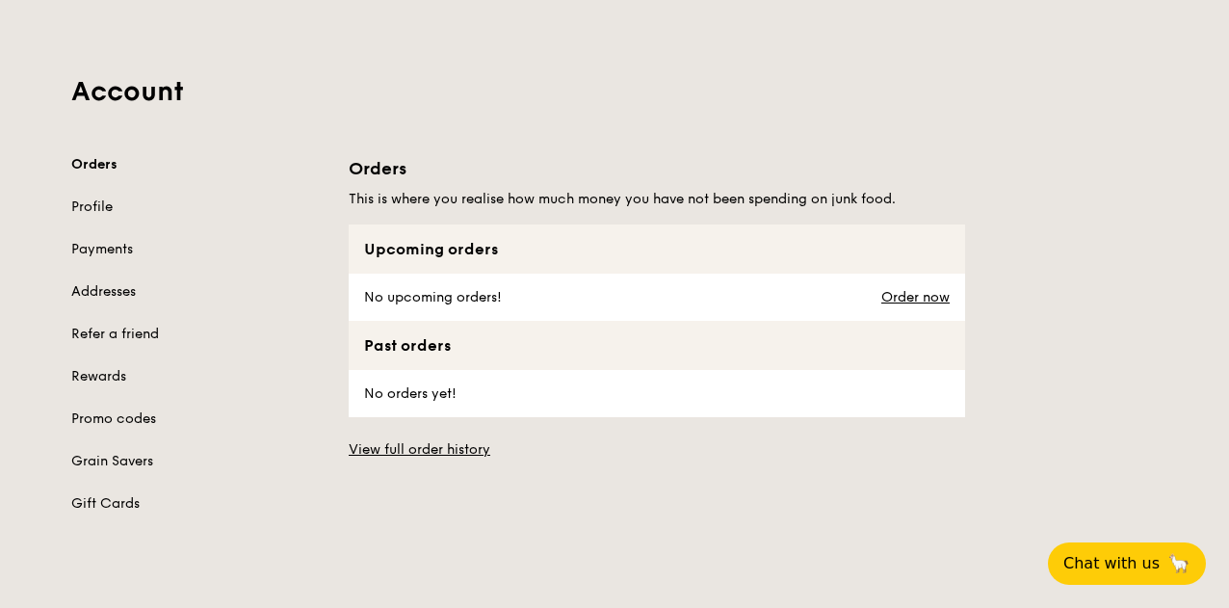
scroll to position [60, 0]
click at [98, 205] on link "Profile" at bounding box center [198, 208] width 254 height 19
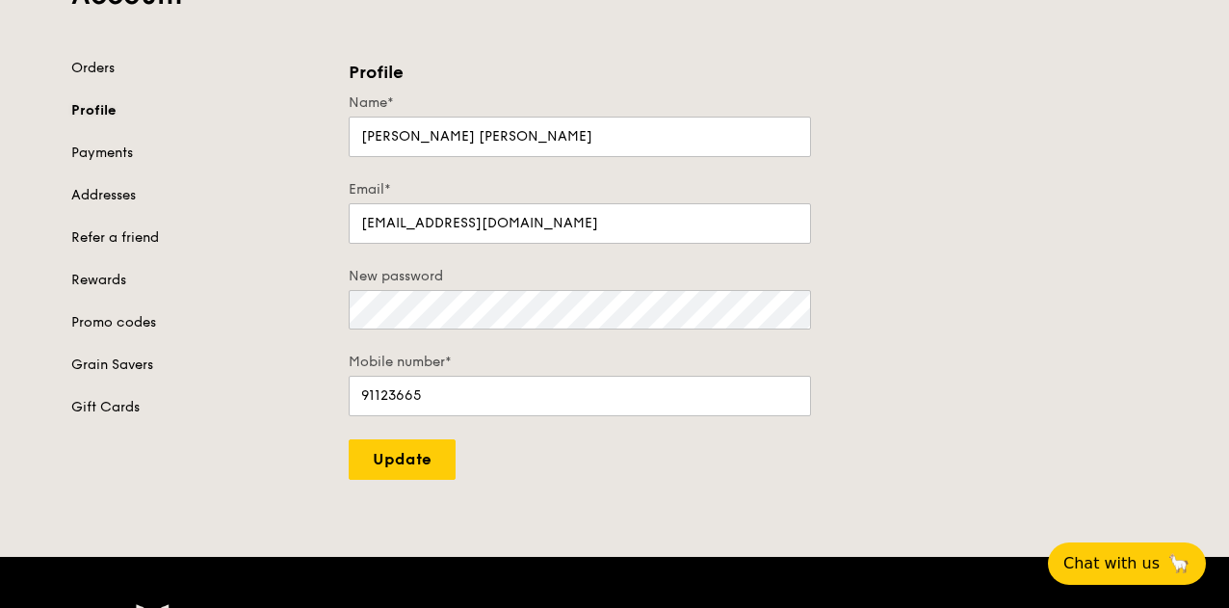
scroll to position [160, 0]
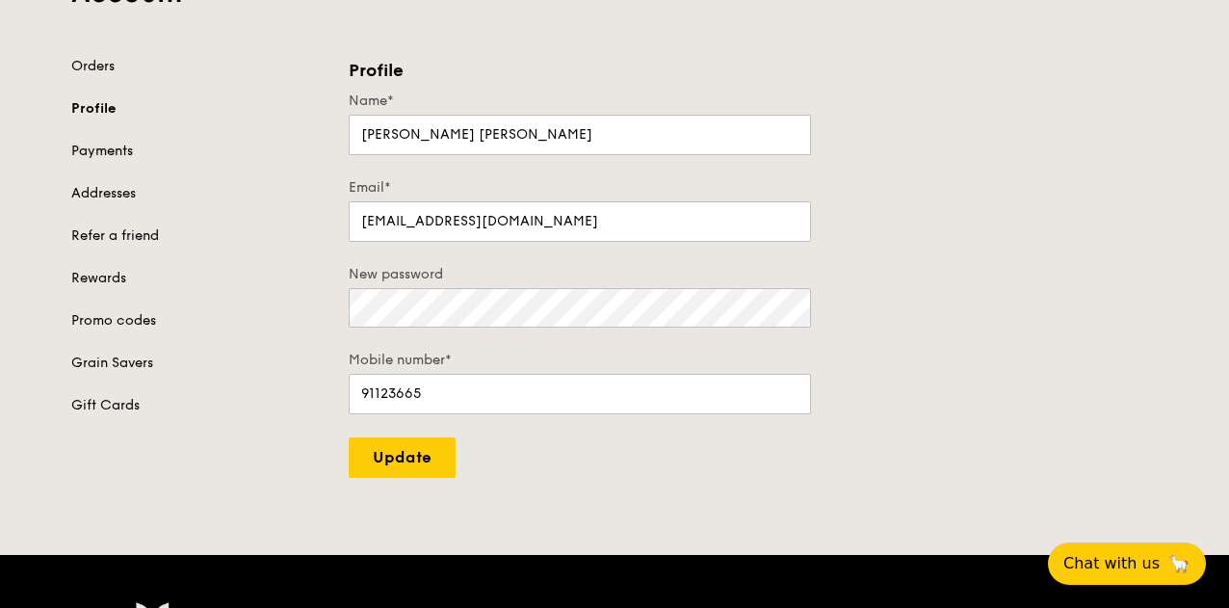
click at [114, 152] on link "Payments" at bounding box center [198, 151] width 254 height 19
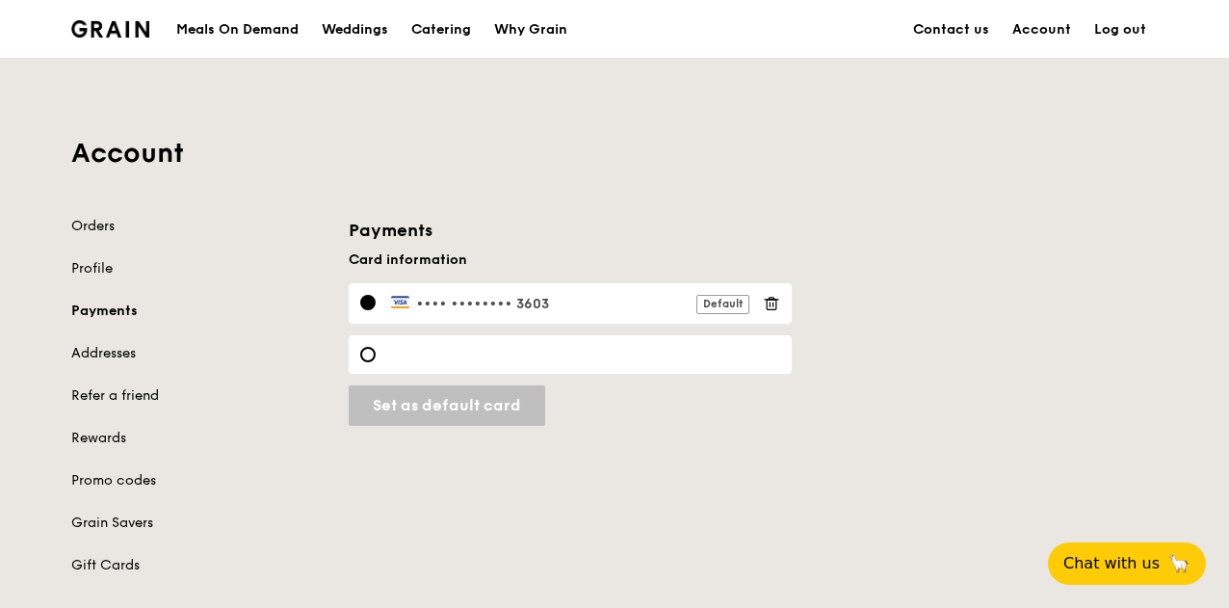
click at [772, 298] on icon at bounding box center [771, 303] width 17 height 17
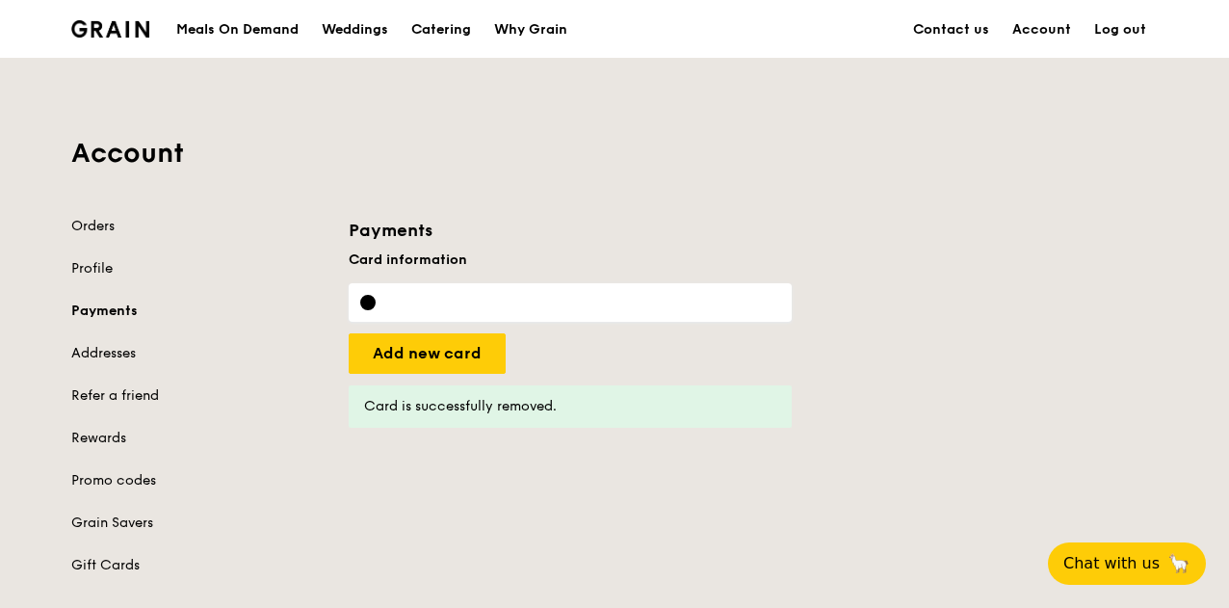
click at [110, 342] on div "Orders Profile Payments Addresses Refer a friend Rewards Promo codes Grain Save…" at bounding box center [198, 396] width 254 height 358
click at [119, 351] on link "Addresses" at bounding box center [198, 353] width 254 height 19
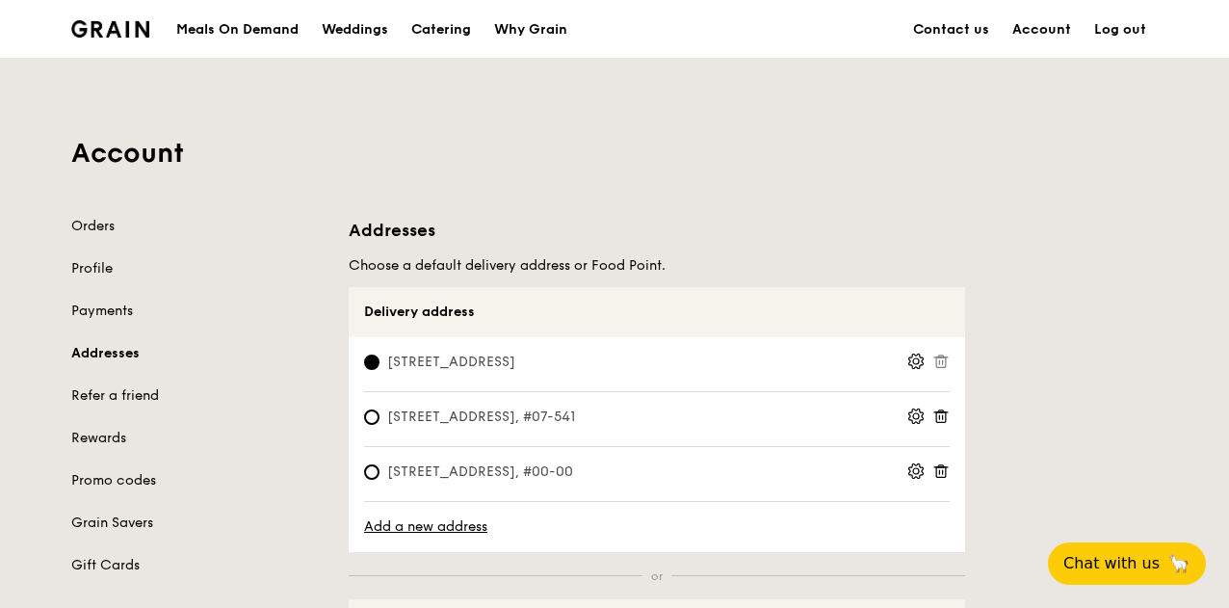
click at [943, 411] on icon at bounding box center [940, 411] width 5 height 2
click at [944, 469] on icon at bounding box center [940, 470] width 17 height 17
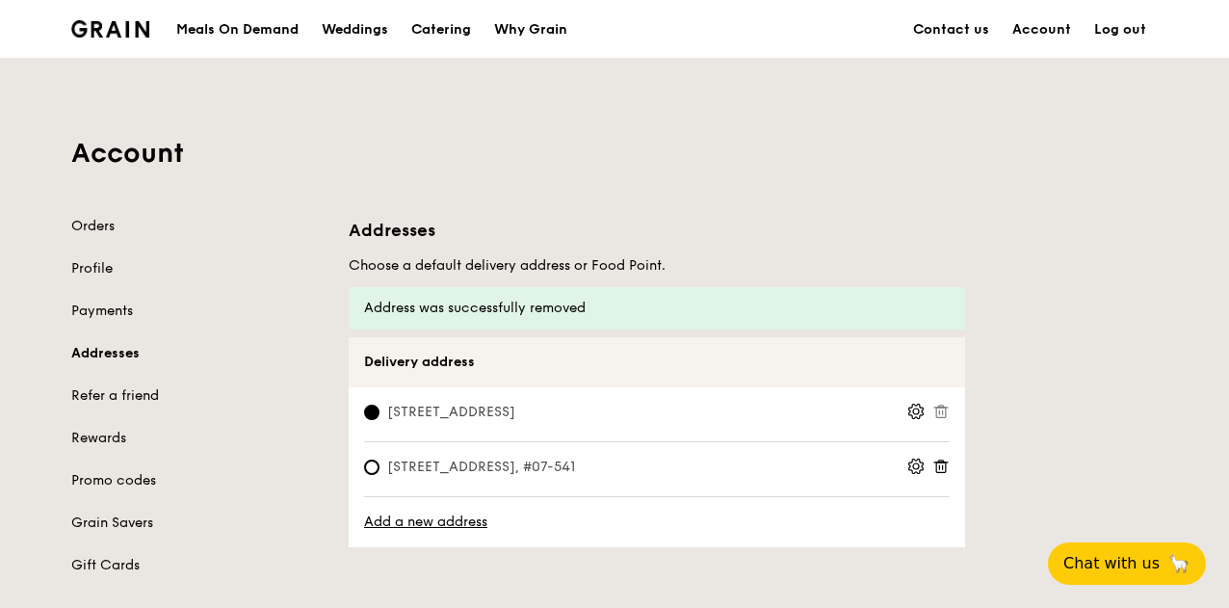
click at [942, 465] on icon at bounding box center [940, 465] width 17 height 17
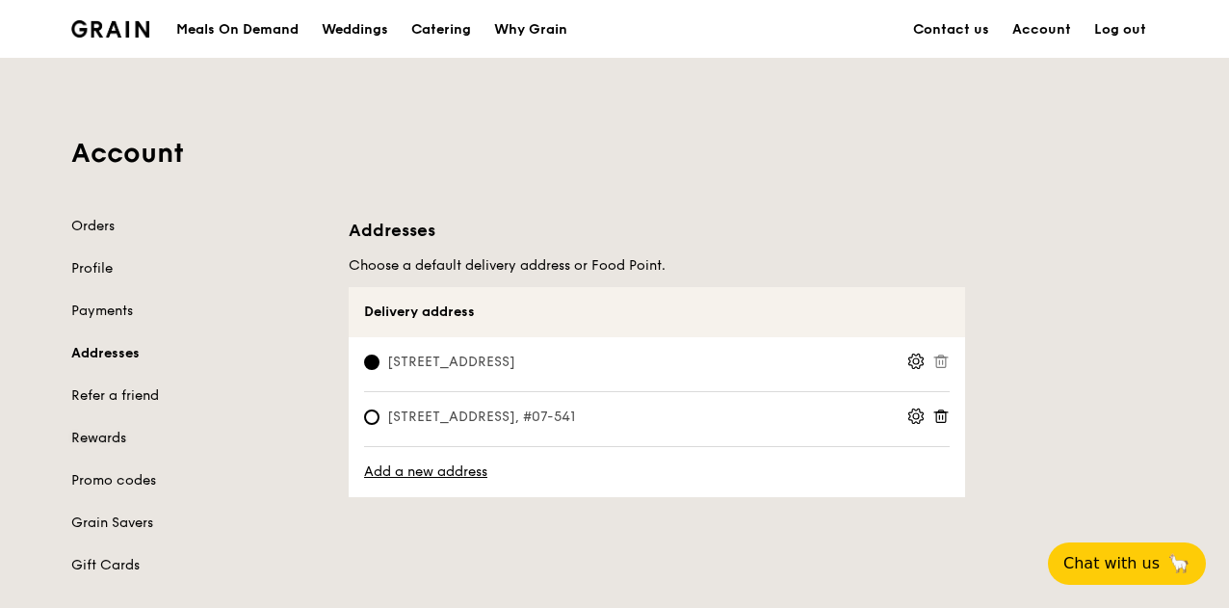
click at [109, 447] on link "Rewards" at bounding box center [198, 438] width 254 height 19
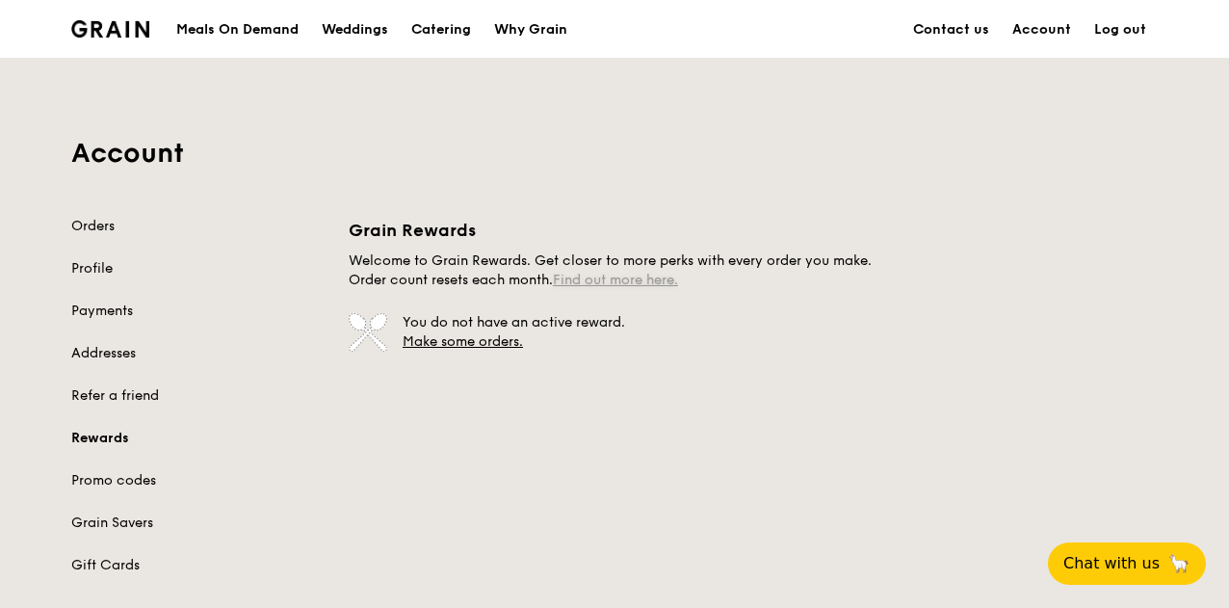
click at [611, 276] on link "Find out more here." at bounding box center [615, 280] width 125 height 16
click at [138, 475] on link "Promo codes" at bounding box center [198, 480] width 254 height 19
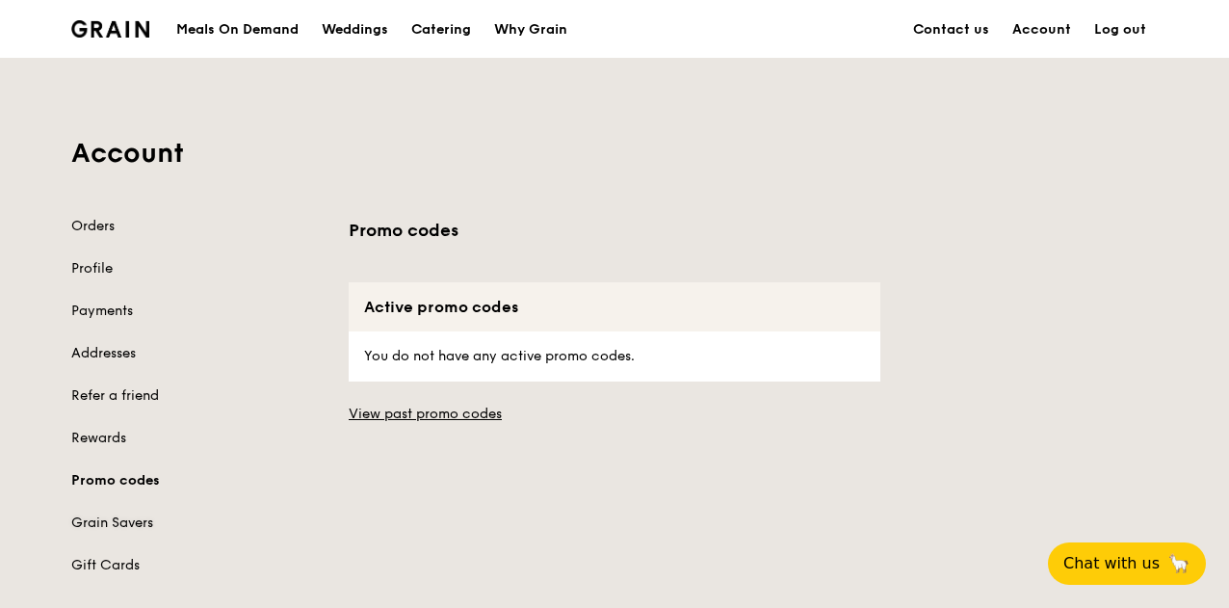
click at [132, 515] on link "Grain Savers" at bounding box center [198, 522] width 254 height 19
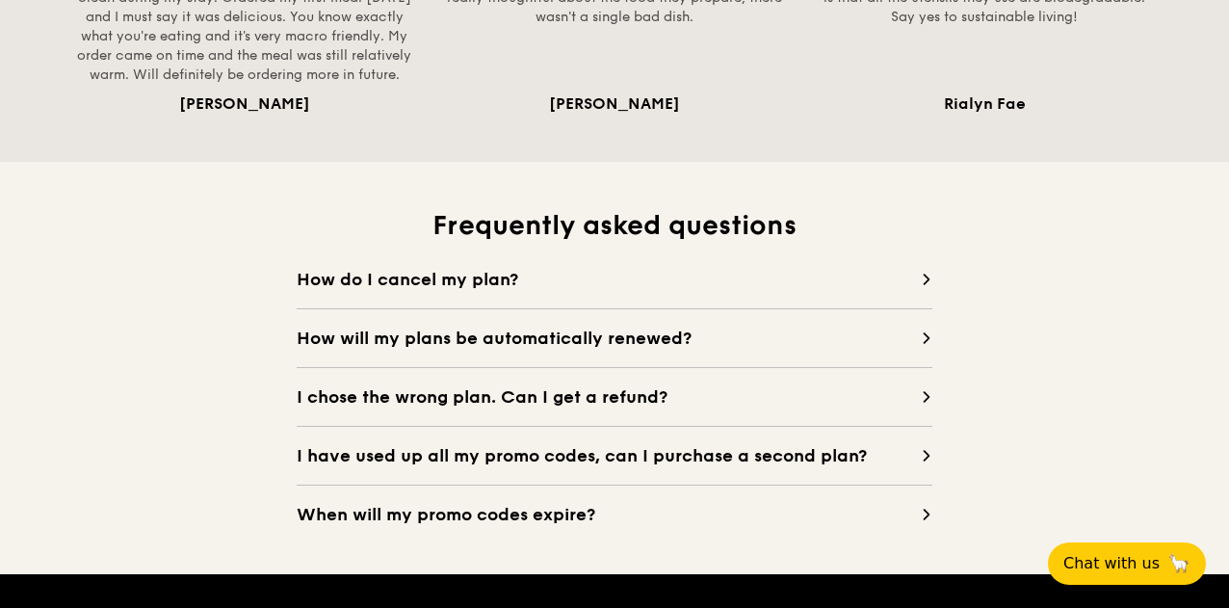
scroll to position [1672, 0]
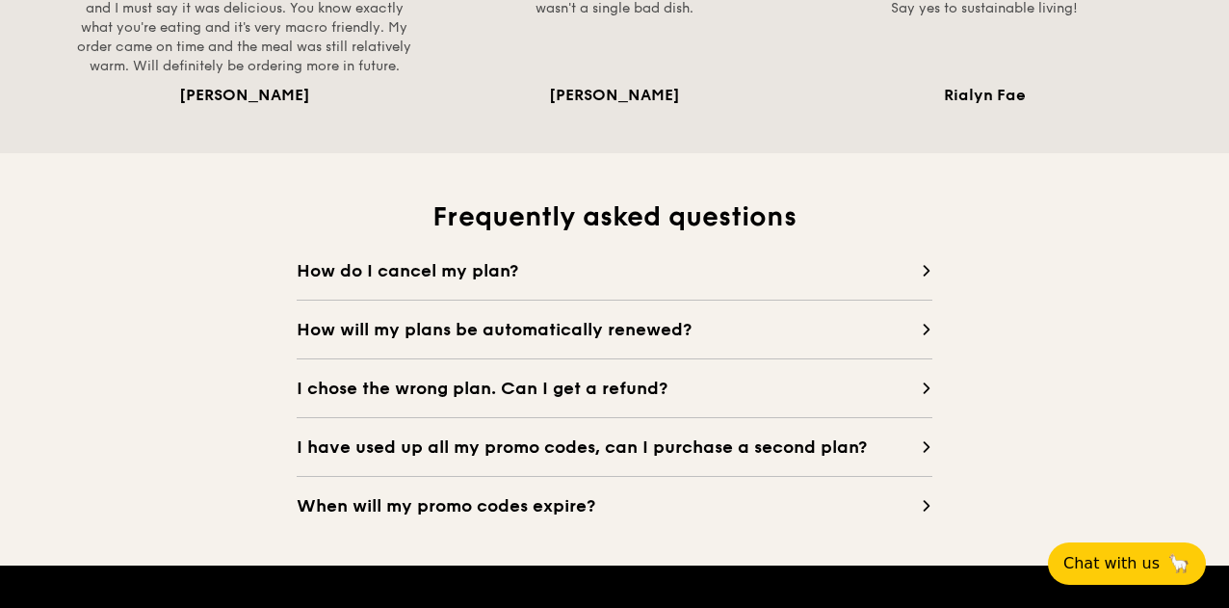
click at [584, 326] on span "How will my plans be automatically renewed?" at bounding box center [609, 329] width 624 height 27
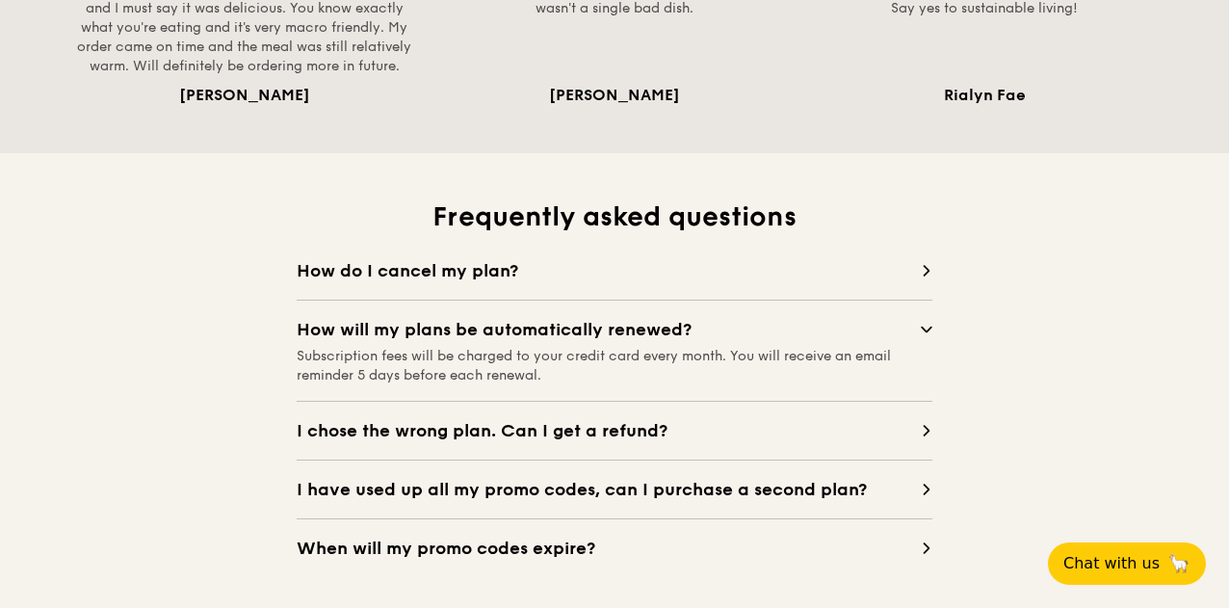
click at [675, 485] on span "I have used up all my promo codes, can I purchase a second plan?" at bounding box center [609, 489] width 624 height 27
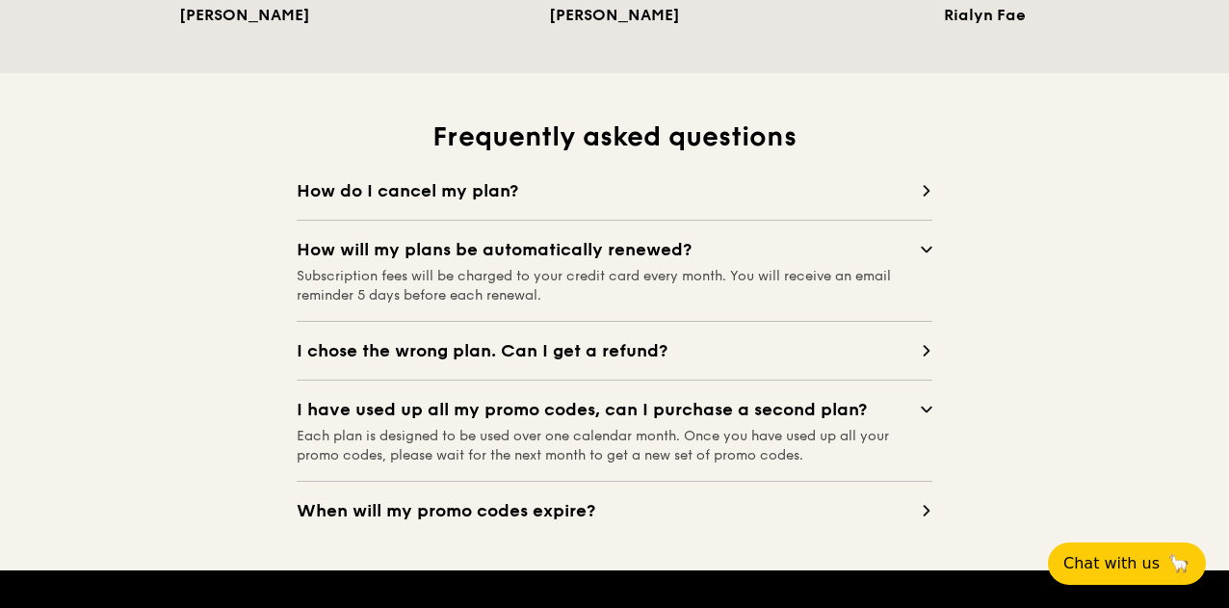
scroll to position [1753, 0]
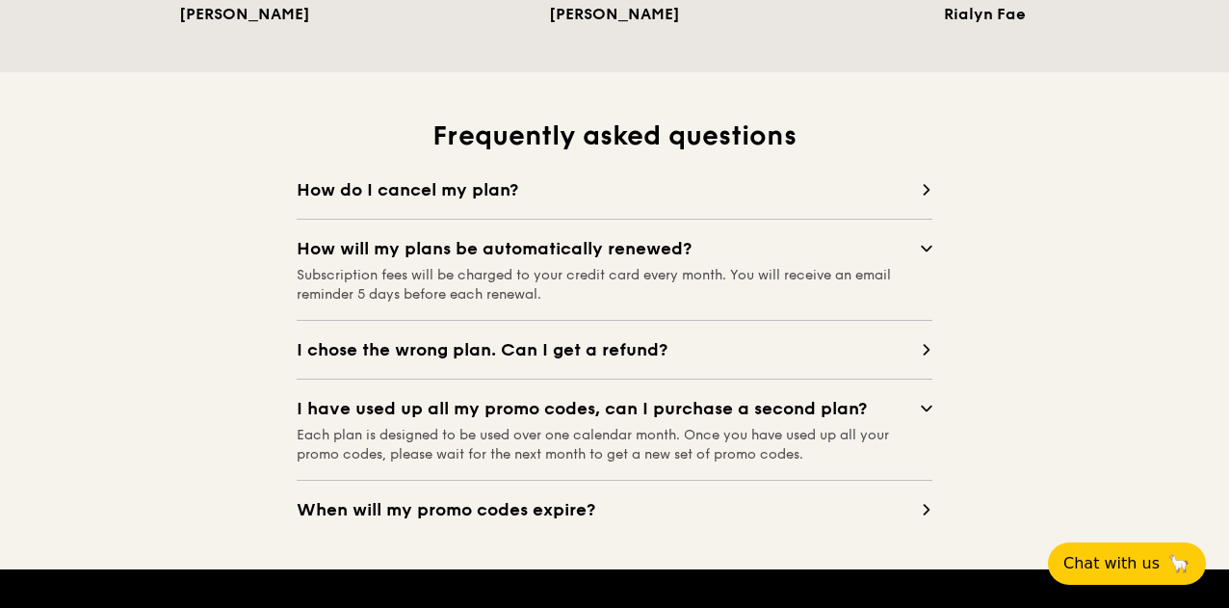
click at [754, 496] on span "When will my promo codes expire?" at bounding box center [609, 509] width 624 height 27
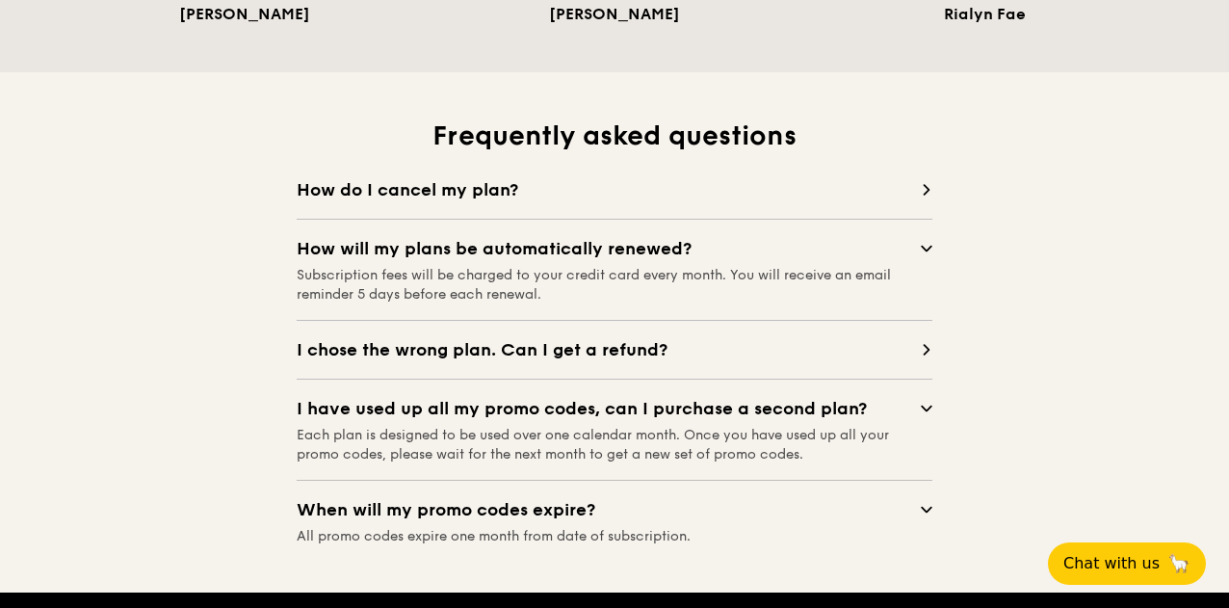
click at [733, 349] on span "I chose the wrong plan. Can I get a refund?" at bounding box center [609, 349] width 624 height 27
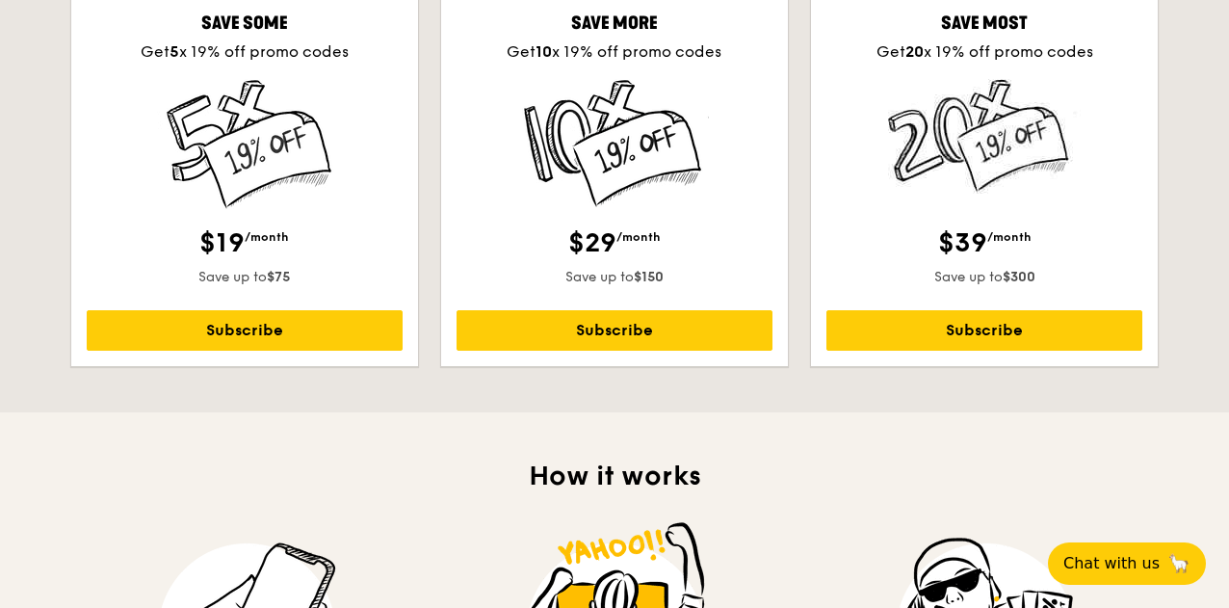
scroll to position [646, 0]
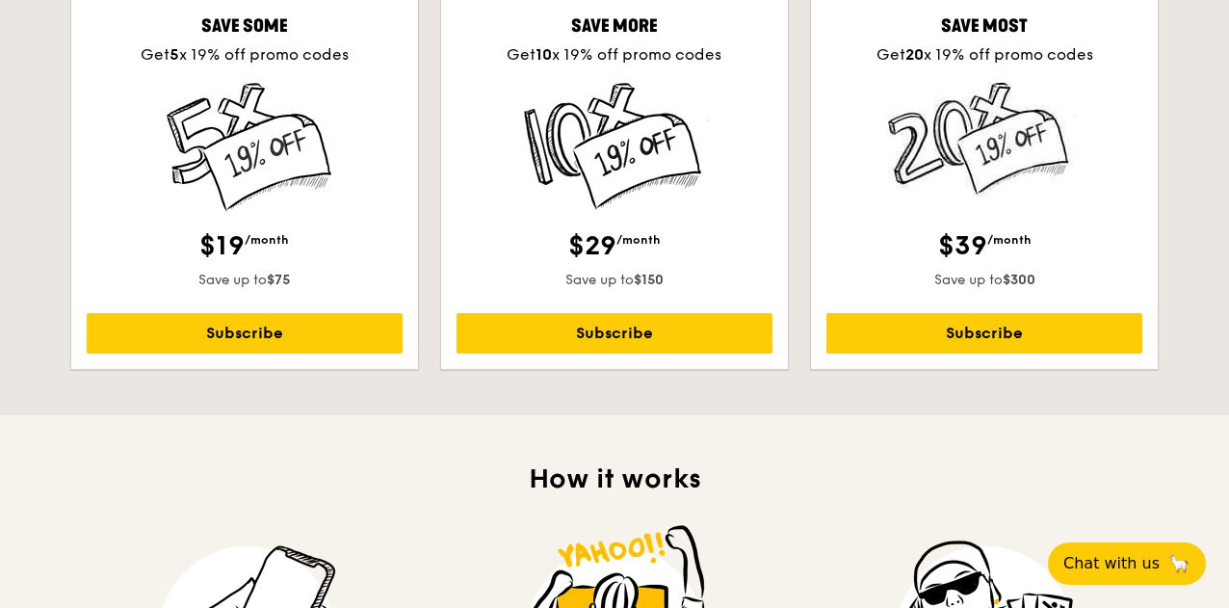
click at [287, 180] on img at bounding box center [244, 147] width 190 height 131
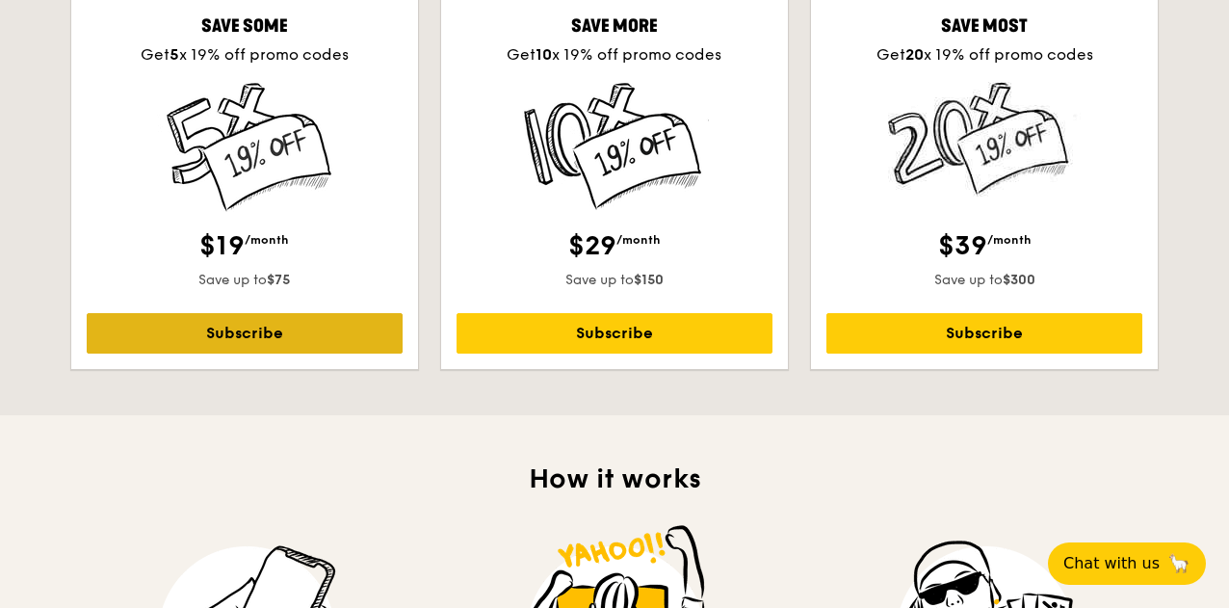
click at [295, 329] on link "Subscribe" at bounding box center [245, 333] width 316 height 40
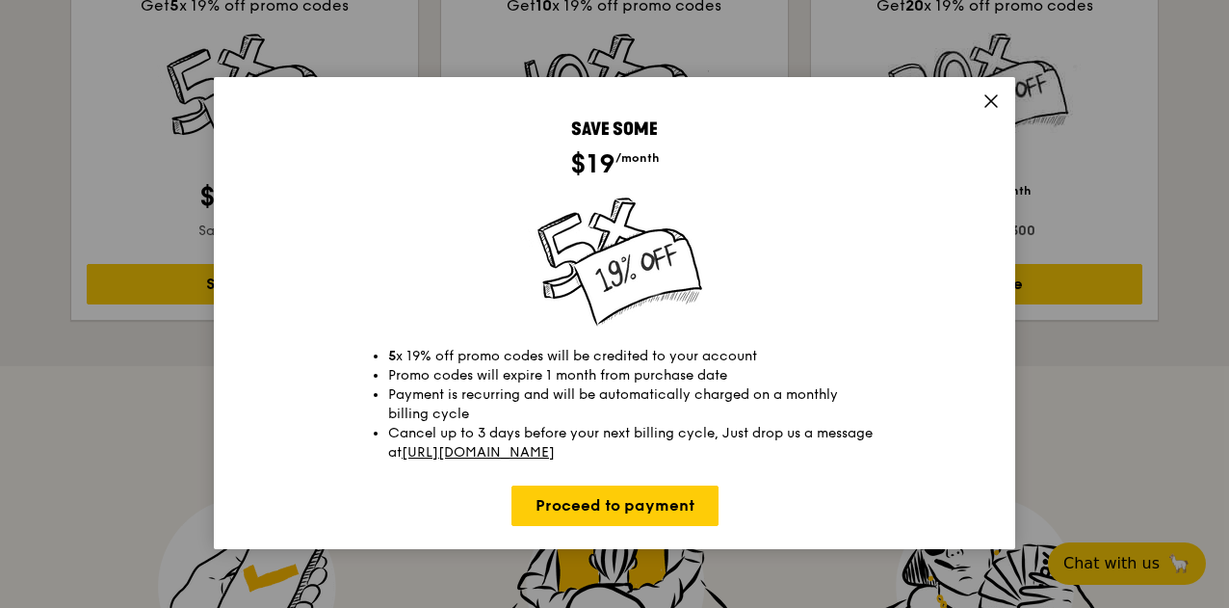
scroll to position [696, 0]
click at [778, 402] on li "Payment is recurring and will be automatically charged on a monthly billing cyc…" at bounding box center [633, 404] width 491 height 39
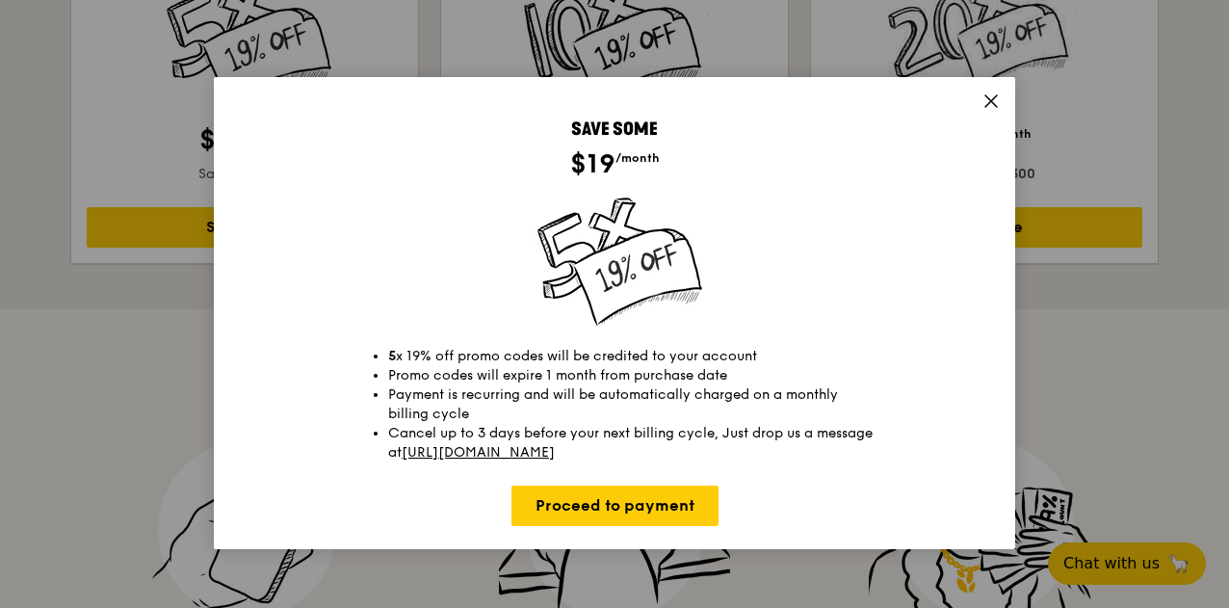
scroll to position [758, 0]
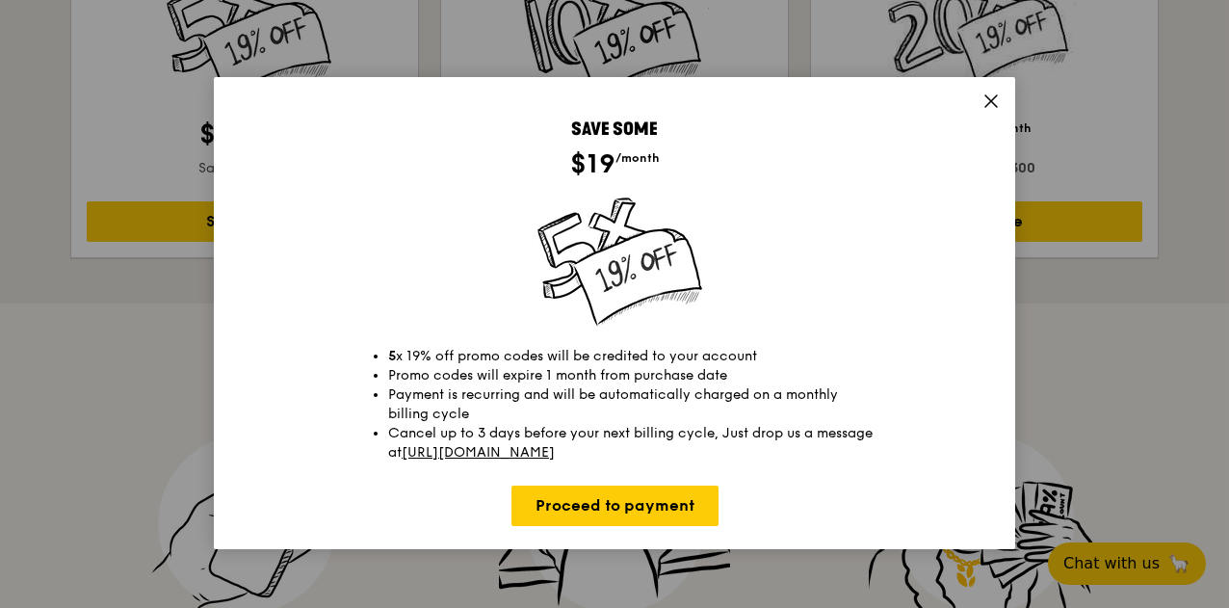
click at [992, 98] on icon at bounding box center [991, 101] width 12 height 12
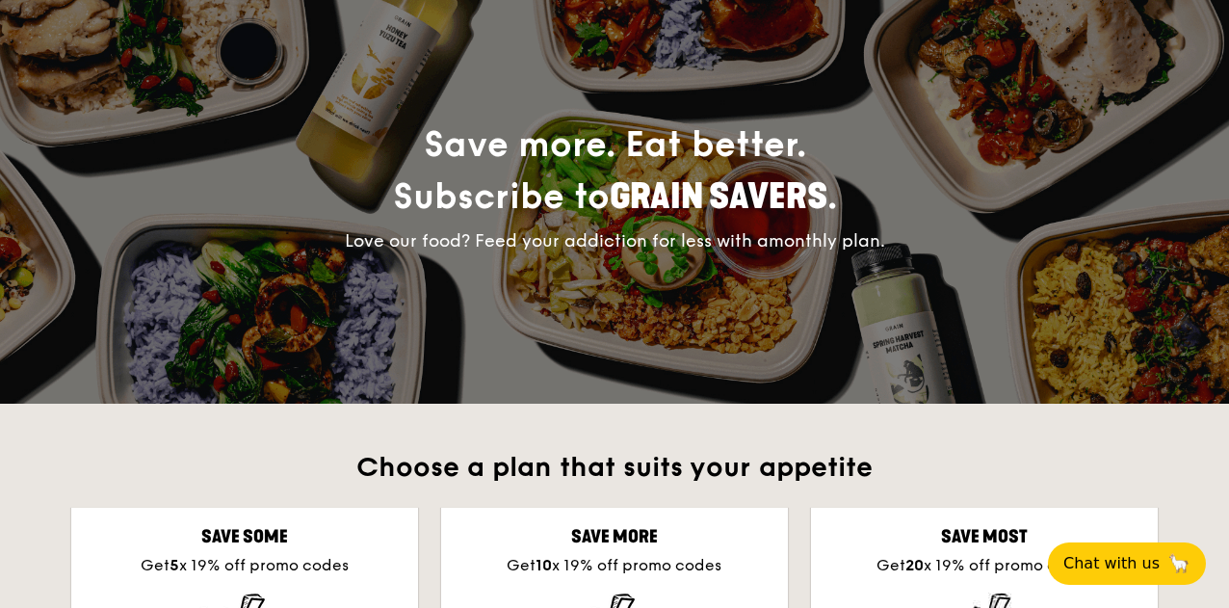
scroll to position [0, 0]
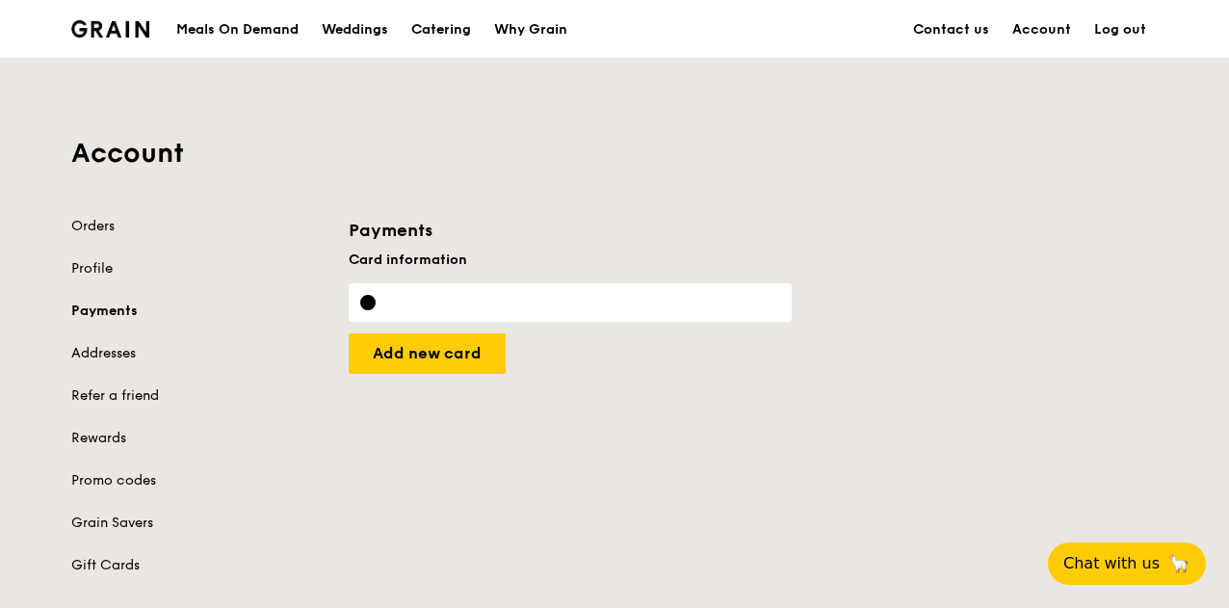
click at [238, 26] on div "Meals On Demand" at bounding box center [237, 30] width 122 height 58
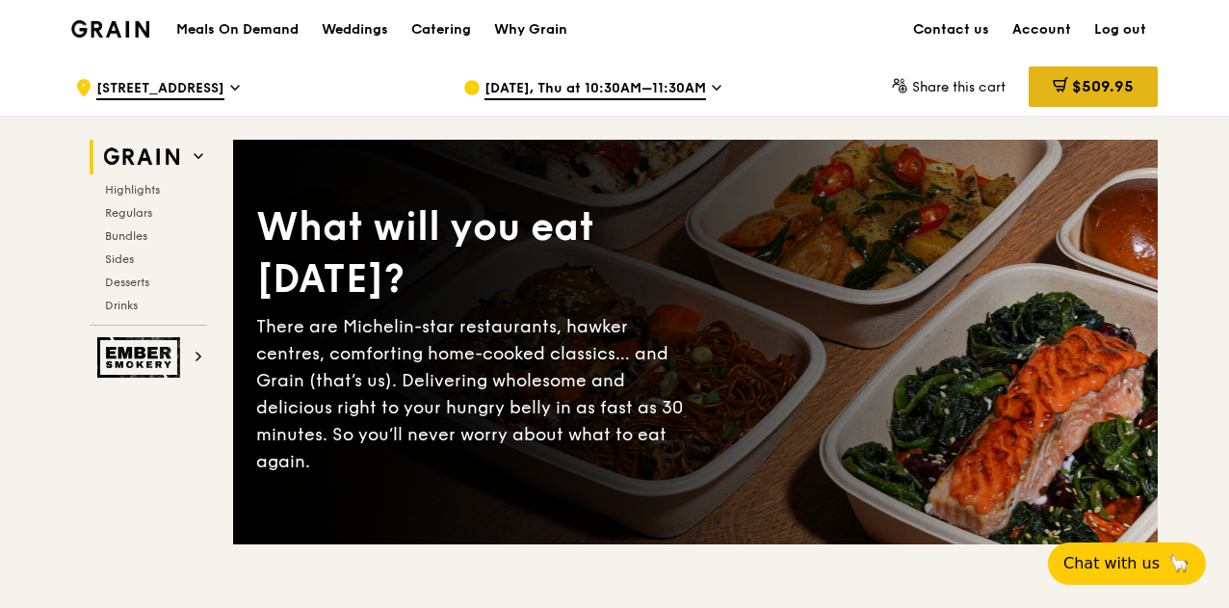
click at [1100, 90] on span "$509.95" at bounding box center [1103, 86] width 62 height 18
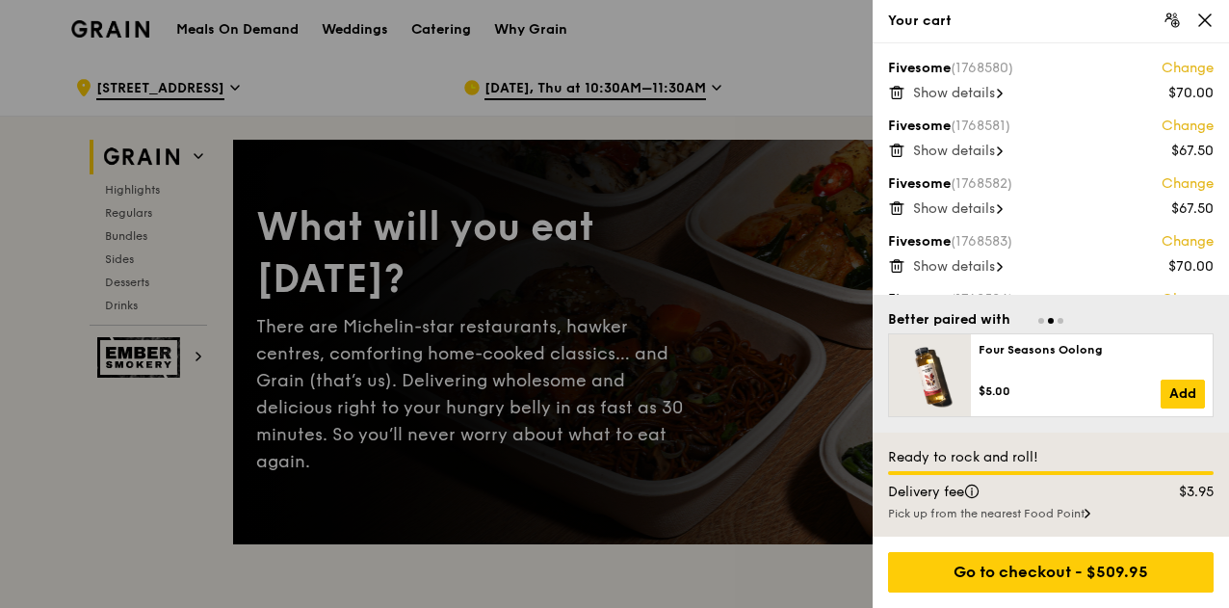
click at [1062, 322] on span "Go to slide 3" at bounding box center [1060, 321] width 6 height 6
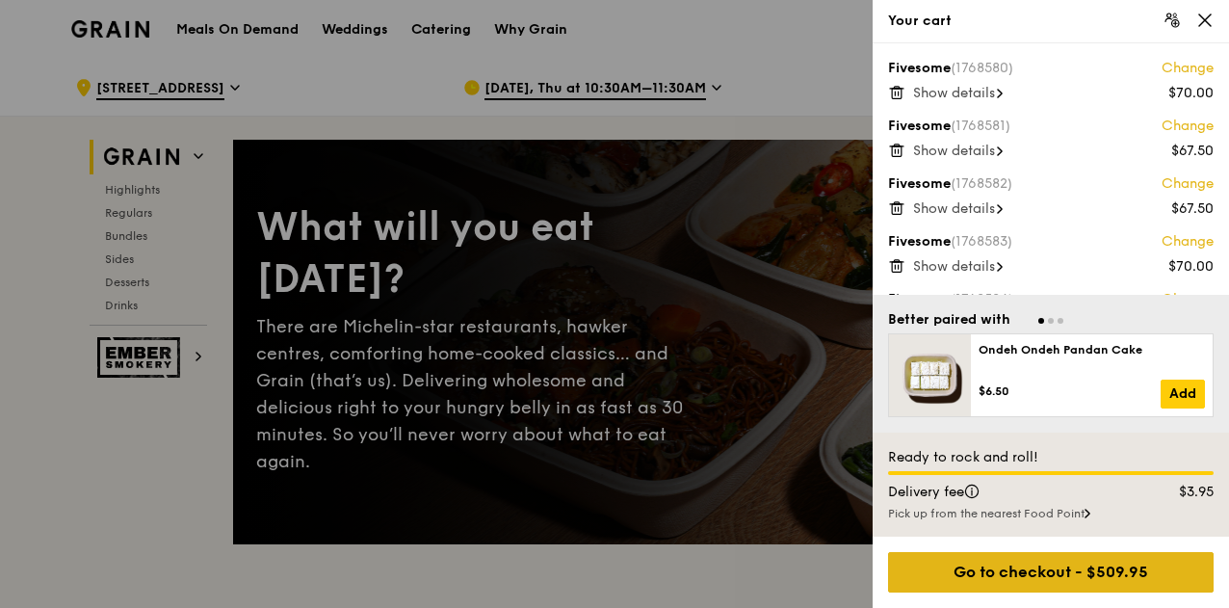
click at [1123, 567] on div "Go to checkout - $509.95" at bounding box center [1050, 572] width 325 height 40
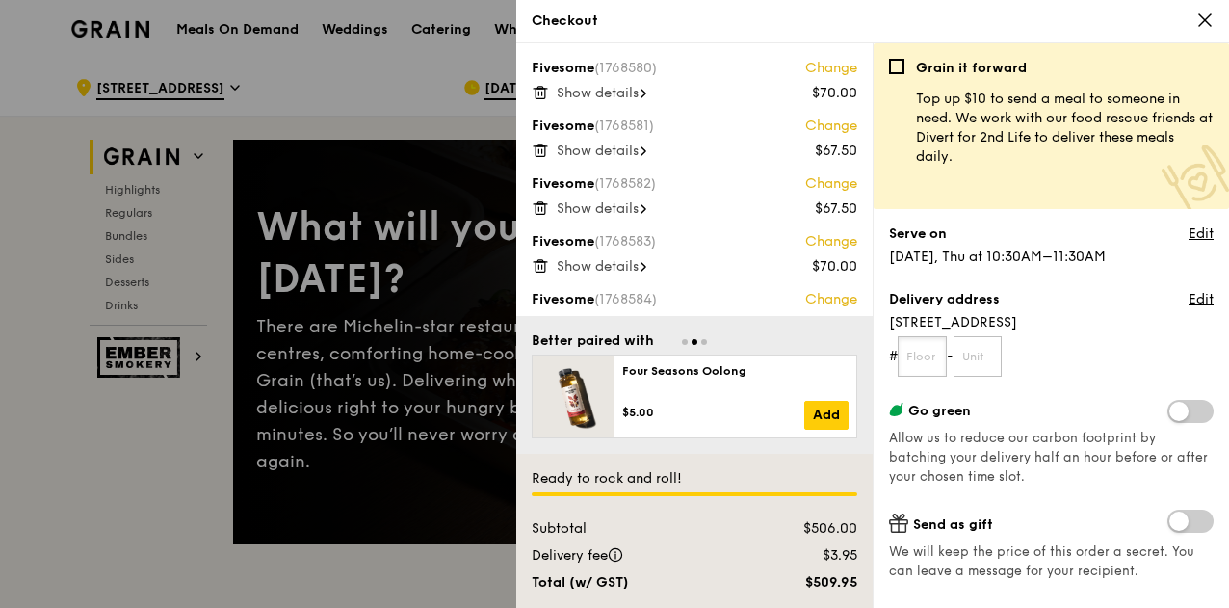
click at [929, 359] on input "text" at bounding box center [921, 356] width 49 height 40
type input "00"
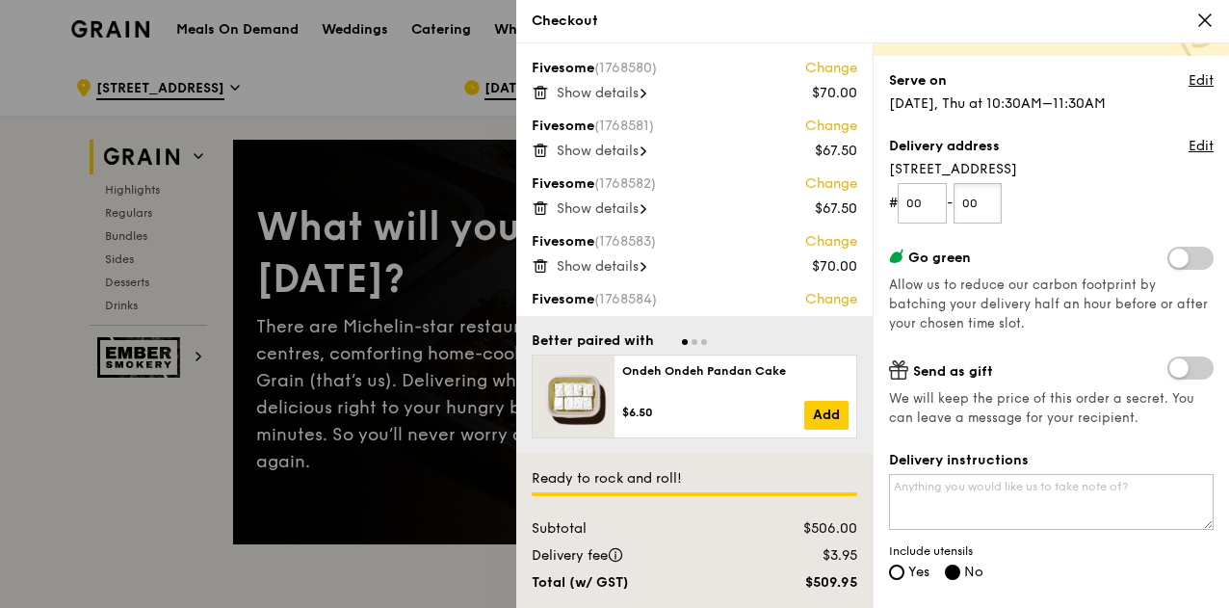
scroll to position [240, 0]
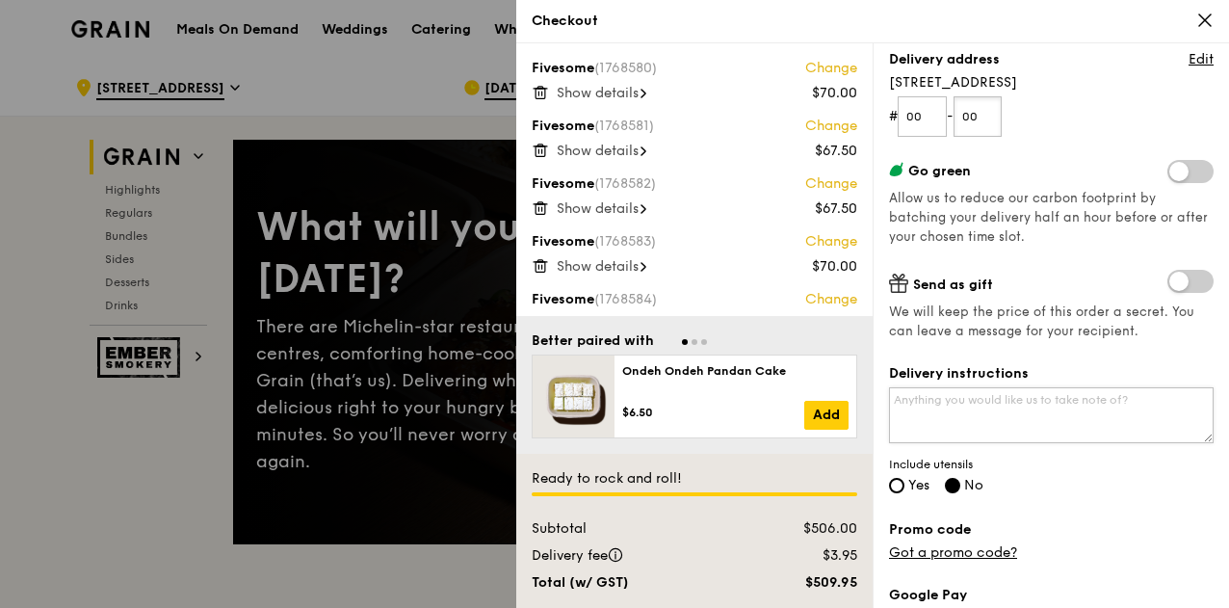
type input "00"
click at [1058, 416] on textarea "Delivery instructions" at bounding box center [1051, 415] width 325 height 56
type textarea "Please deliver to general office"
click at [917, 477] on span "Yes" at bounding box center [918, 485] width 21 height 16
click at [904, 478] on input "Yes" at bounding box center [896, 485] width 15 height 15
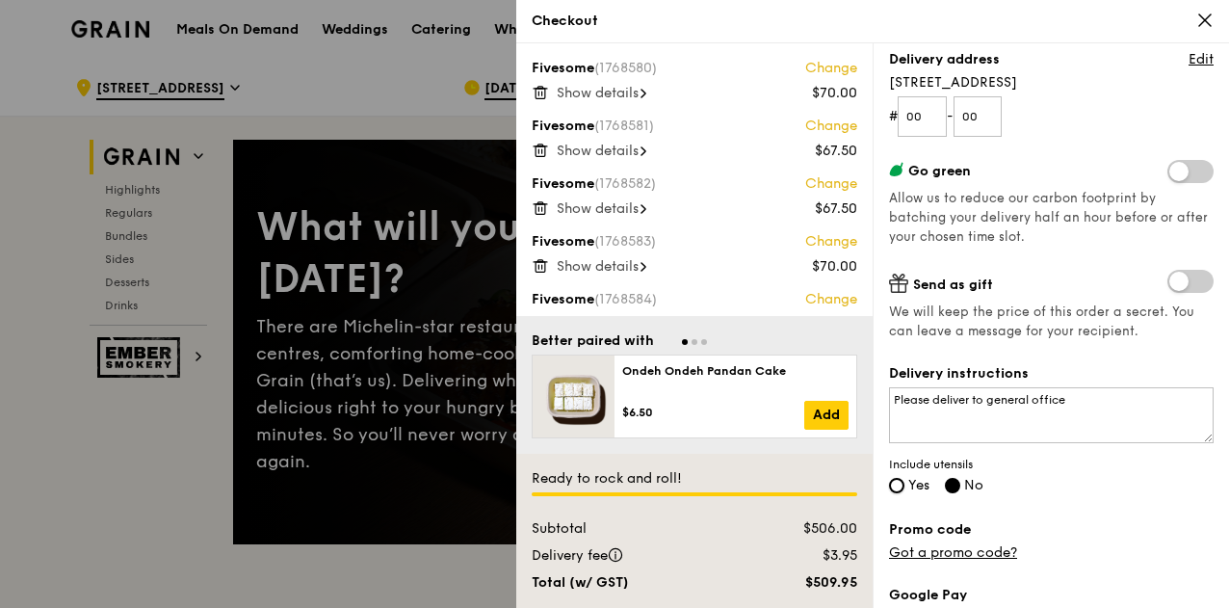
radio input "true"
radio input "false"
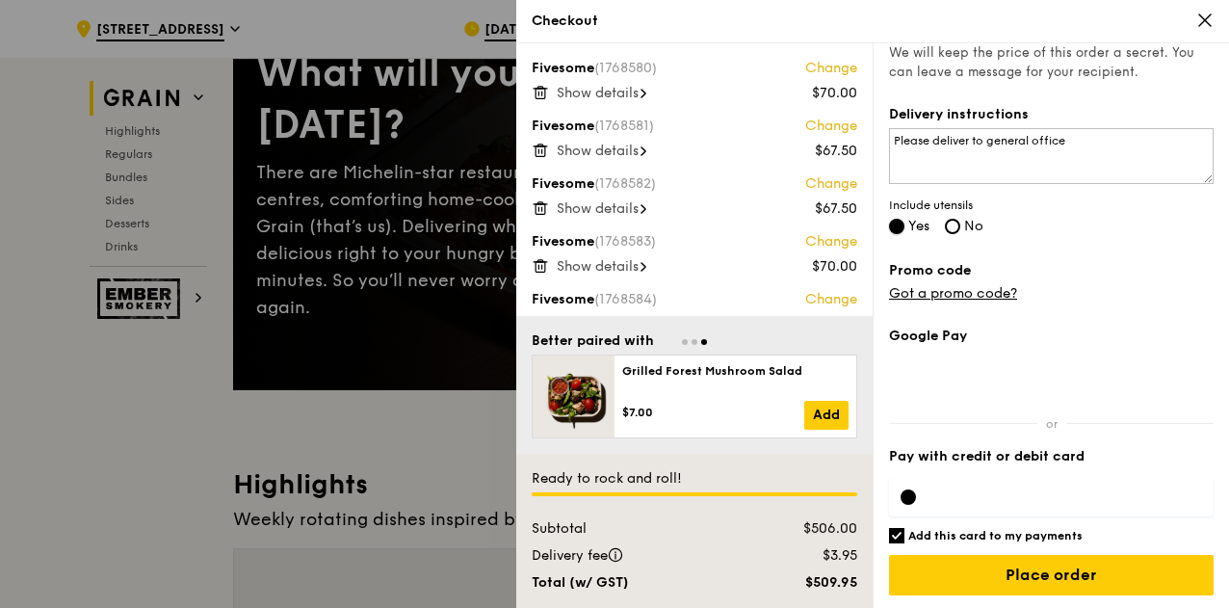
scroll to position [156, 0]
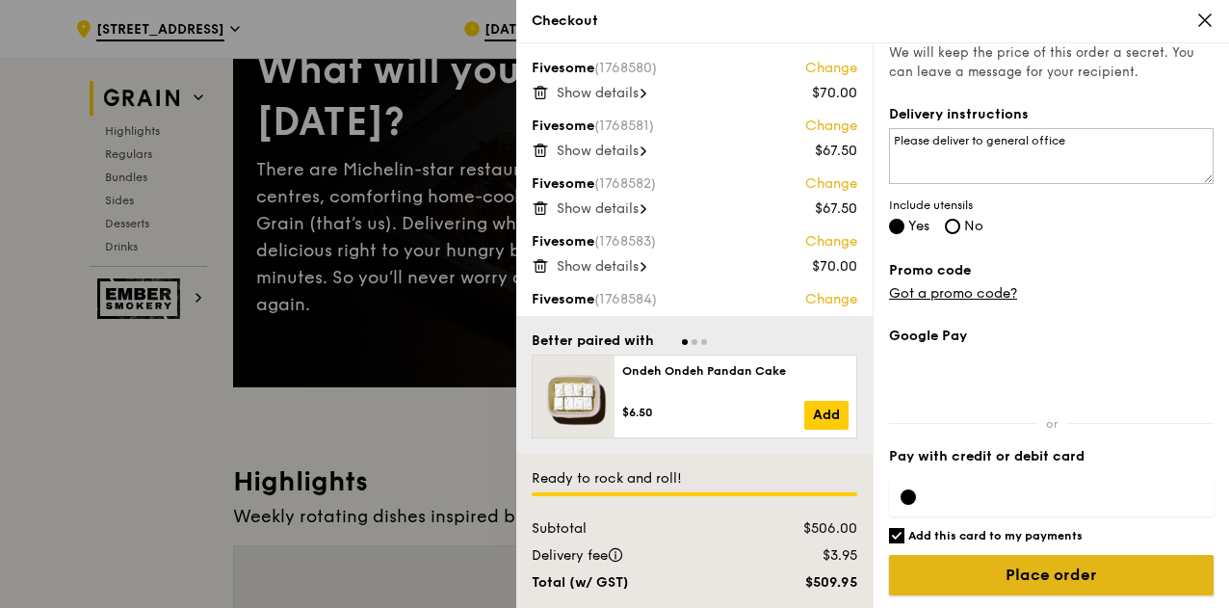
click at [1079, 564] on input "Place order" at bounding box center [1051, 575] width 325 height 40
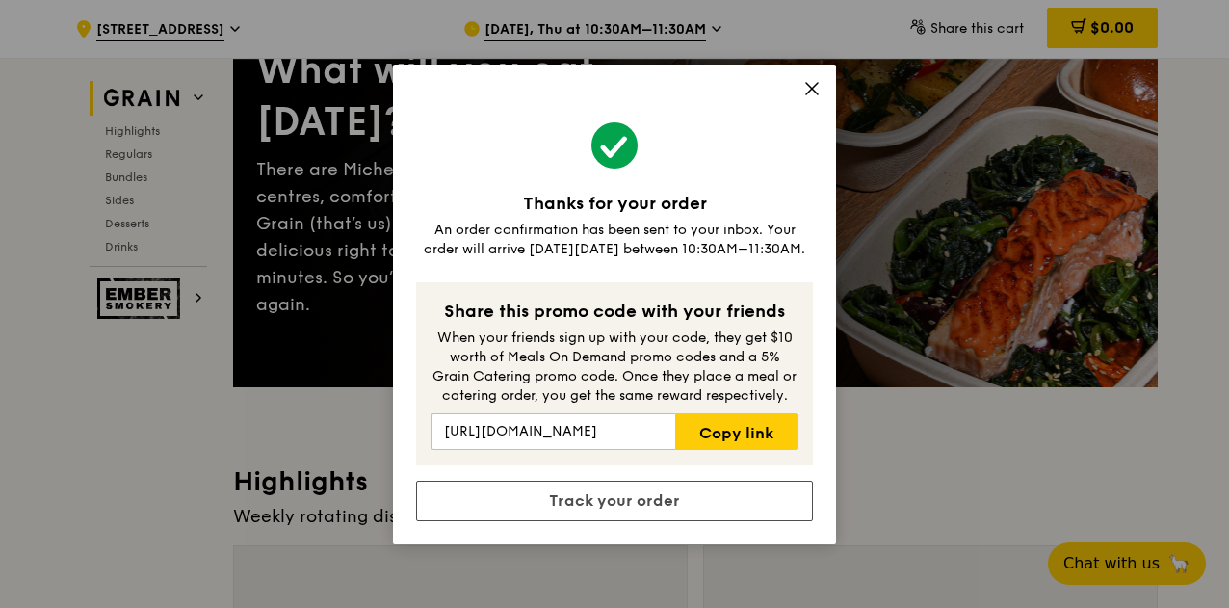
click at [812, 90] on icon at bounding box center [812, 89] width 12 height 12
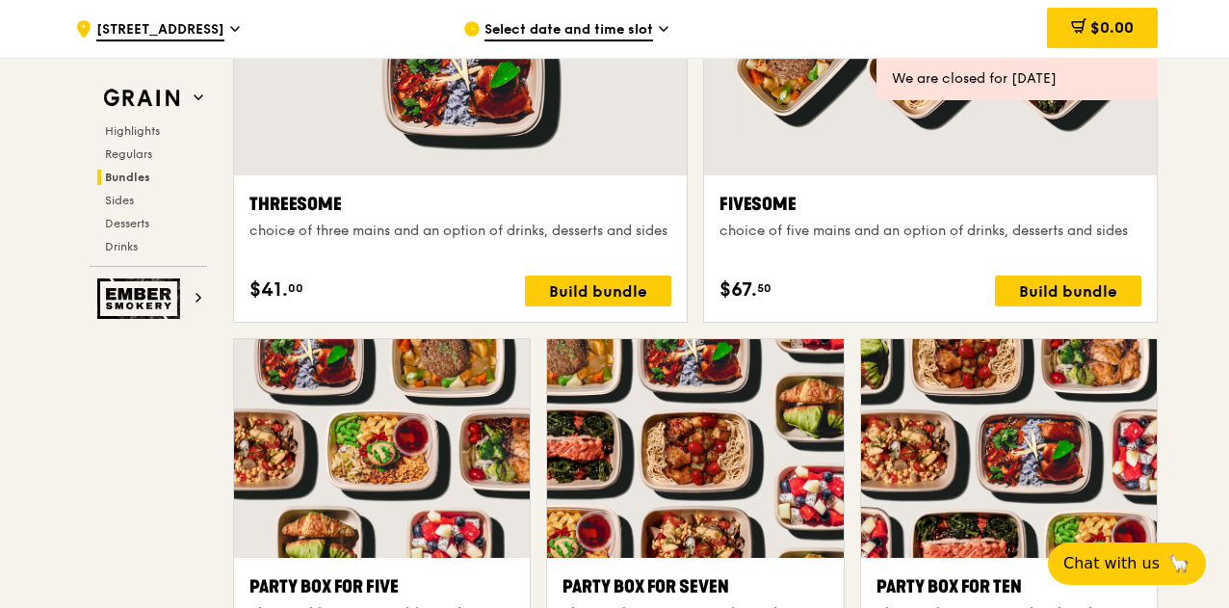
scroll to position [3849, 0]
